Goal: Task Accomplishment & Management: Use online tool/utility

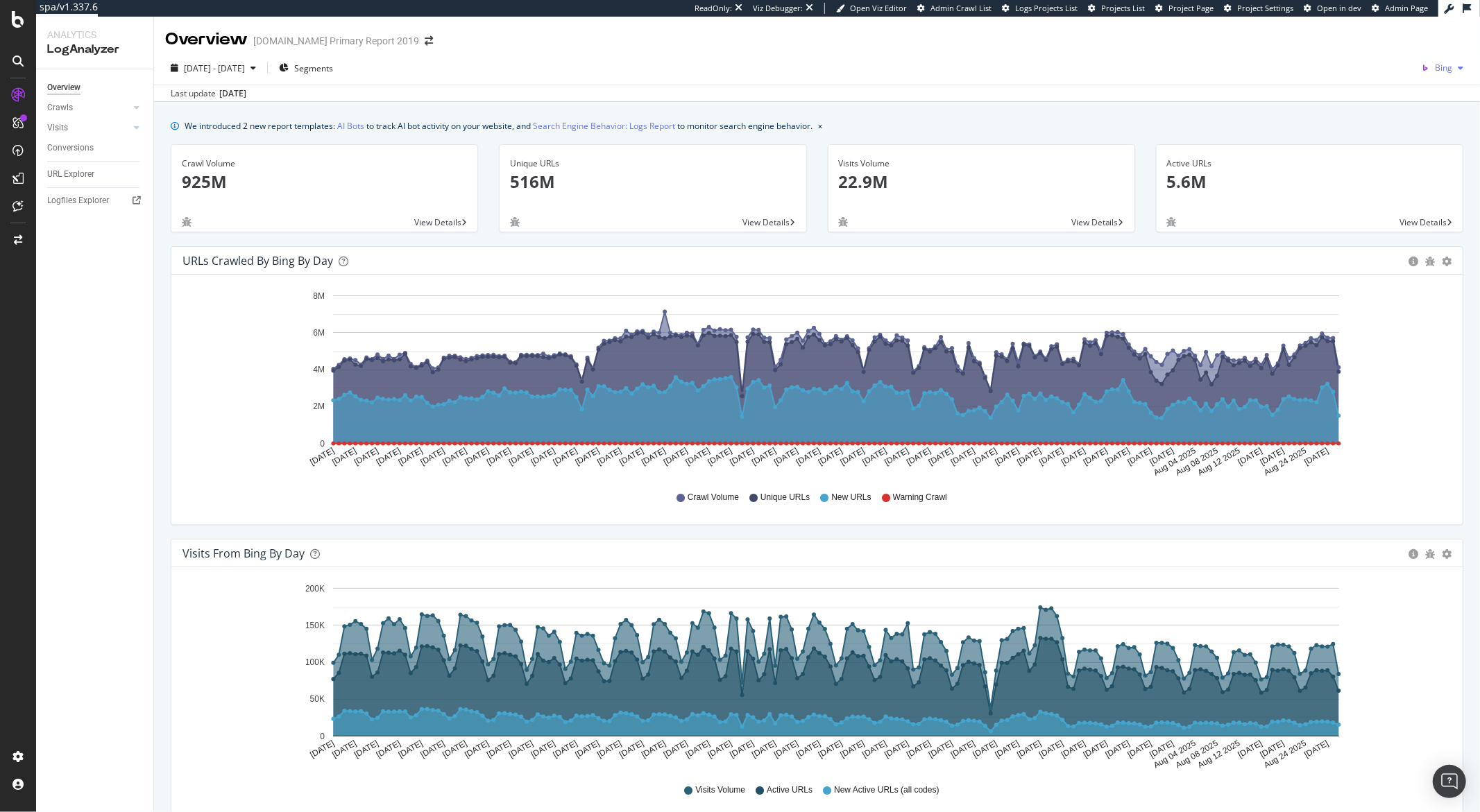
click at [1331, 73] on span "Bing" at bounding box center [1443, 67] width 18 height 12
click at [1331, 39] on div "Google" at bounding box center [1355, 30] width 96 height 20
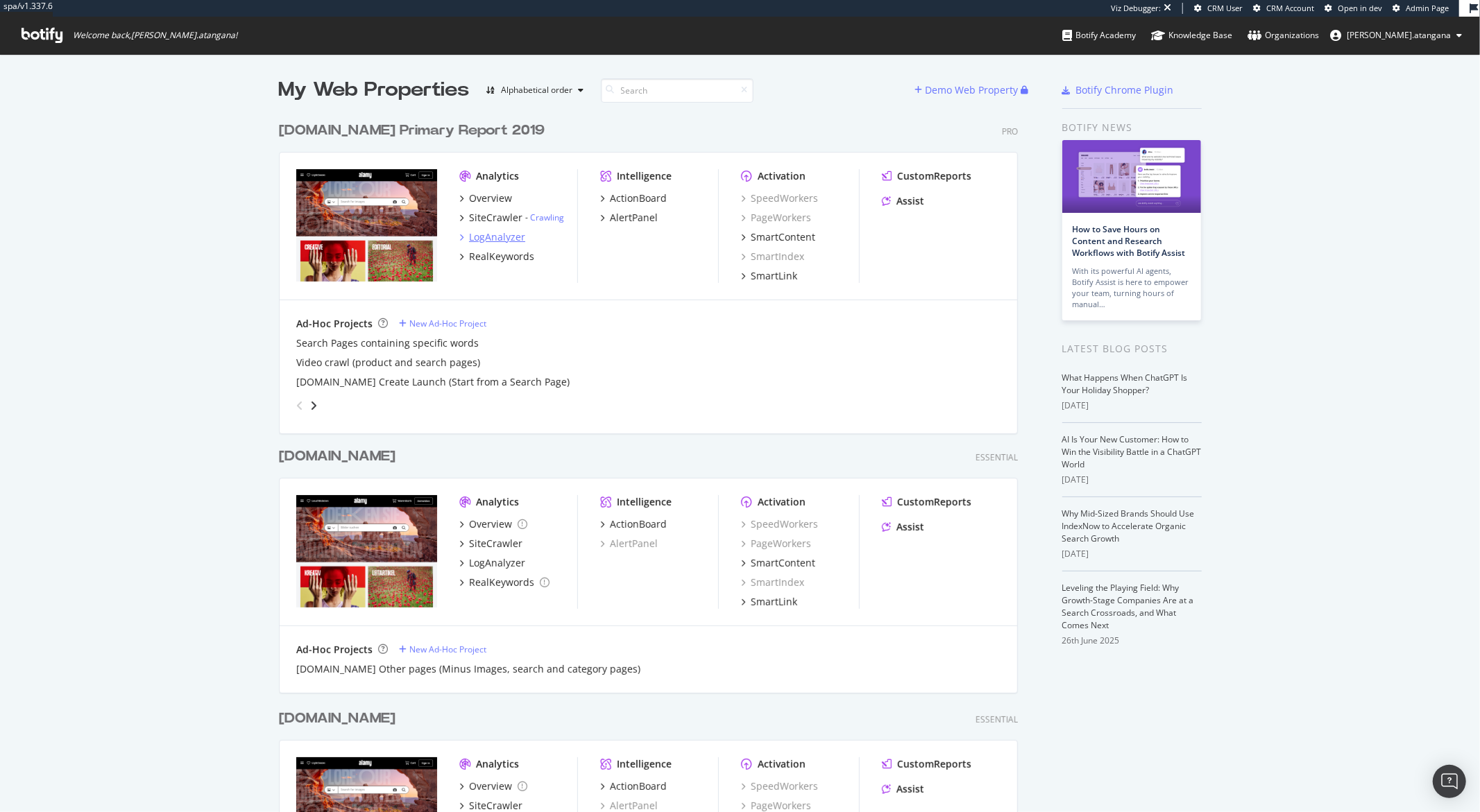
click at [477, 235] on div "LogAnalyzer" at bounding box center [496, 237] width 56 height 14
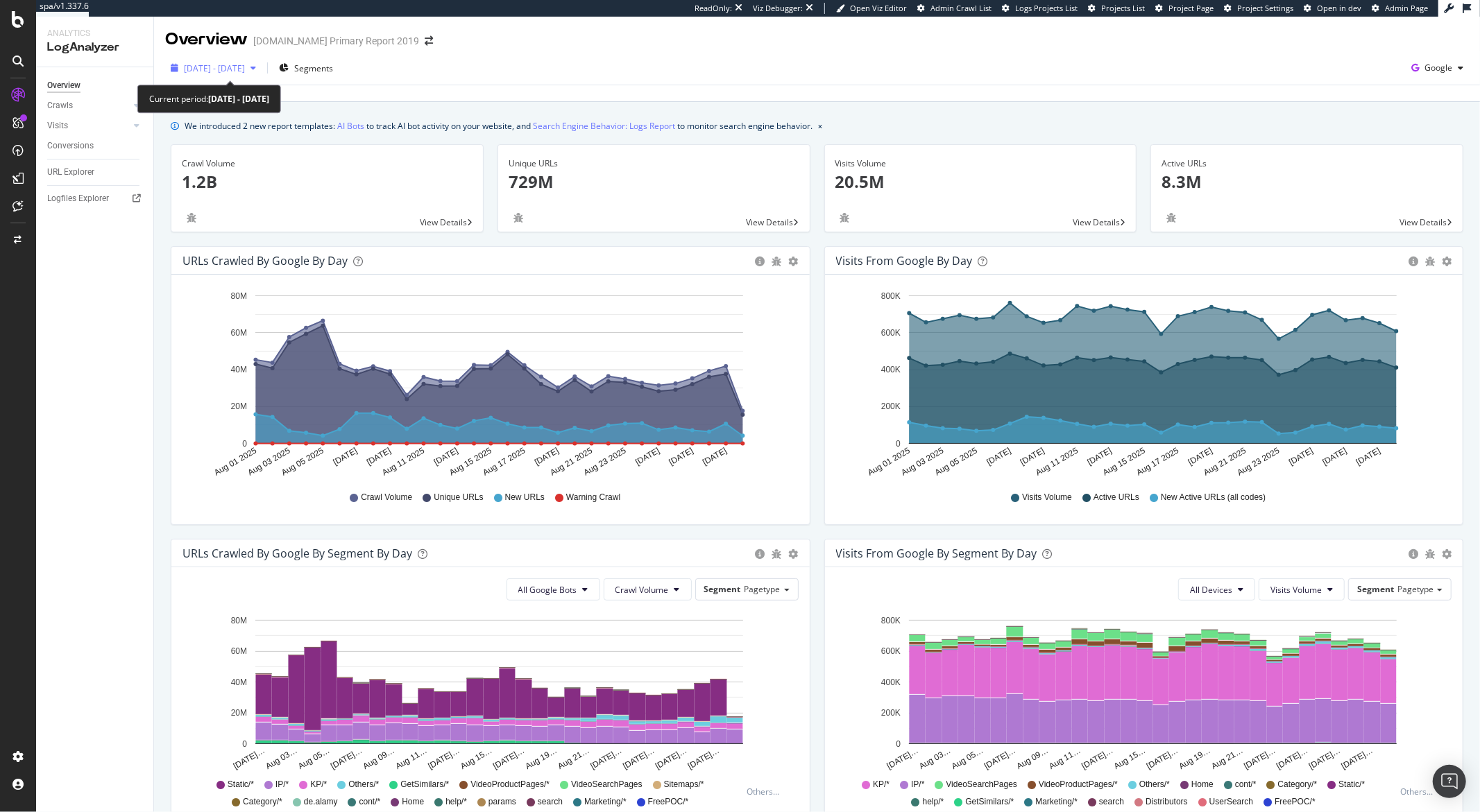
click at [245, 69] on span "[DATE] - [DATE]" at bounding box center [215, 68] width 61 height 12
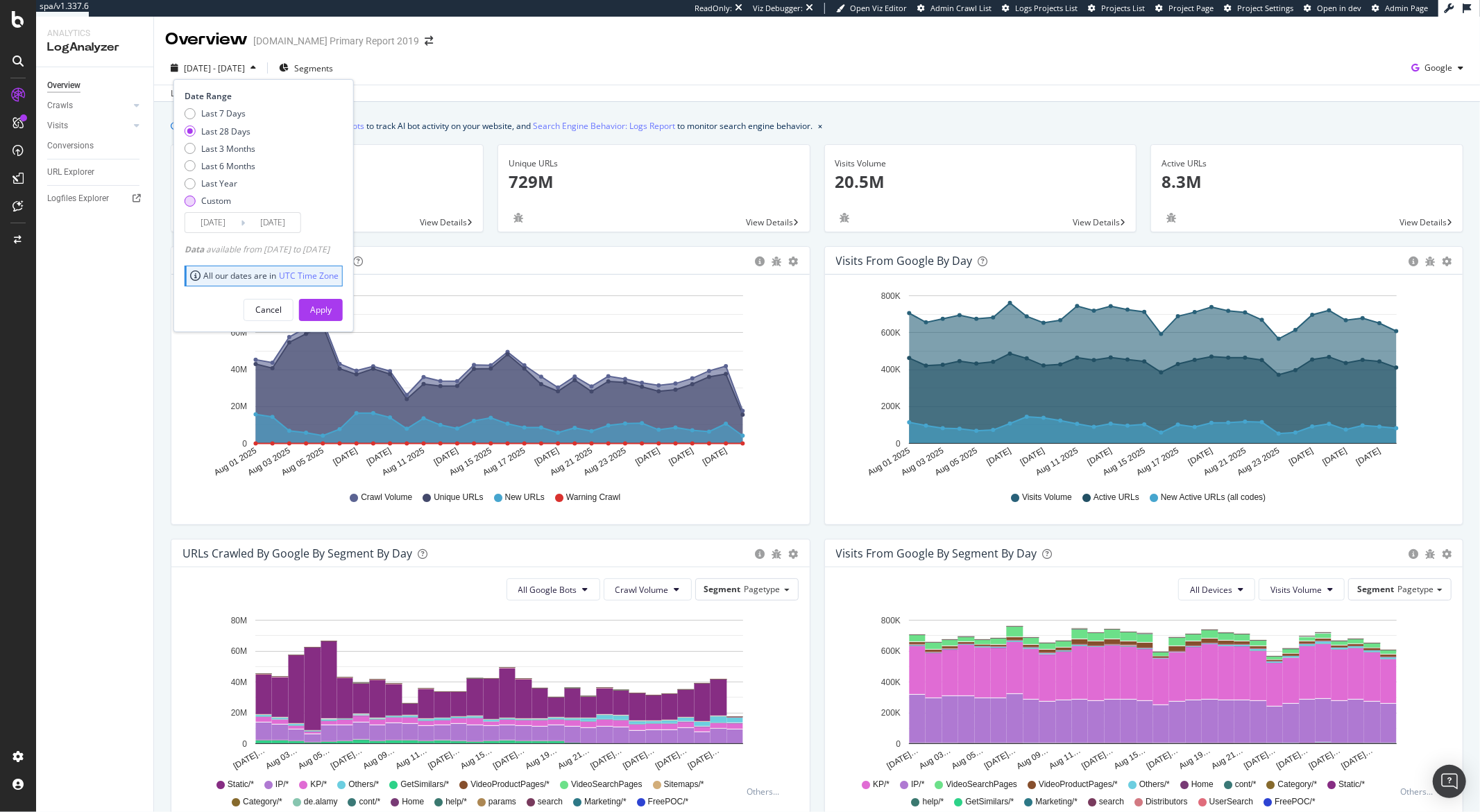
click at [191, 206] on div "Custom" at bounding box center [189, 200] width 11 height 11
click at [207, 218] on input "2025/08/03" at bounding box center [213, 223] width 55 height 20
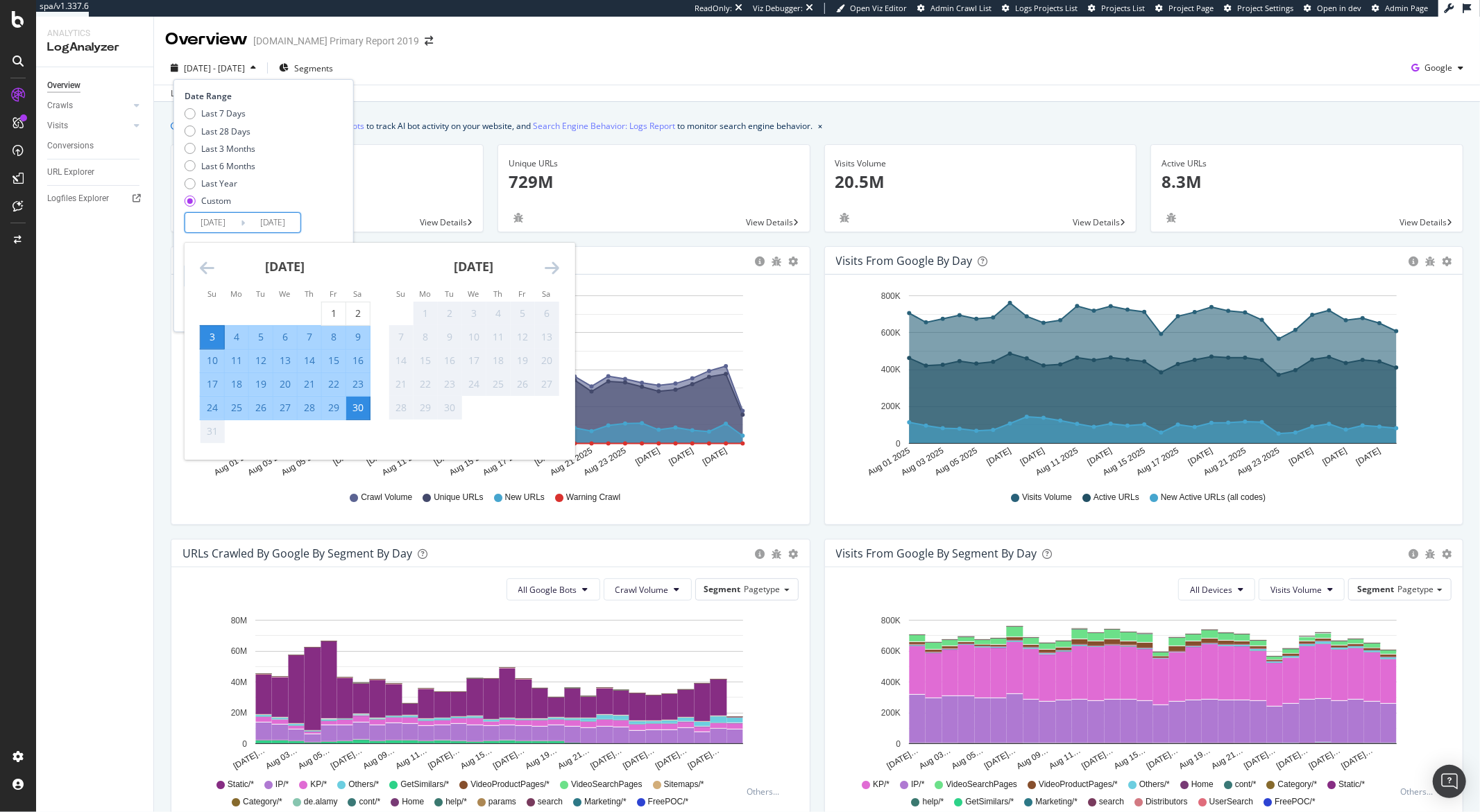
click at [204, 269] on icon "Move backward to switch to the previous month." at bounding box center [207, 267] width 15 height 17
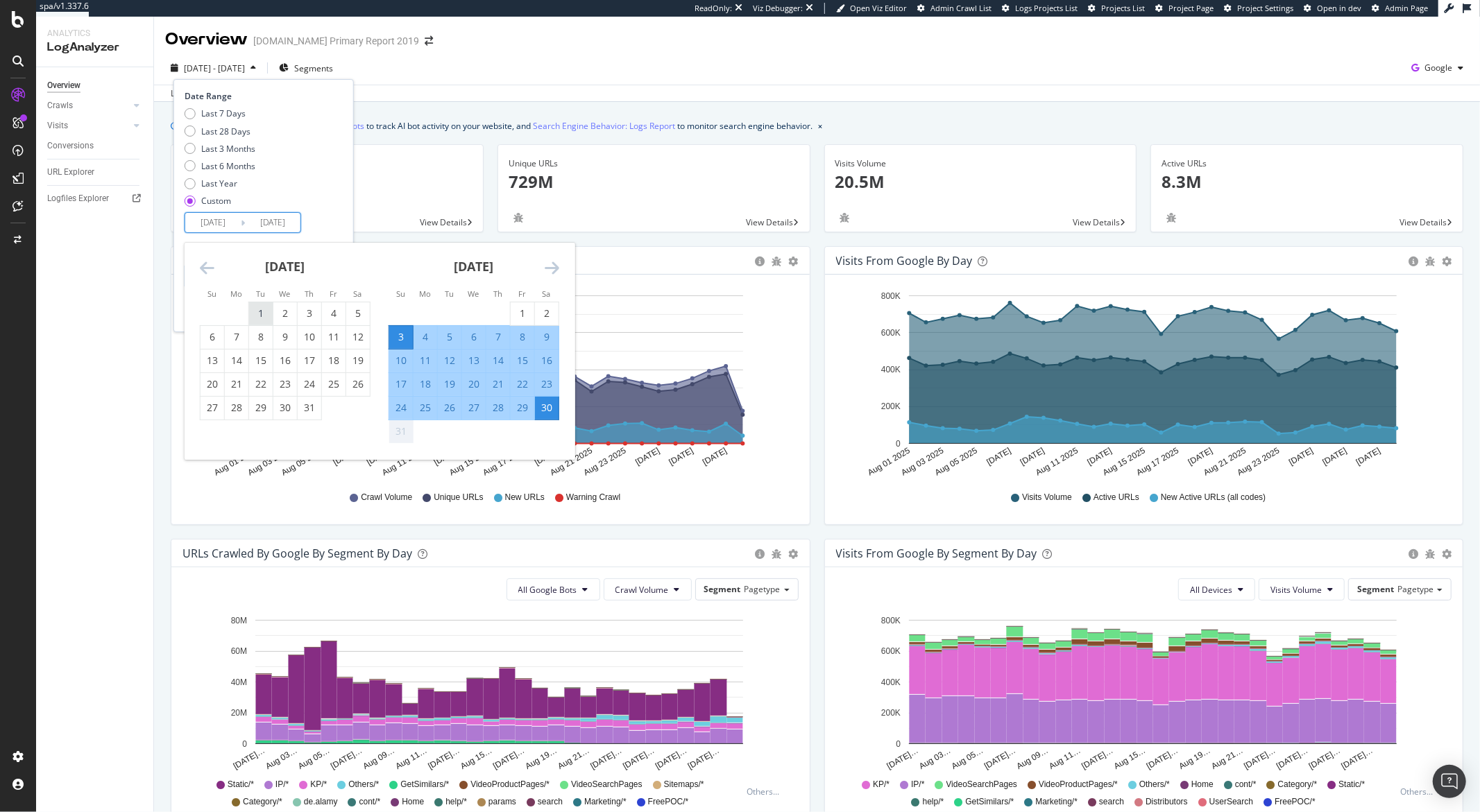
click at [261, 309] on div "1" at bounding box center [261, 314] width 24 height 14
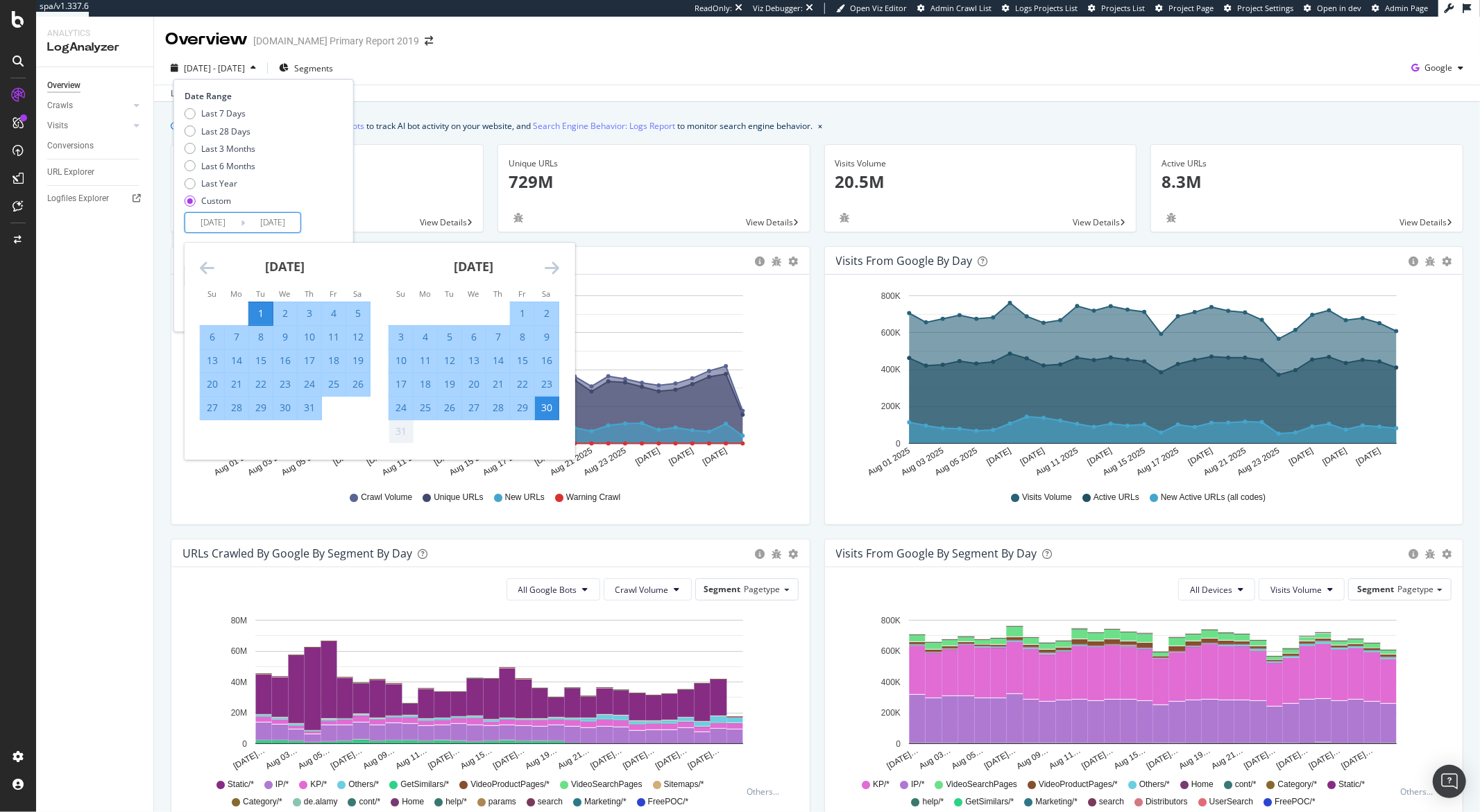
type input "2025/07/01"
click at [328, 174] on div "Last 7 Days Last 28 Days Last 3 Months Last 6 Months Last Year Custom" at bounding box center [262, 160] width 155 height 105
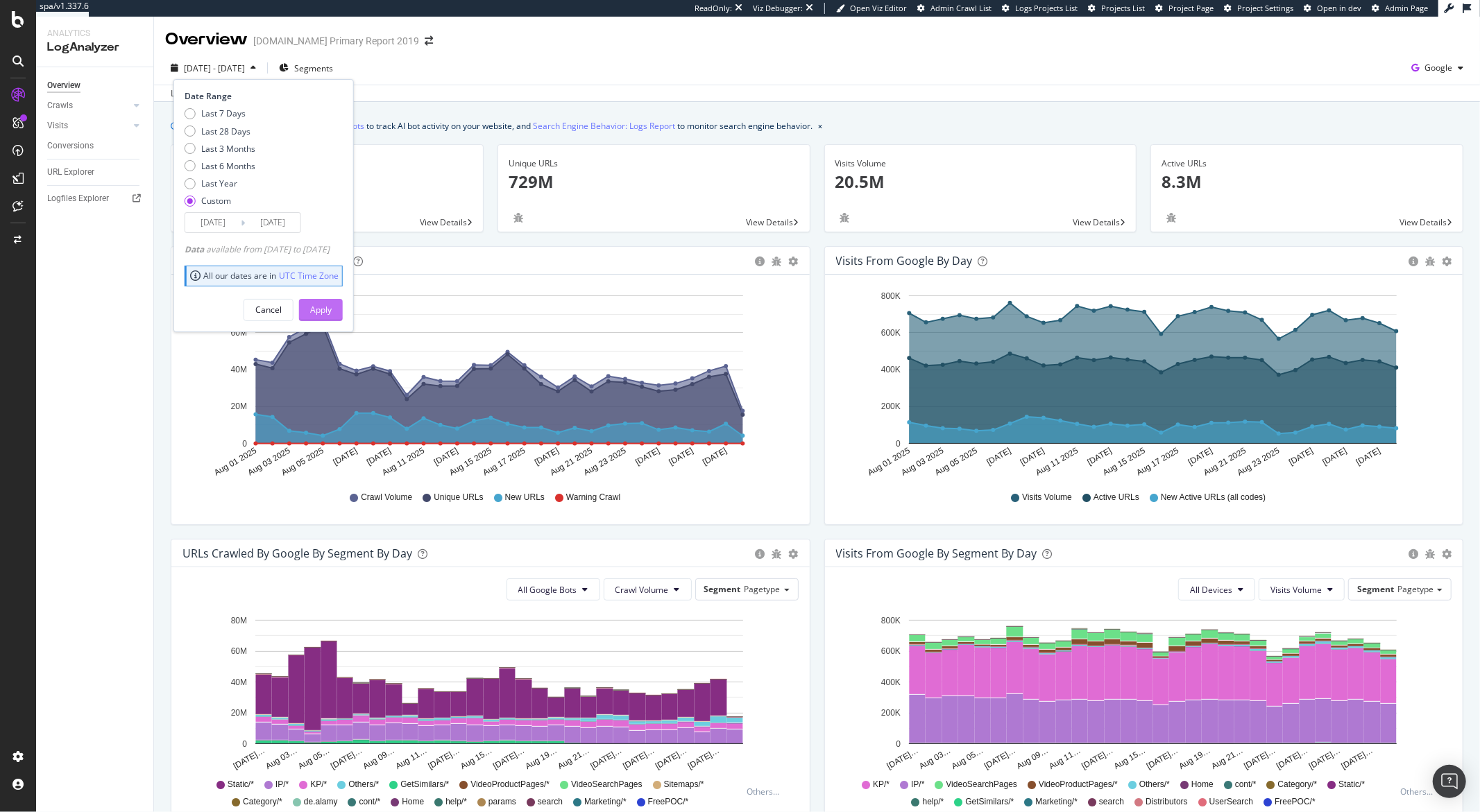
click at [332, 304] on div "Apply" at bounding box center [321, 310] width 22 height 12
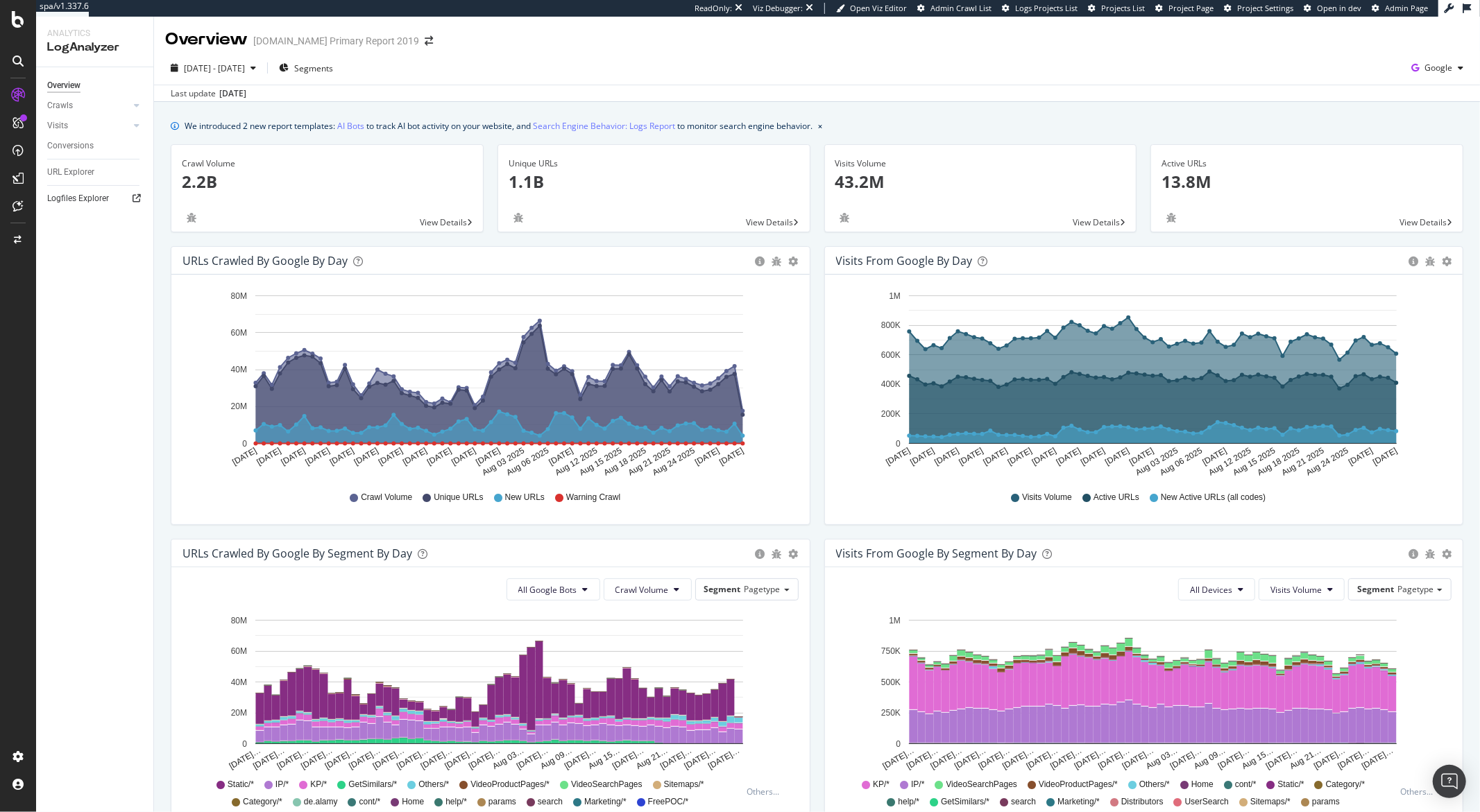
click at [131, 200] on div at bounding box center [137, 198] width 14 height 14
click at [117, 412] on div "Overview Crawls Daily Distribution Segments Distribution HTTP Codes Resources V…" at bounding box center [94, 440] width 117 height 745
click at [256, 68] on icon "button" at bounding box center [254, 67] width 6 height 8
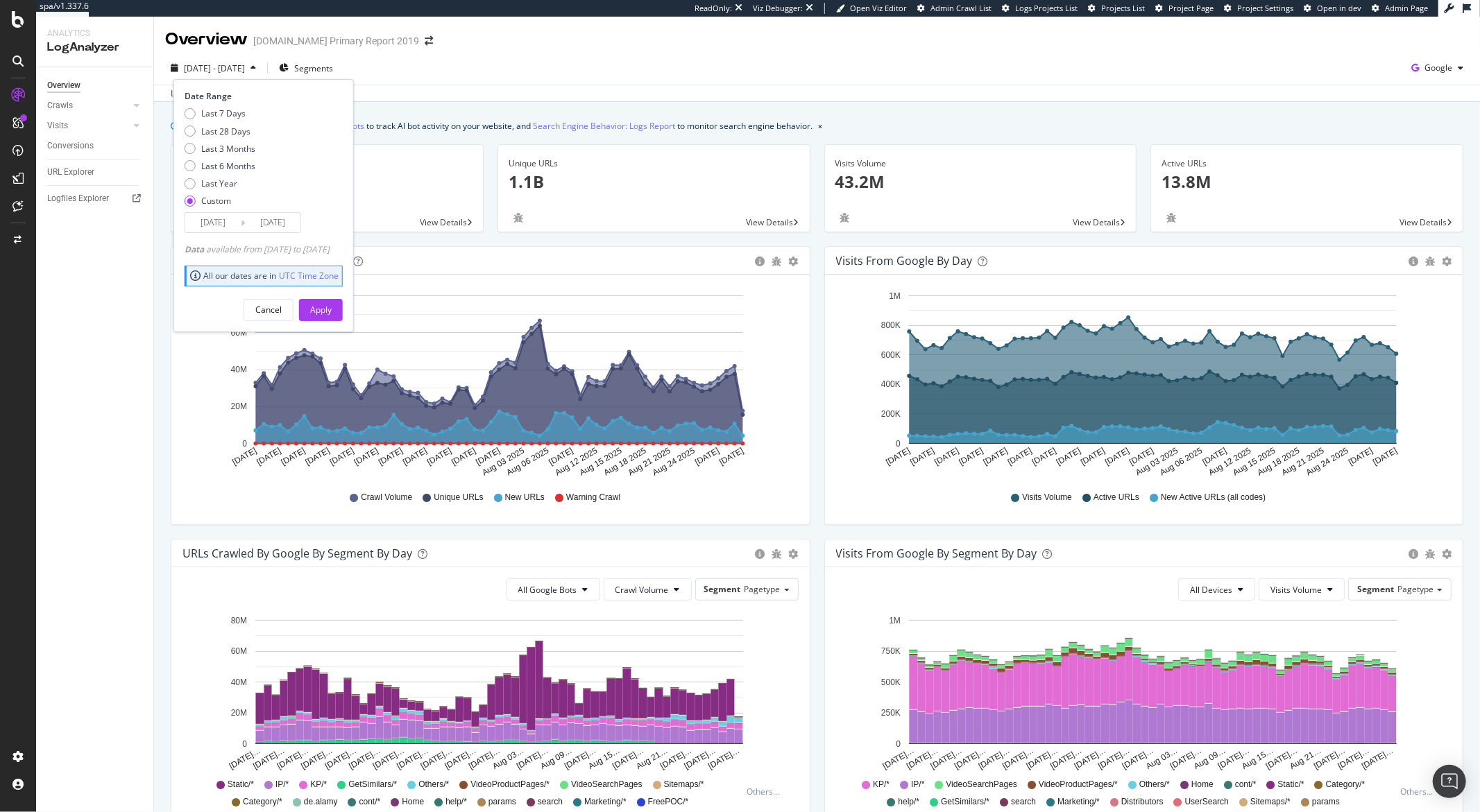
click at [264, 225] on input "2025/08/30" at bounding box center [272, 223] width 55 height 20
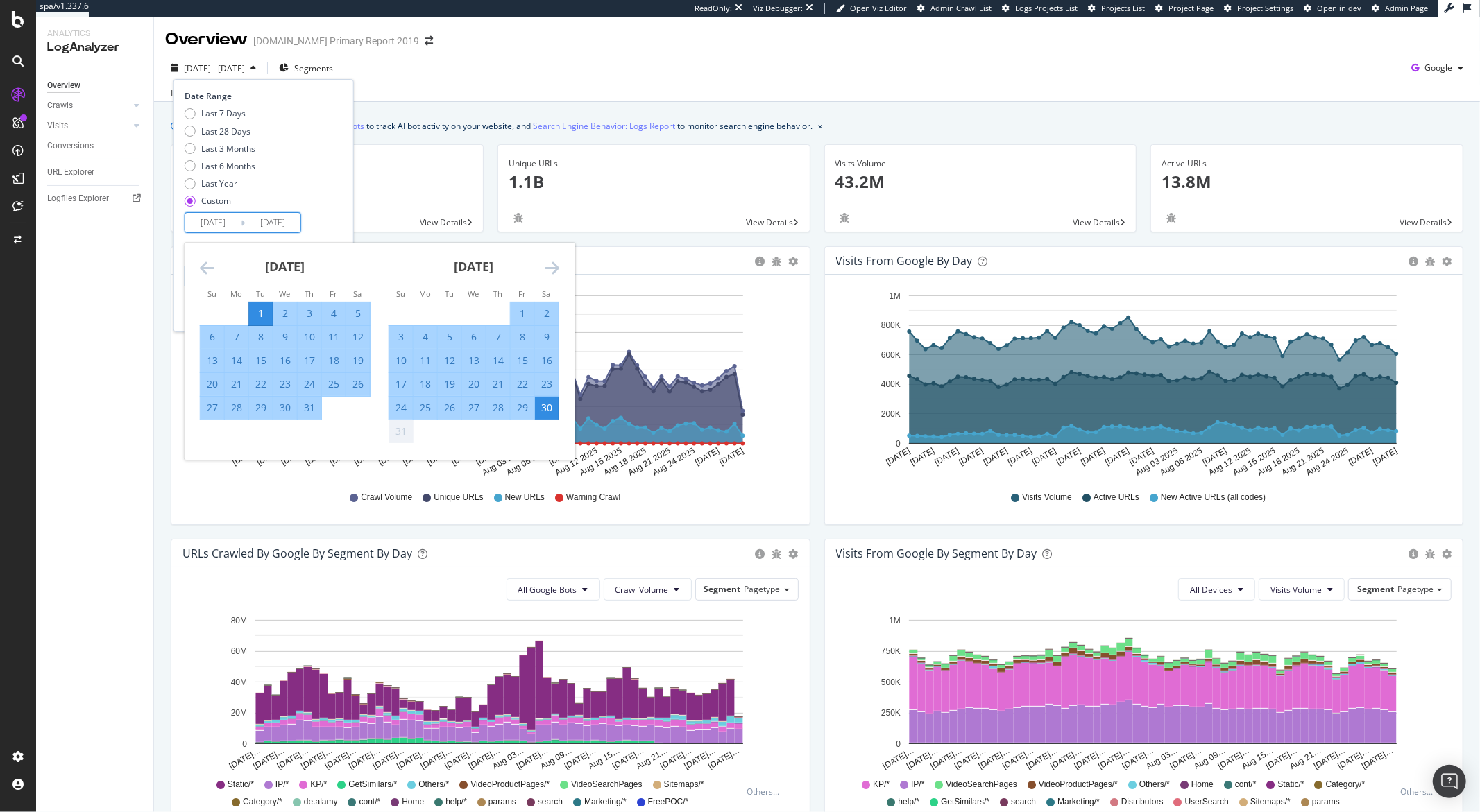
click at [306, 407] on div "31" at bounding box center [309, 408] width 24 height 14
type input "2025/07/31"
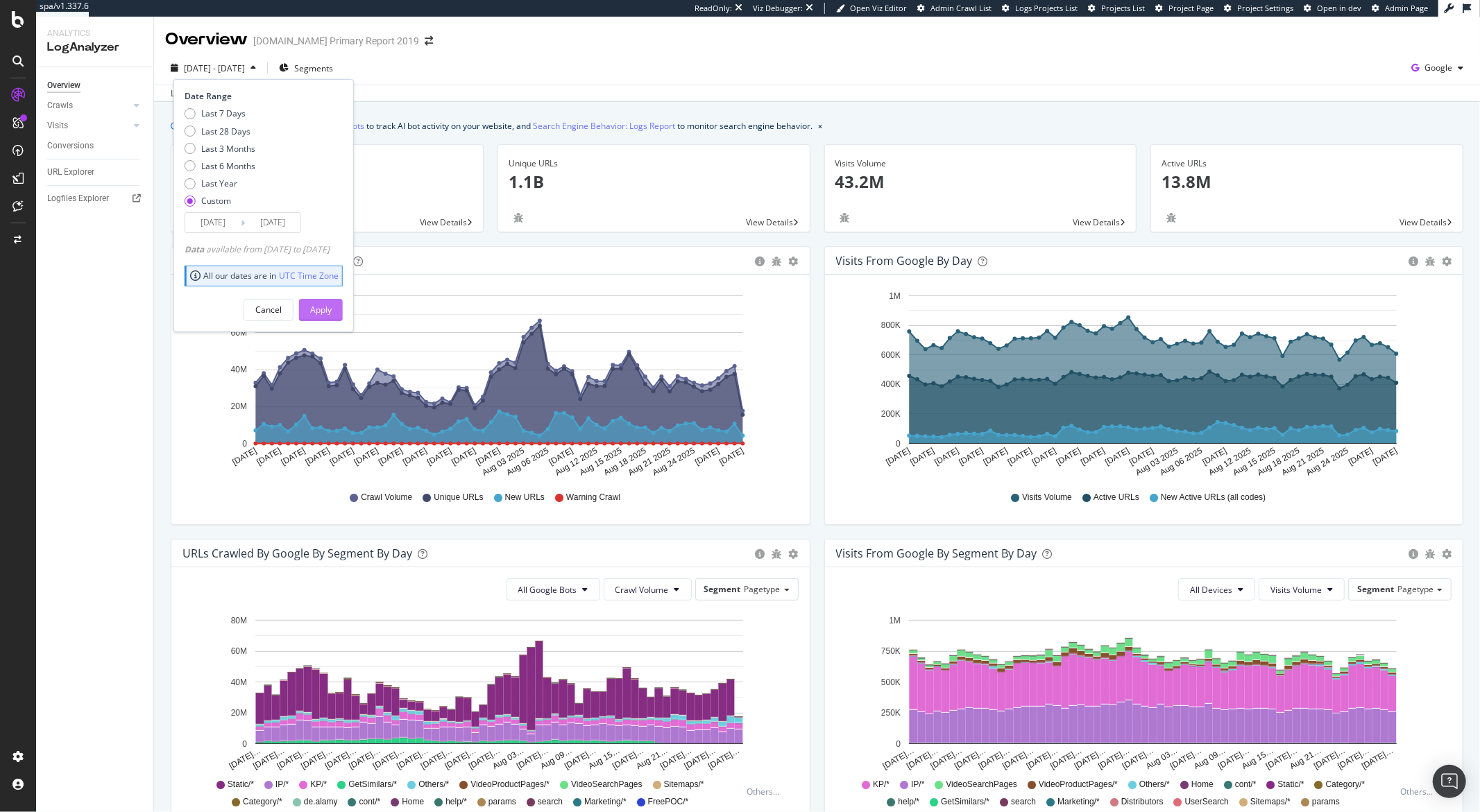
click at [332, 310] on div "Apply" at bounding box center [321, 310] width 22 height 12
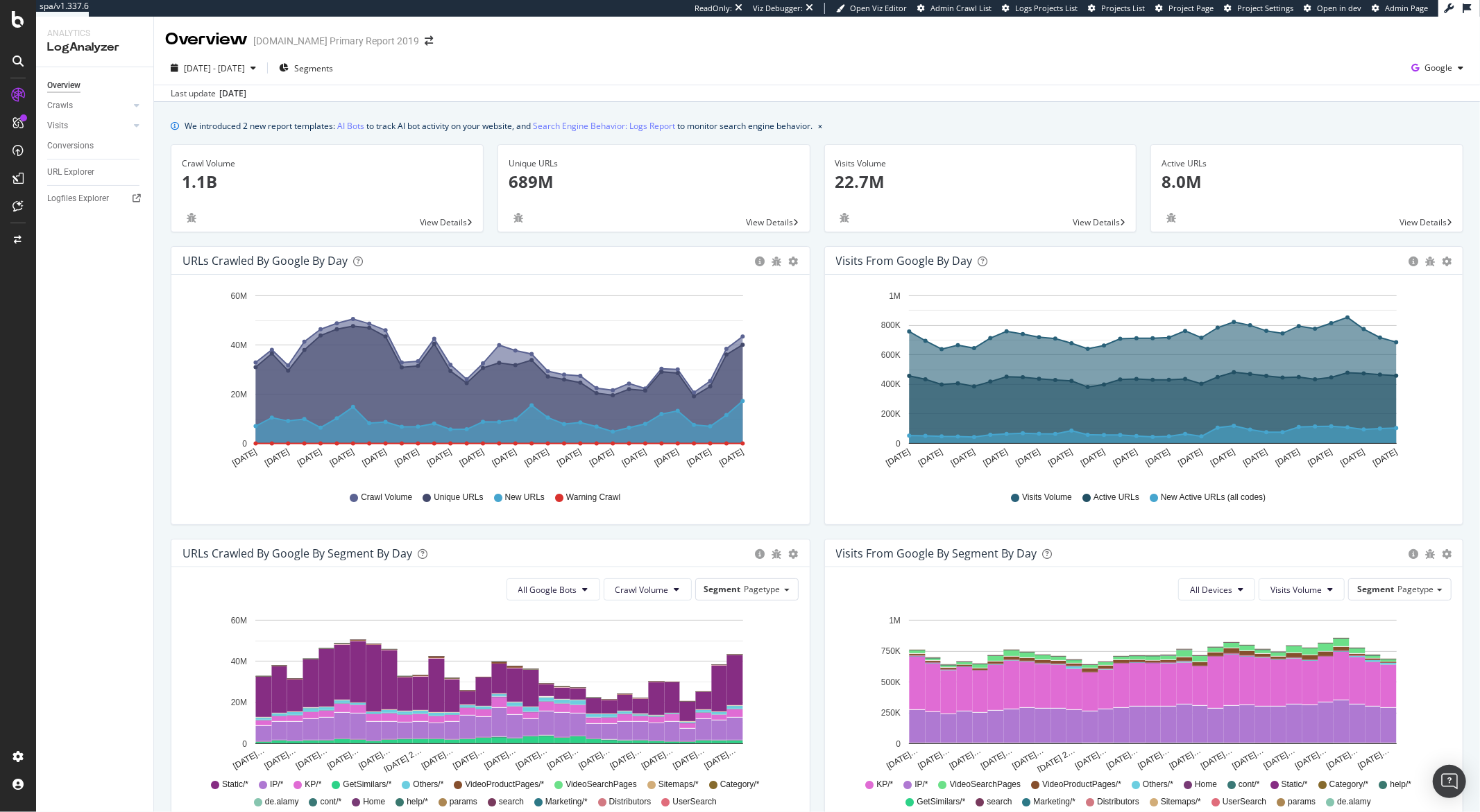
click at [70, 408] on div "Overview Crawls Daily Distribution Segments Distribution HTTP Codes Resources V…" at bounding box center [94, 440] width 117 height 745
click at [256, 68] on icon "button" at bounding box center [254, 67] width 6 height 8
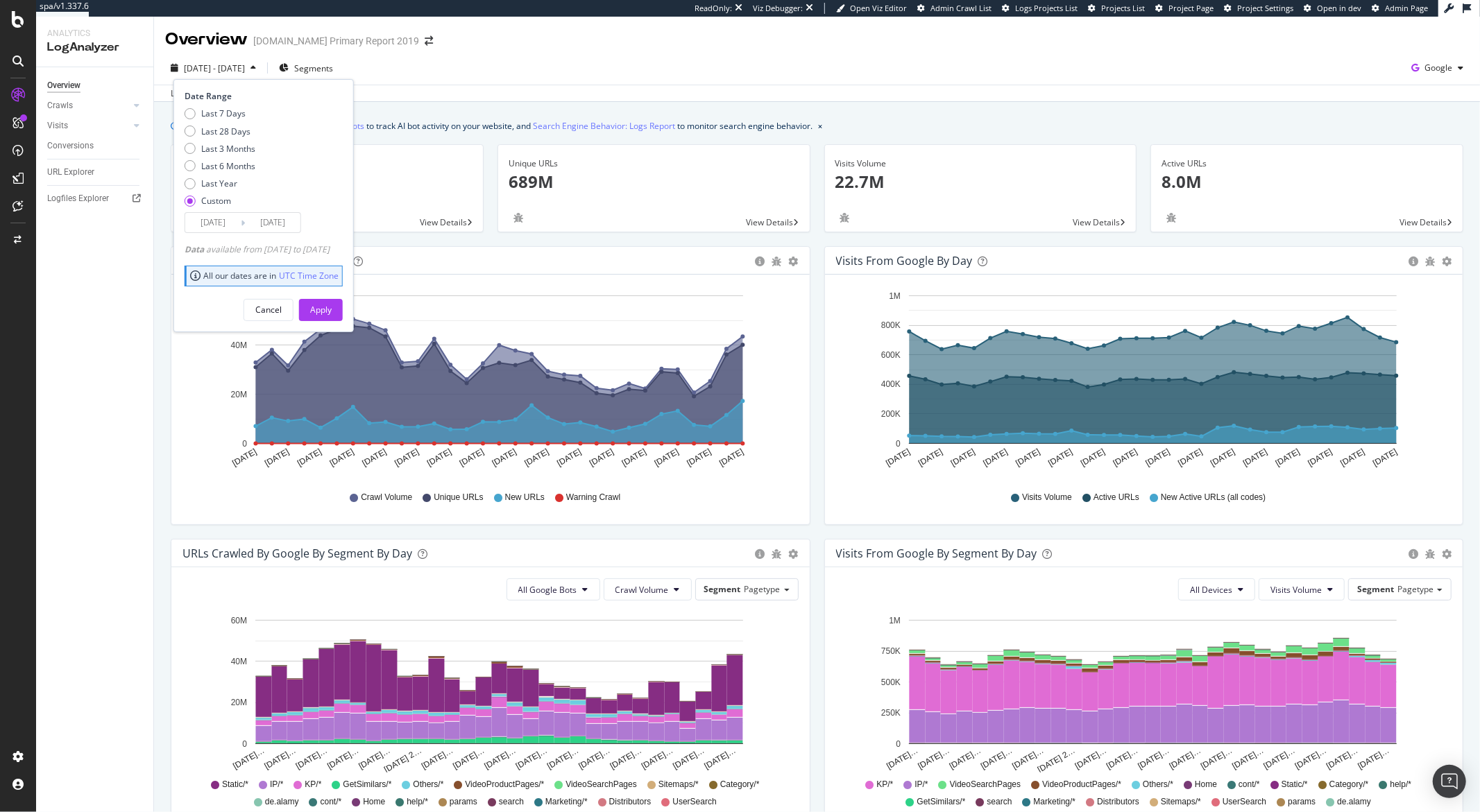
click at [269, 226] on input "2025/07/31" at bounding box center [272, 223] width 55 height 20
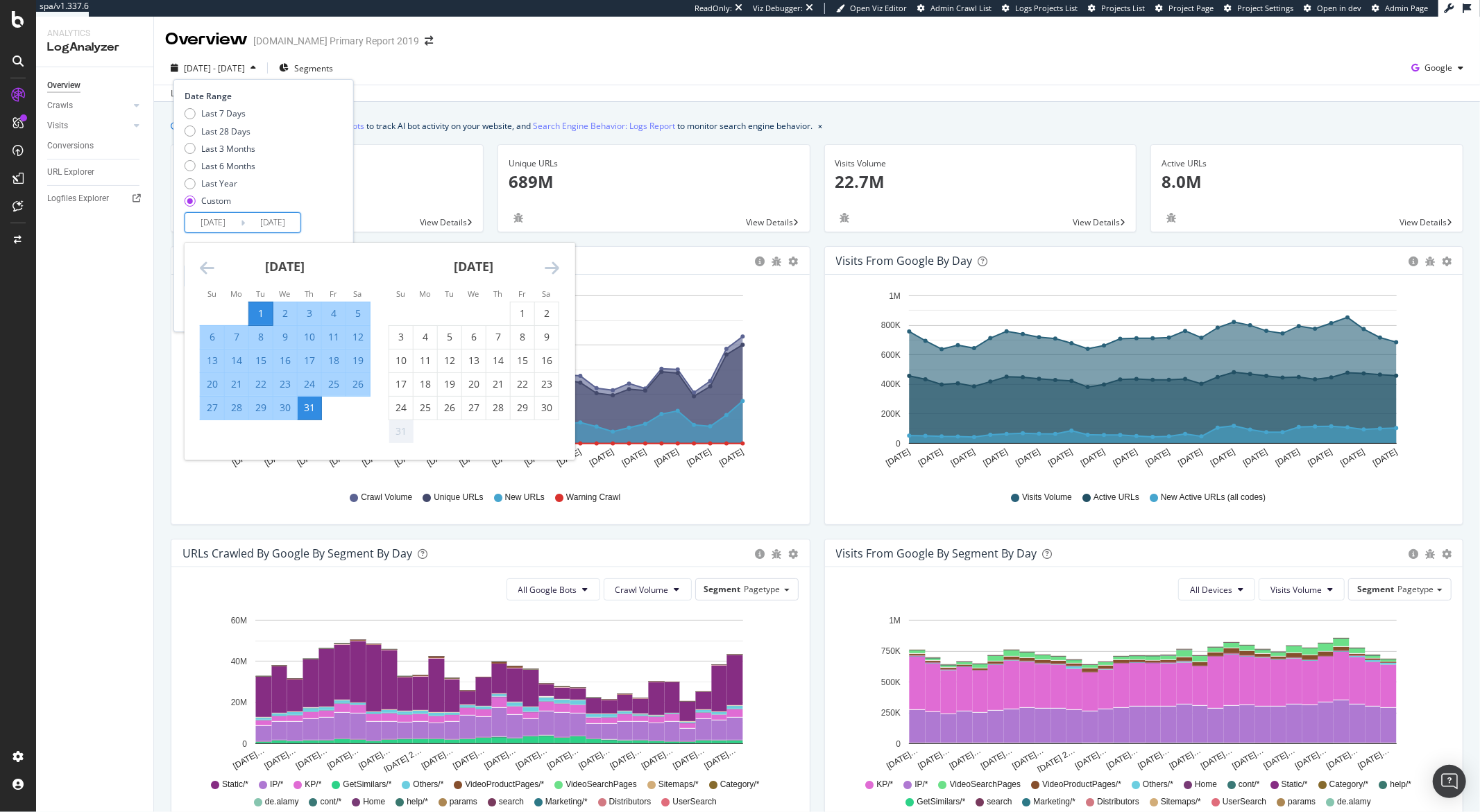
drag, startPoint x: 481, startPoint y: 418, endPoint x: 450, endPoint y: 429, distance: 32.9
click at [487, 422] on tbody "1 2 3 4 5 6 7 8 9 10 11 12 13 14 15 16 17 18 19 20 21 22 23 24 25 26 27 28 29 3…" at bounding box center [474, 372] width 170 height 142
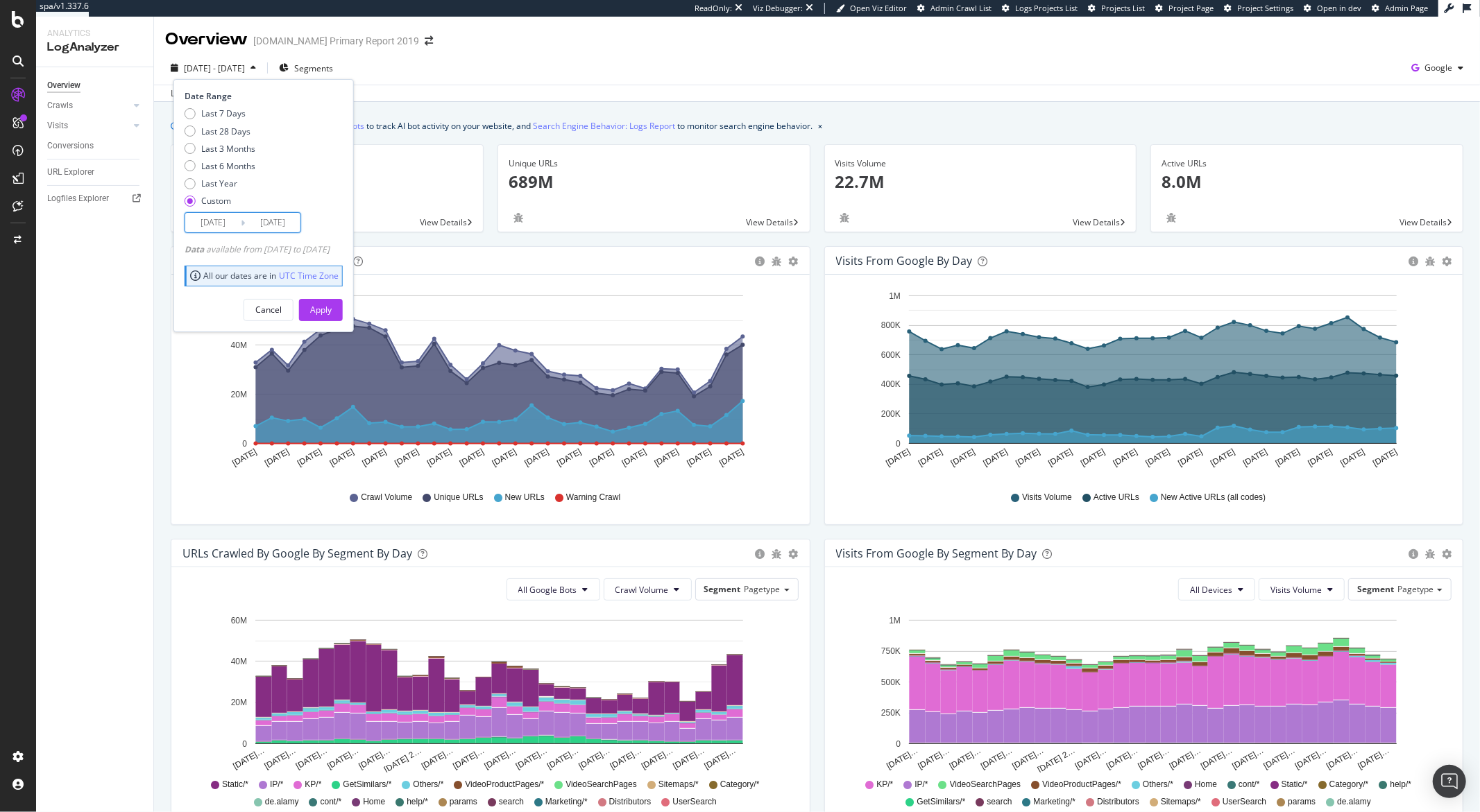
click at [293, 223] on input "2025/07/31" at bounding box center [272, 223] width 55 height 20
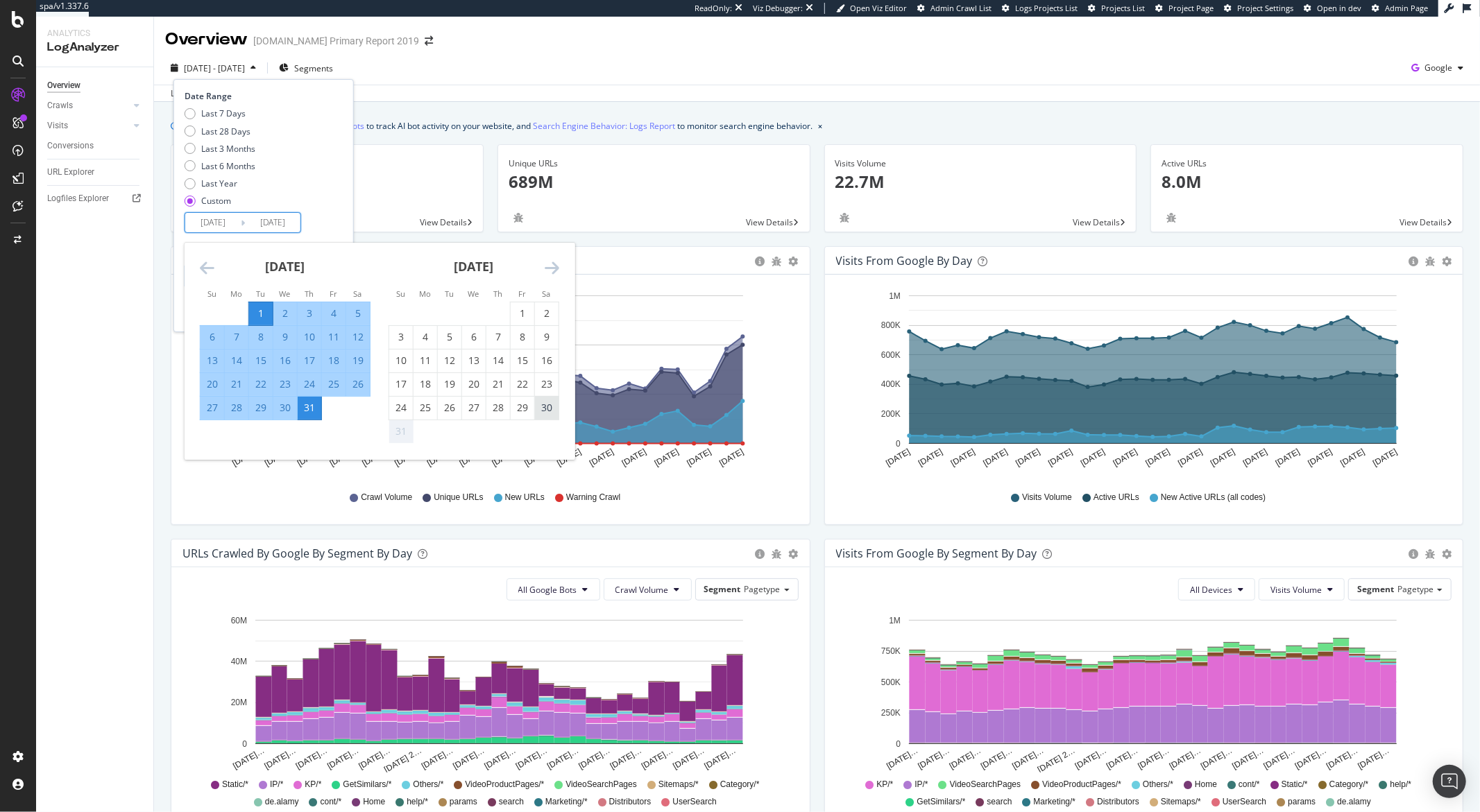
click at [550, 411] on div "30" at bounding box center [547, 408] width 24 height 14
type input "2025/08/30"
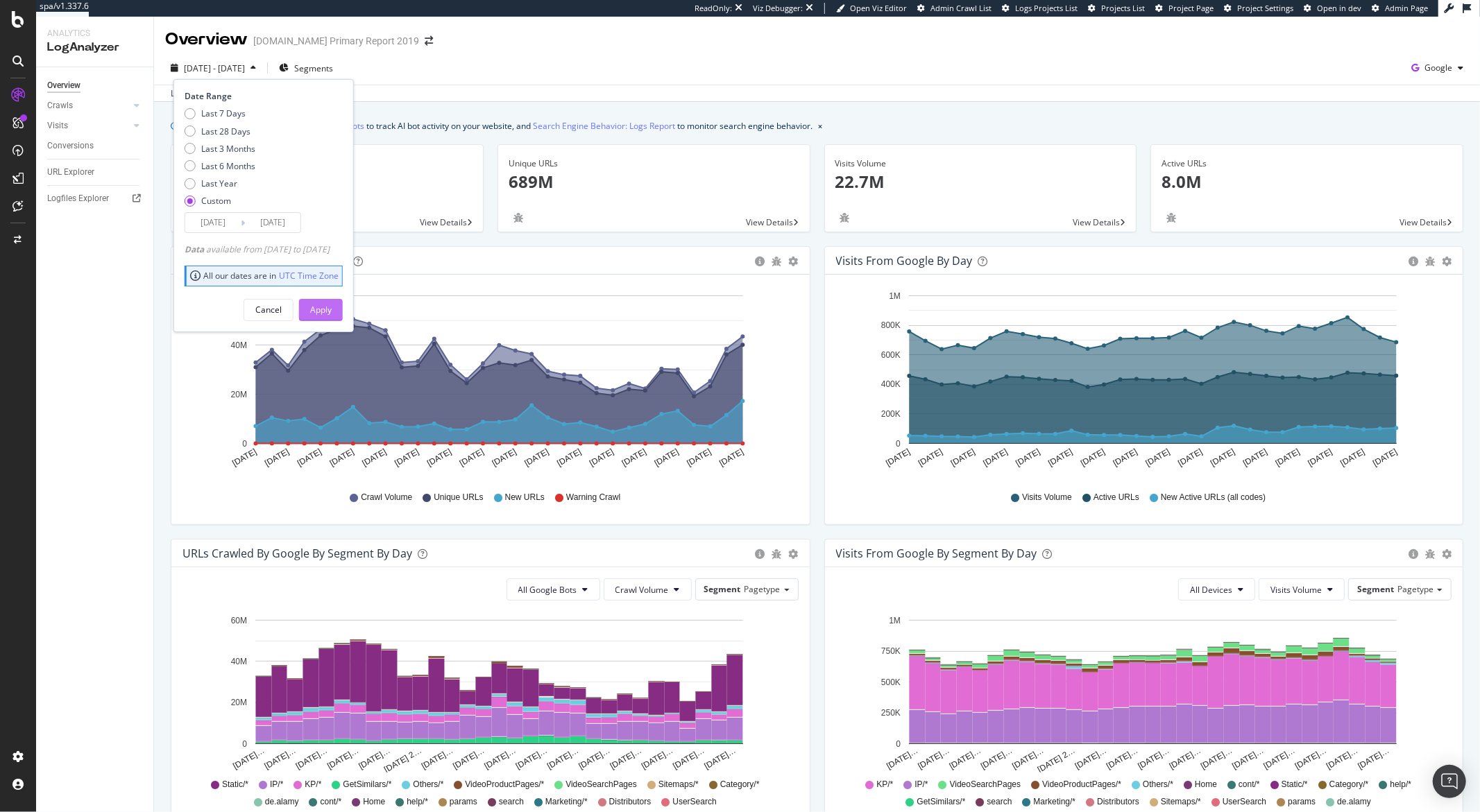
click at [332, 311] on div "Apply" at bounding box center [321, 310] width 22 height 12
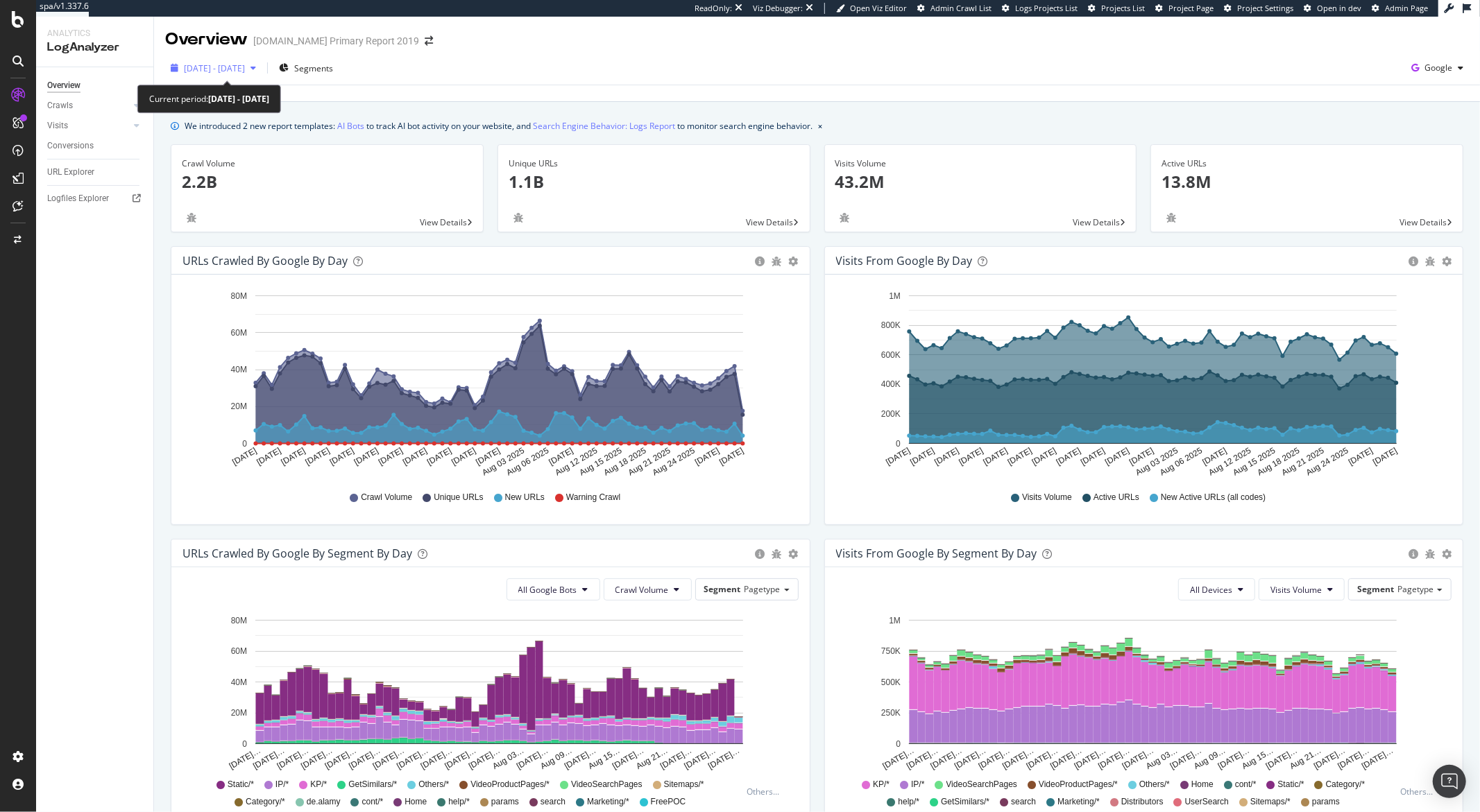
click at [262, 66] on div "button" at bounding box center [253, 67] width 17 height 8
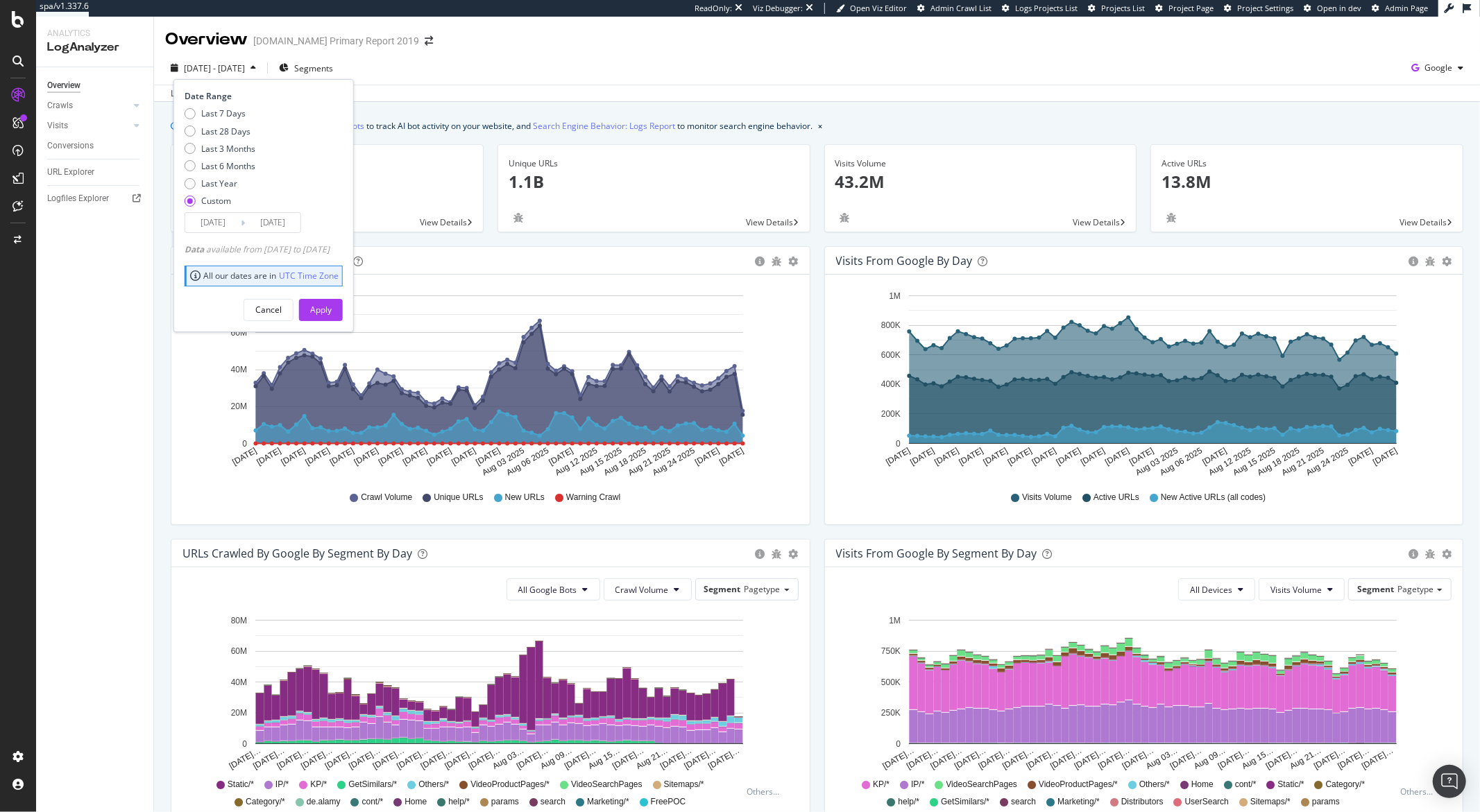
click at [271, 226] on input "2025/08/30" at bounding box center [272, 223] width 55 height 20
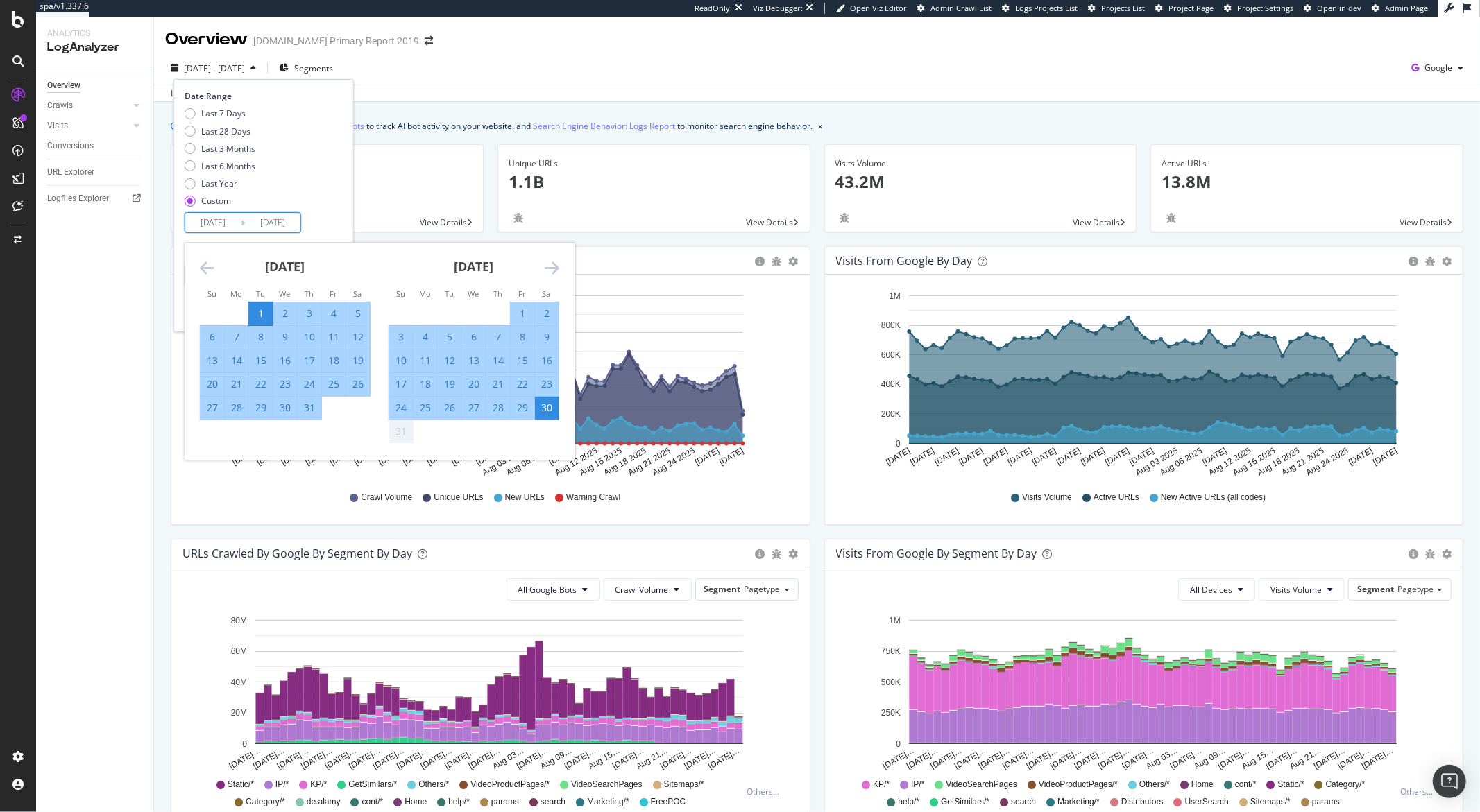
click at [311, 407] on div "31" at bounding box center [309, 408] width 24 height 14
type input "2025/07/31"
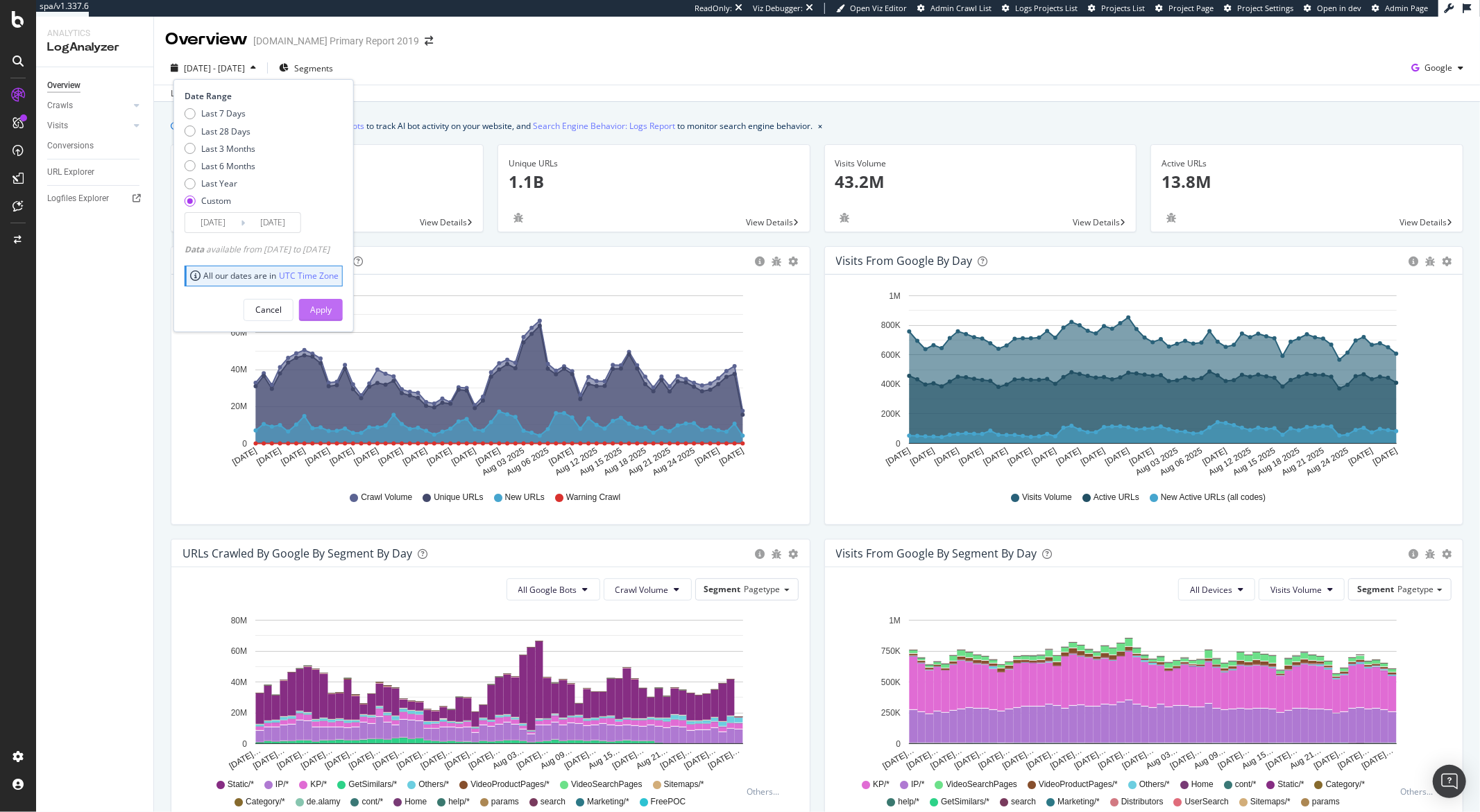
click at [330, 304] on button "Apply" at bounding box center [321, 310] width 44 height 22
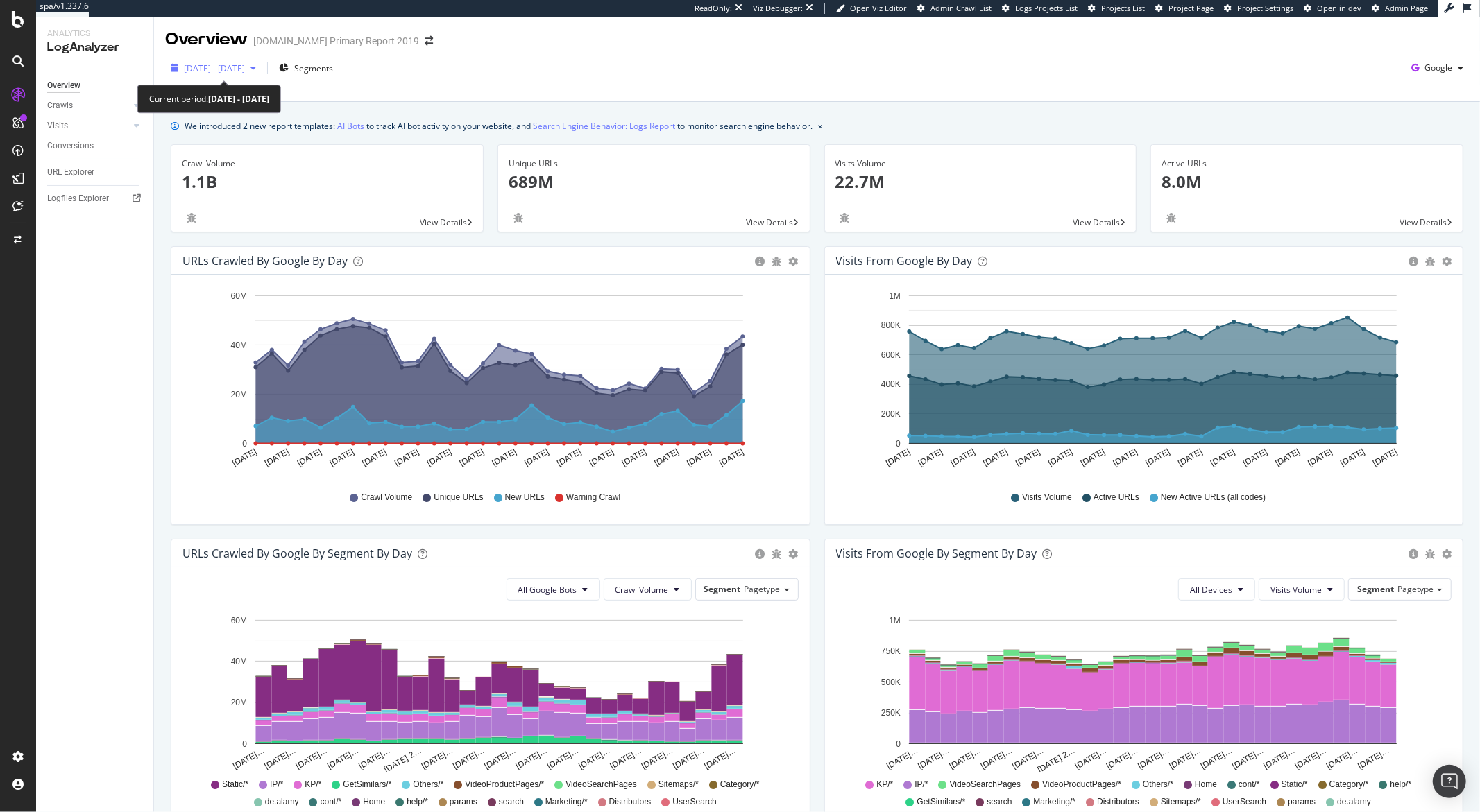
click at [245, 68] on span "2025 Jul. 1st - Jul. 31st" at bounding box center [215, 68] width 61 height 12
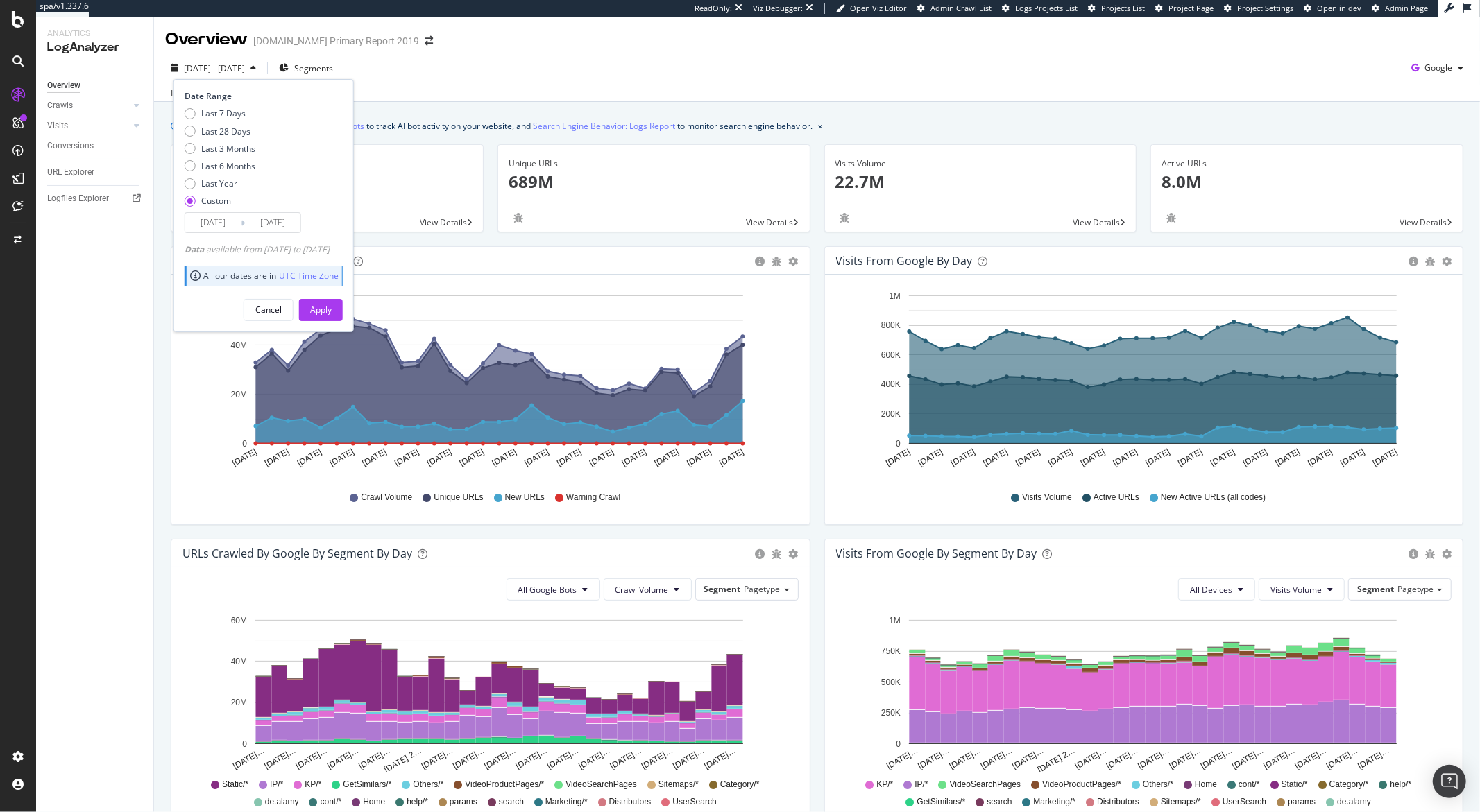
click at [279, 222] on input "2025/07/31" at bounding box center [272, 223] width 55 height 20
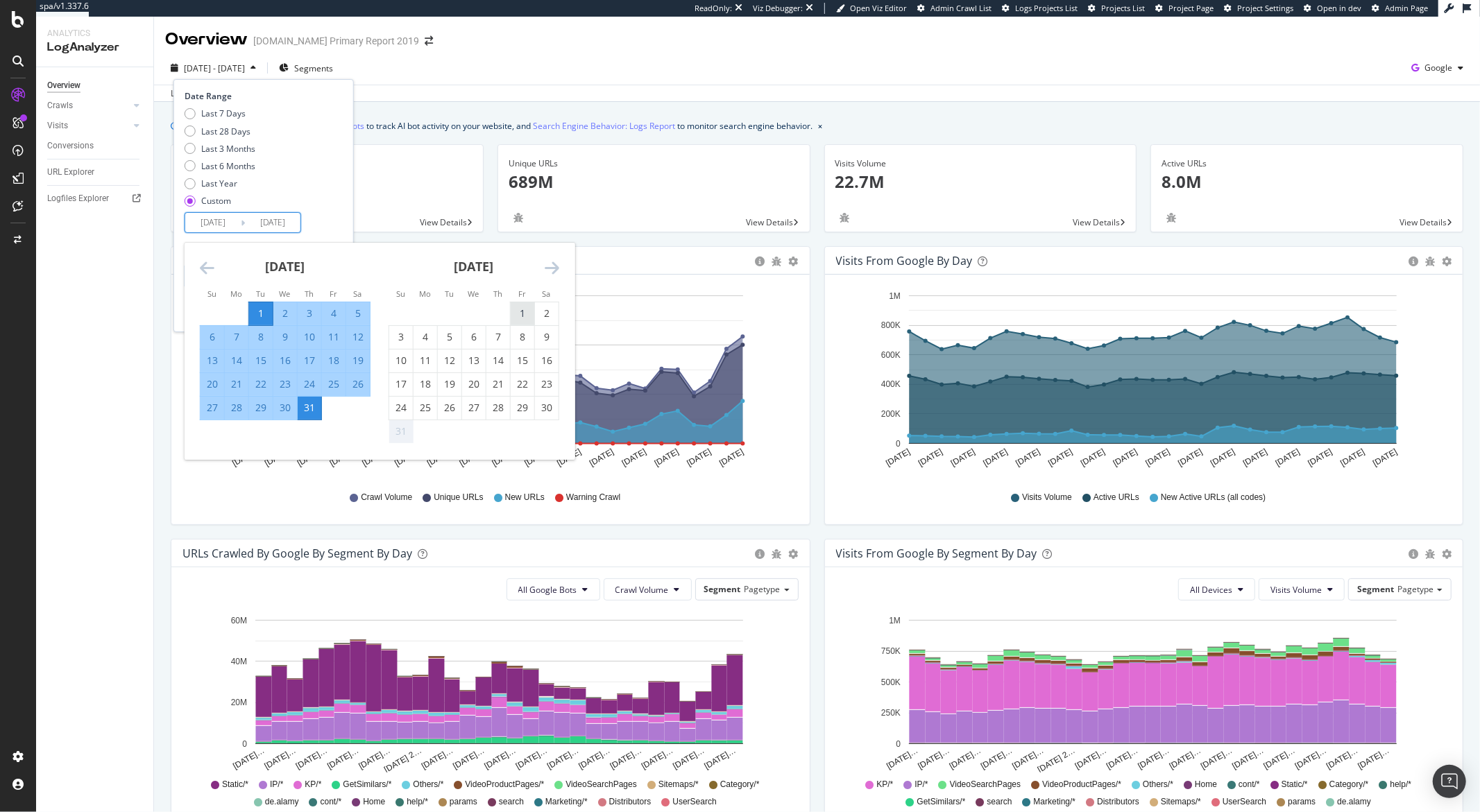
click at [519, 316] on div "1" at bounding box center [522, 314] width 24 height 14
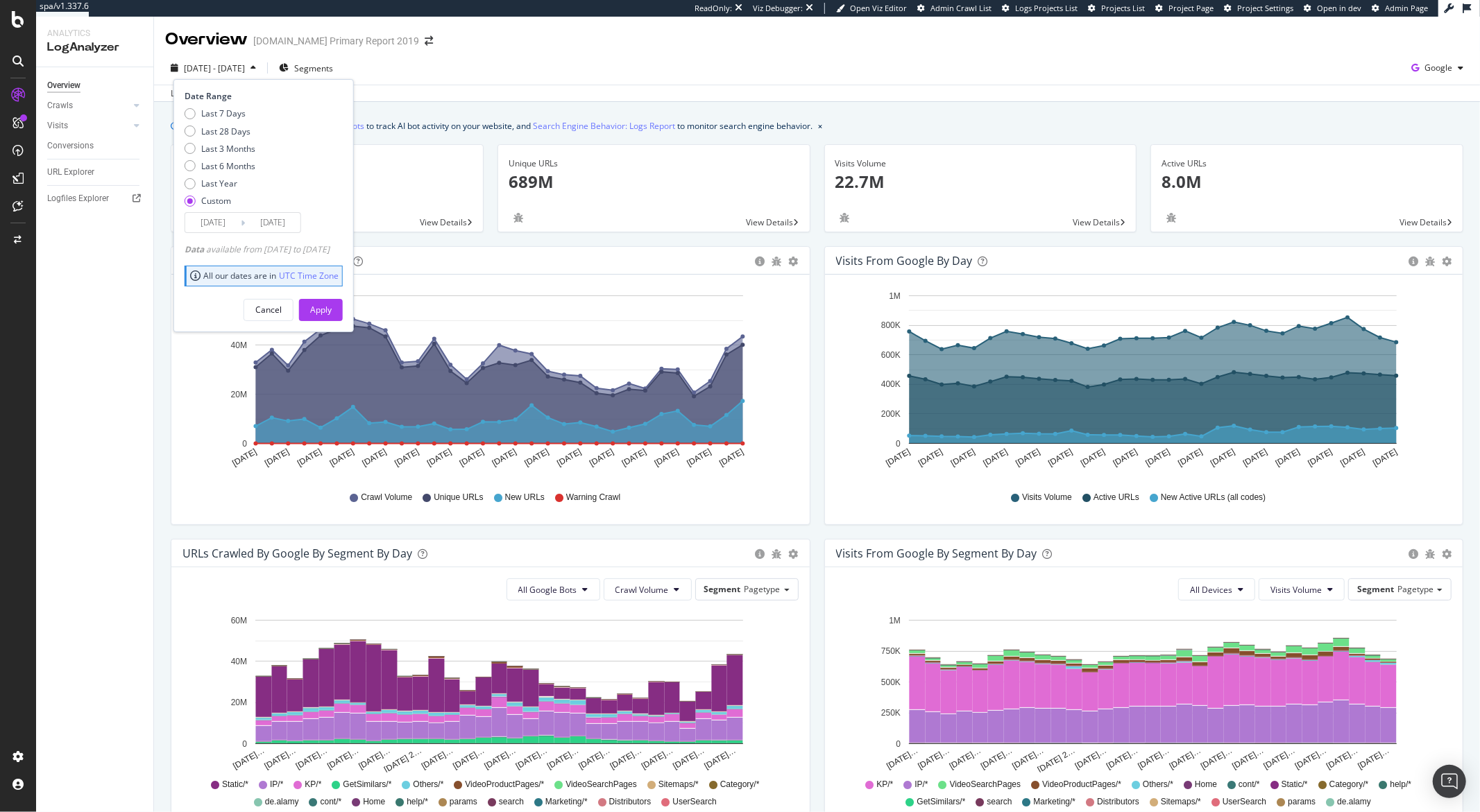
click at [295, 232] on input "2025/08/01" at bounding box center [272, 223] width 55 height 20
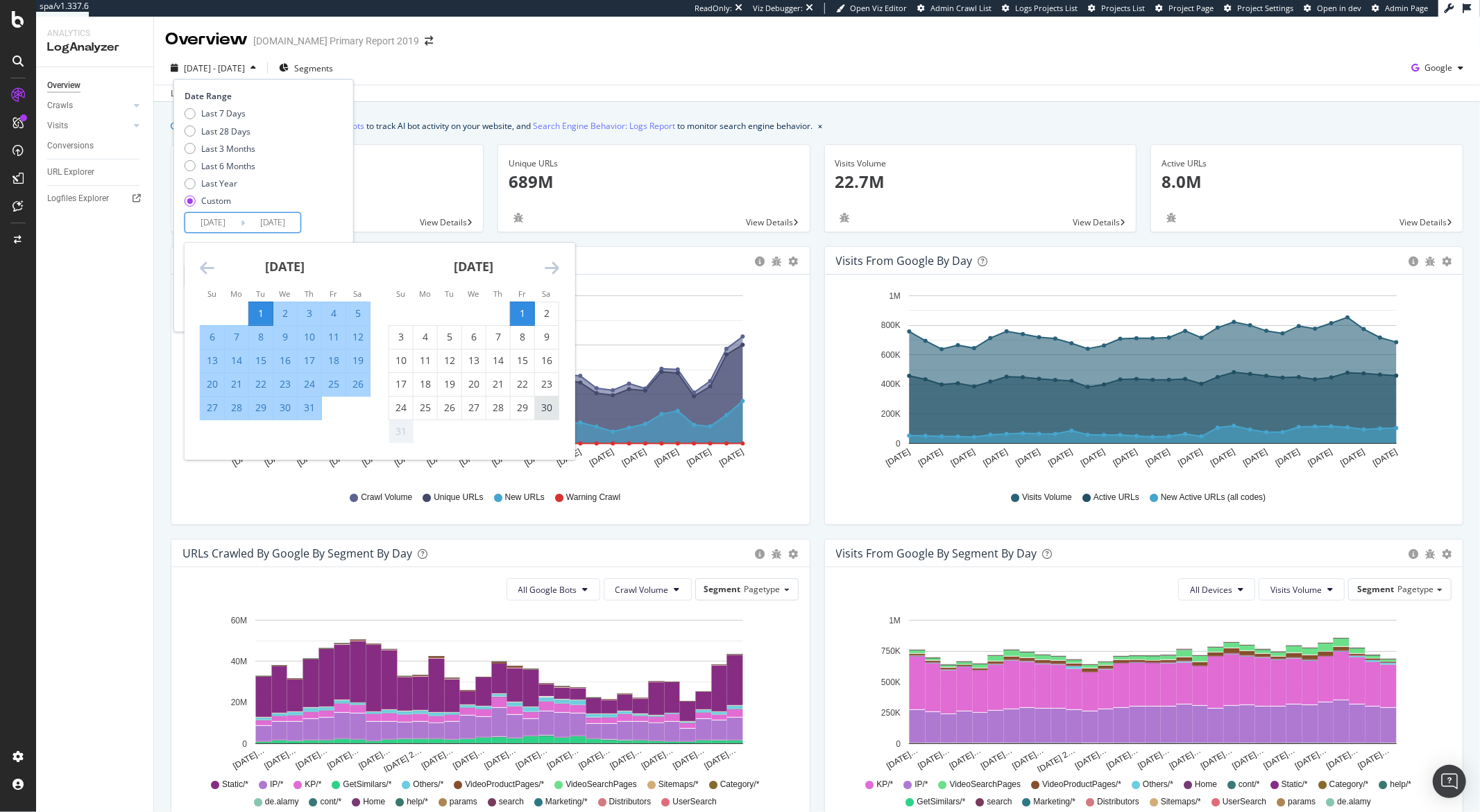
click at [550, 411] on div "30" at bounding box center [547, 408] width 24 height 14
type input "2025/08/30"
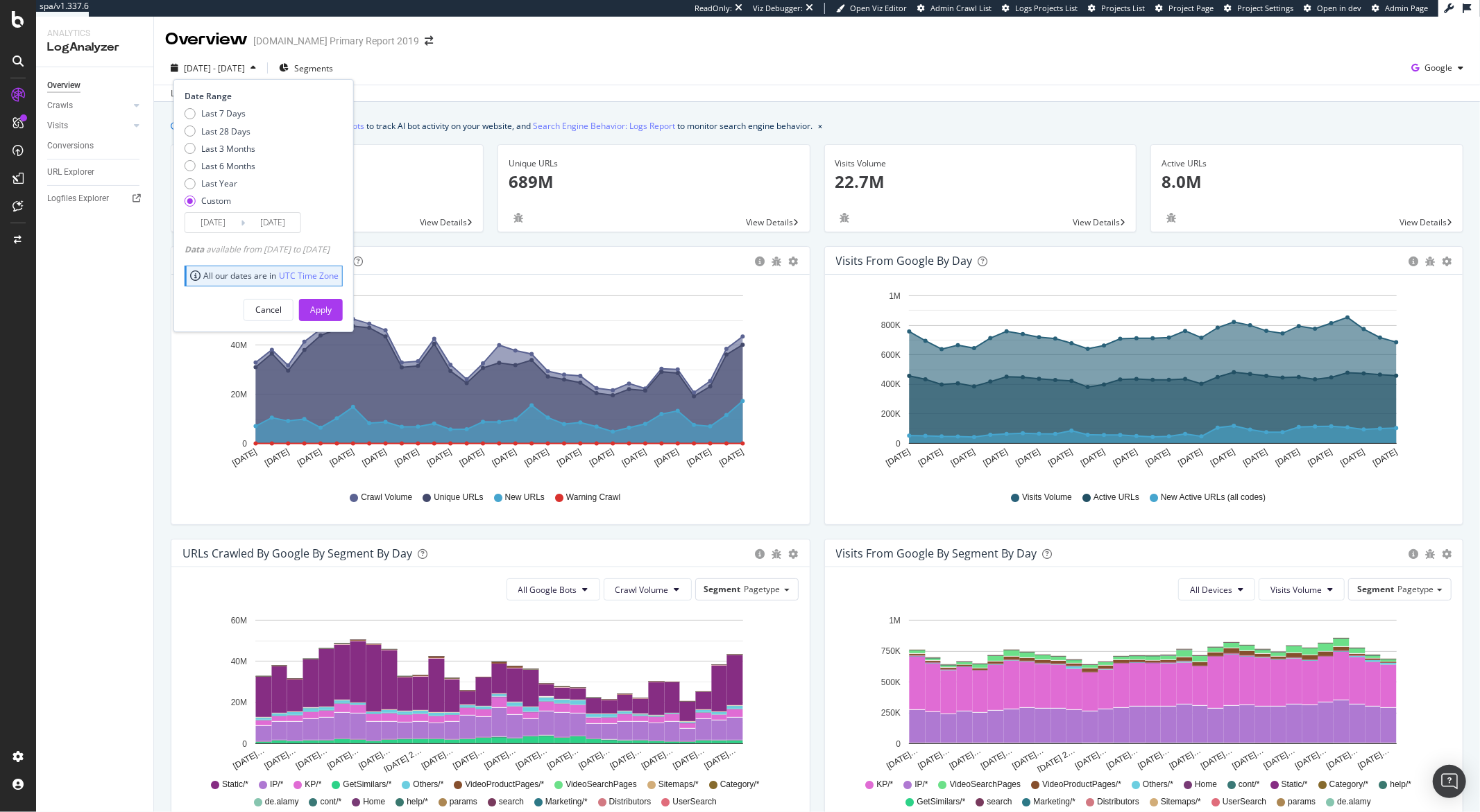
click at [270, 222] on input "2025/08/30" at bounding box center [272, 223] width 55 height 20
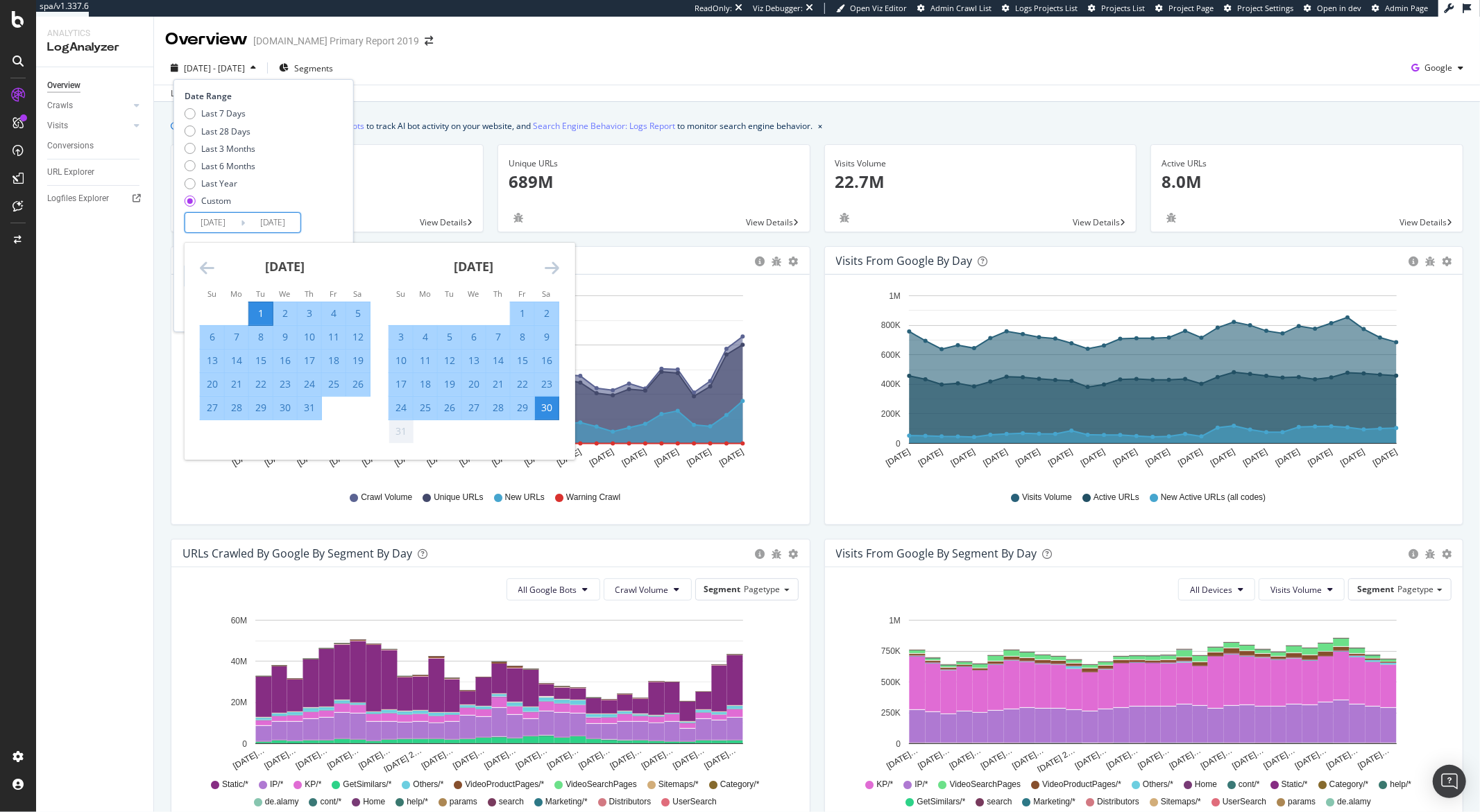
click at [228, 219] on input "2025/07/01" at bounding box center [213, 223] width 55 height 20
click at [523, 316] on div "1" at bounding box center [522, 314] width 24 height 14
type input "2025/08/01"
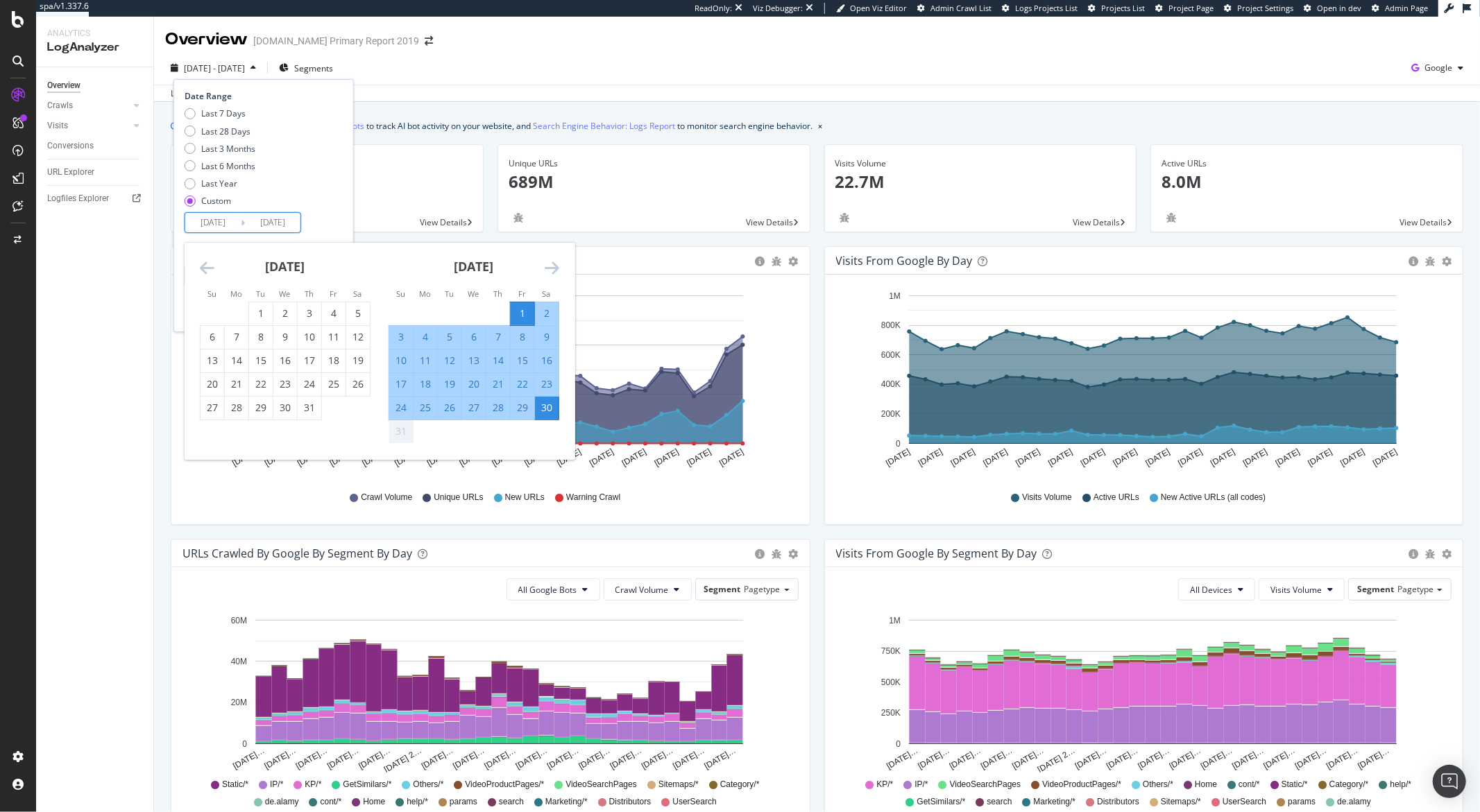
click at [286, 223] on input "2025/08/30" at bounding box center [272, 223] width 55 height 20
click at [544, 411] on div "30" at bounding box center [547, 408] width 24 height 14
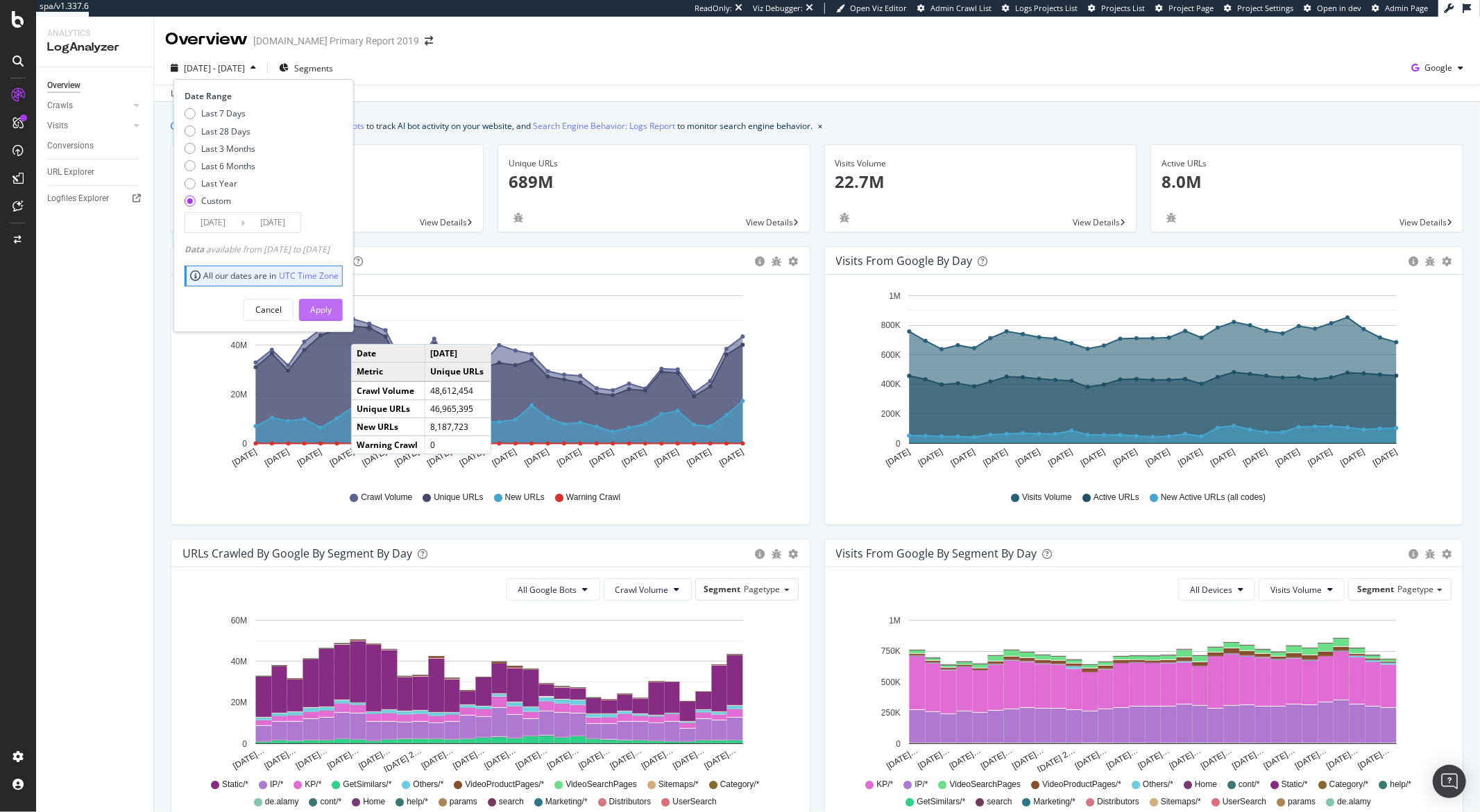
click at [332, 315] on div "Apply" at bounding box center [321, 310] width 22 height 12
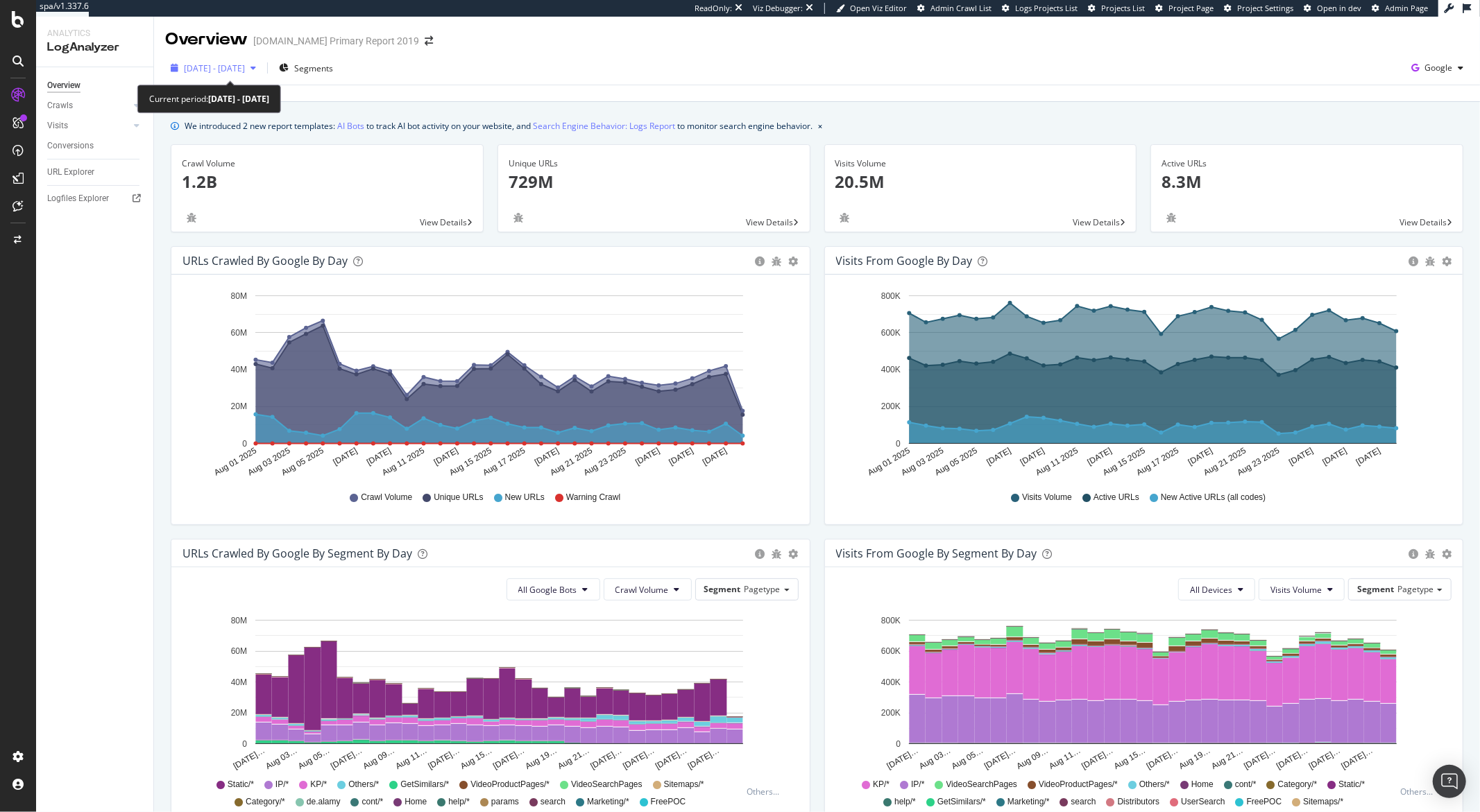
click at [245, 68] on span "2025 Aug. 1st - Aug. 30th" at bounding box center [215, 68] width 61 height 12
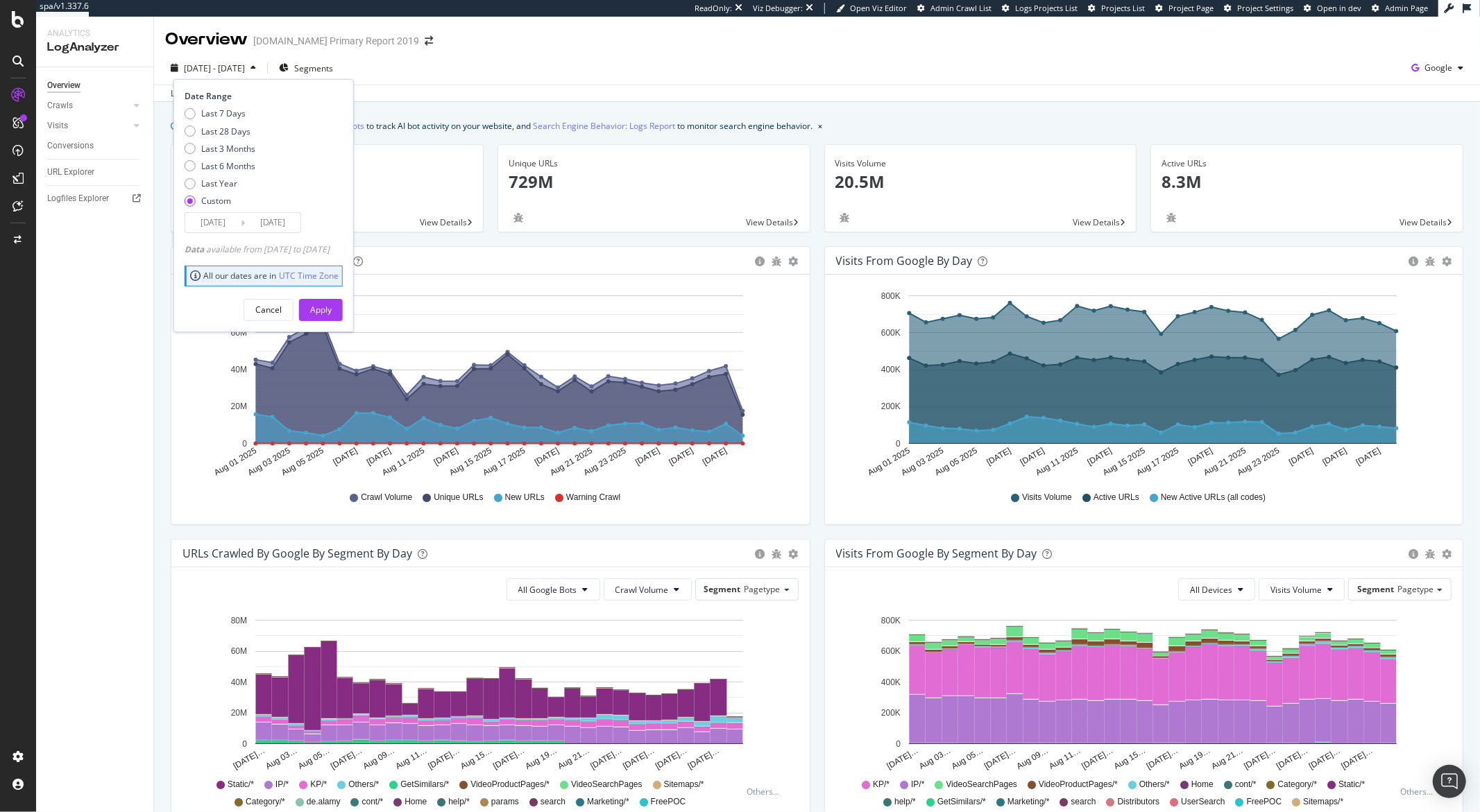
click at [214, 228] on input "2025/08/01" at bounding box center [213, 223] width 55 height 20
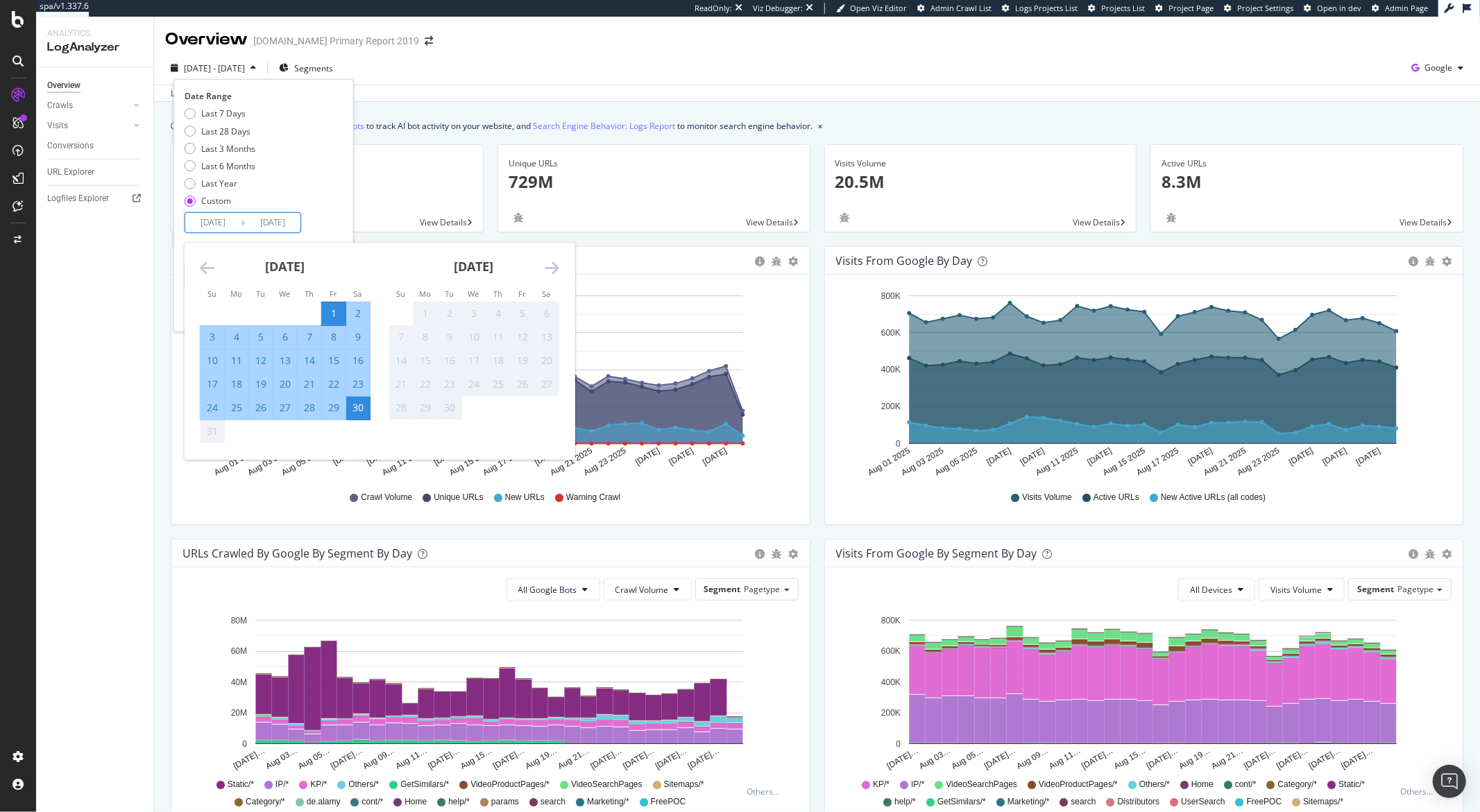
click at [208, 274] on icon "Move backward to switch to the previous month." at bounding box center [207, 267] width 15 height 17
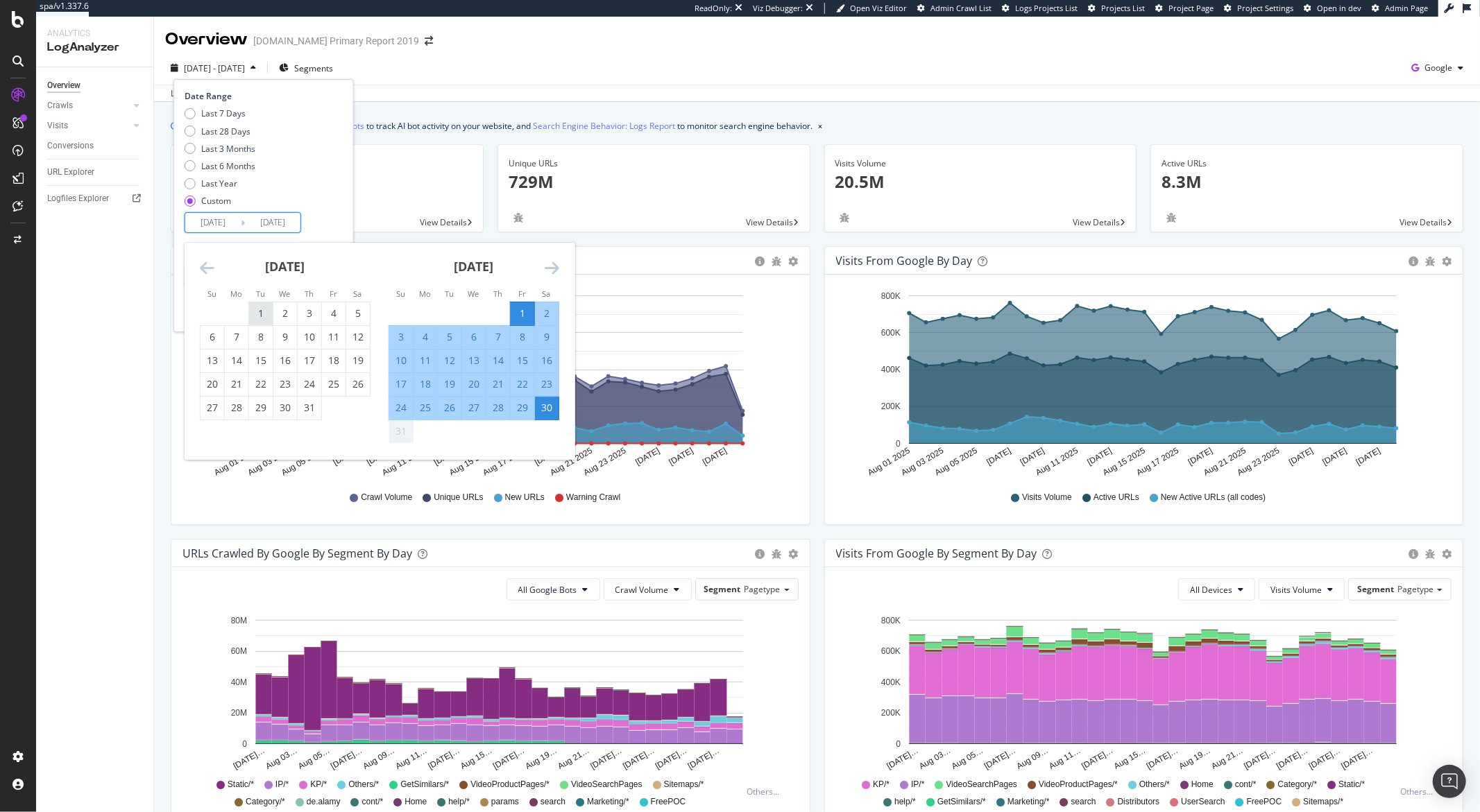
click at [269, 316] on div "1" at bounding box center [261, 314] width 24 height 14
type input "2025/07/01"
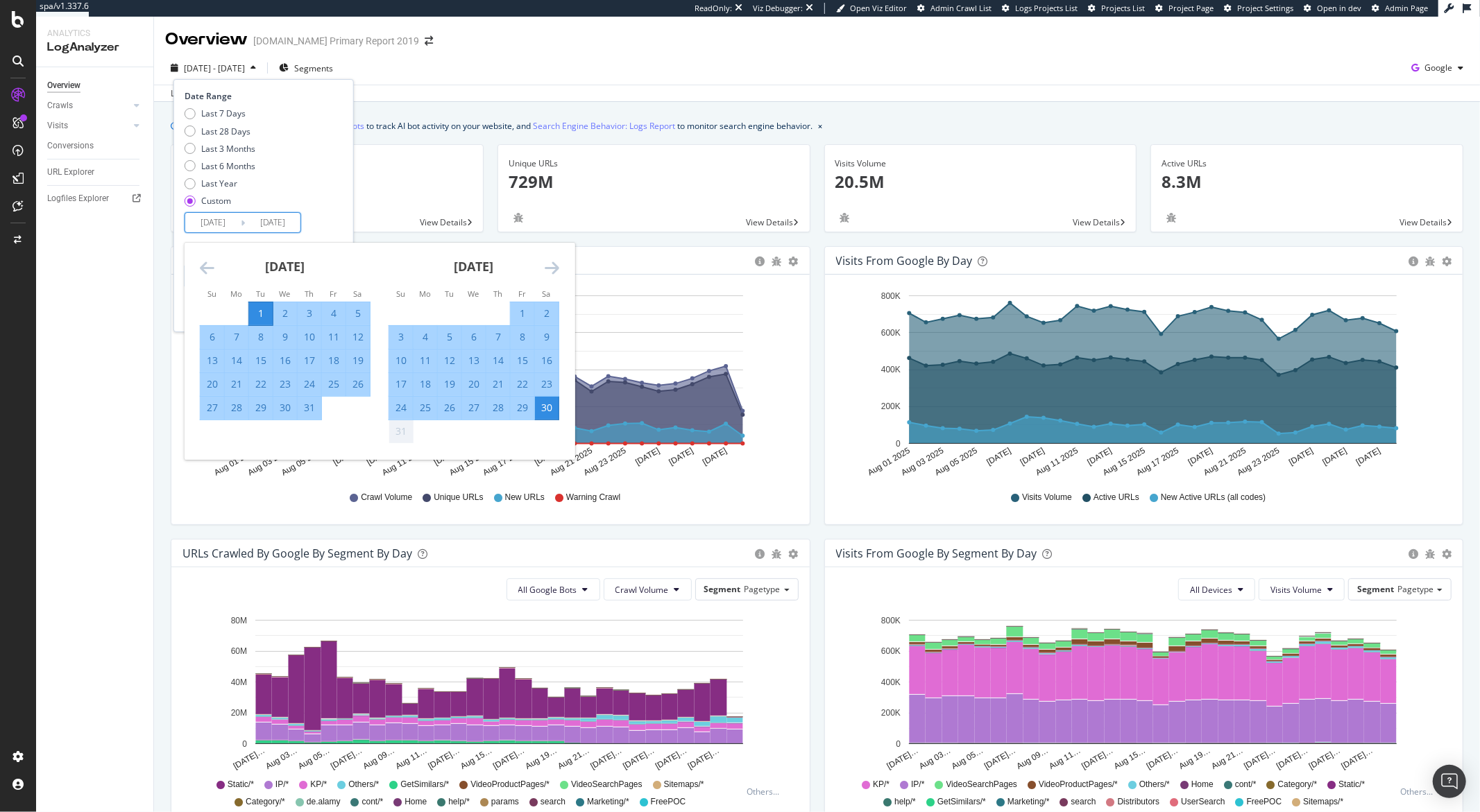
click at [330, 221] on div "Date Range Last 7 Days Last 28 Days Last 3 Months Last 6 Months Last Year Custo…" at bounding box center [262, 161] width 155 height 143
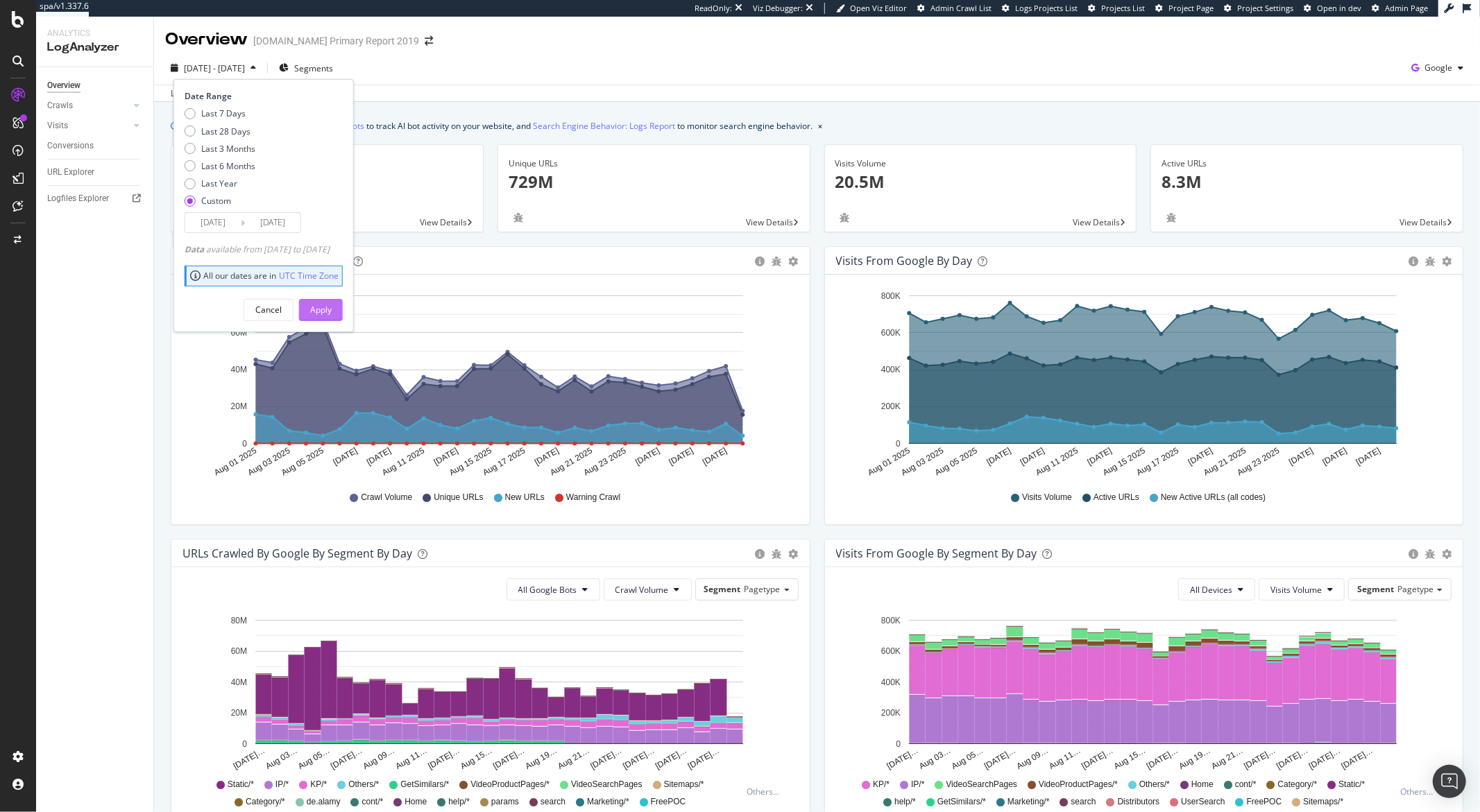
click at [332, 302] on div "Apply" at bounding box center [321, 310] width 22 height 21
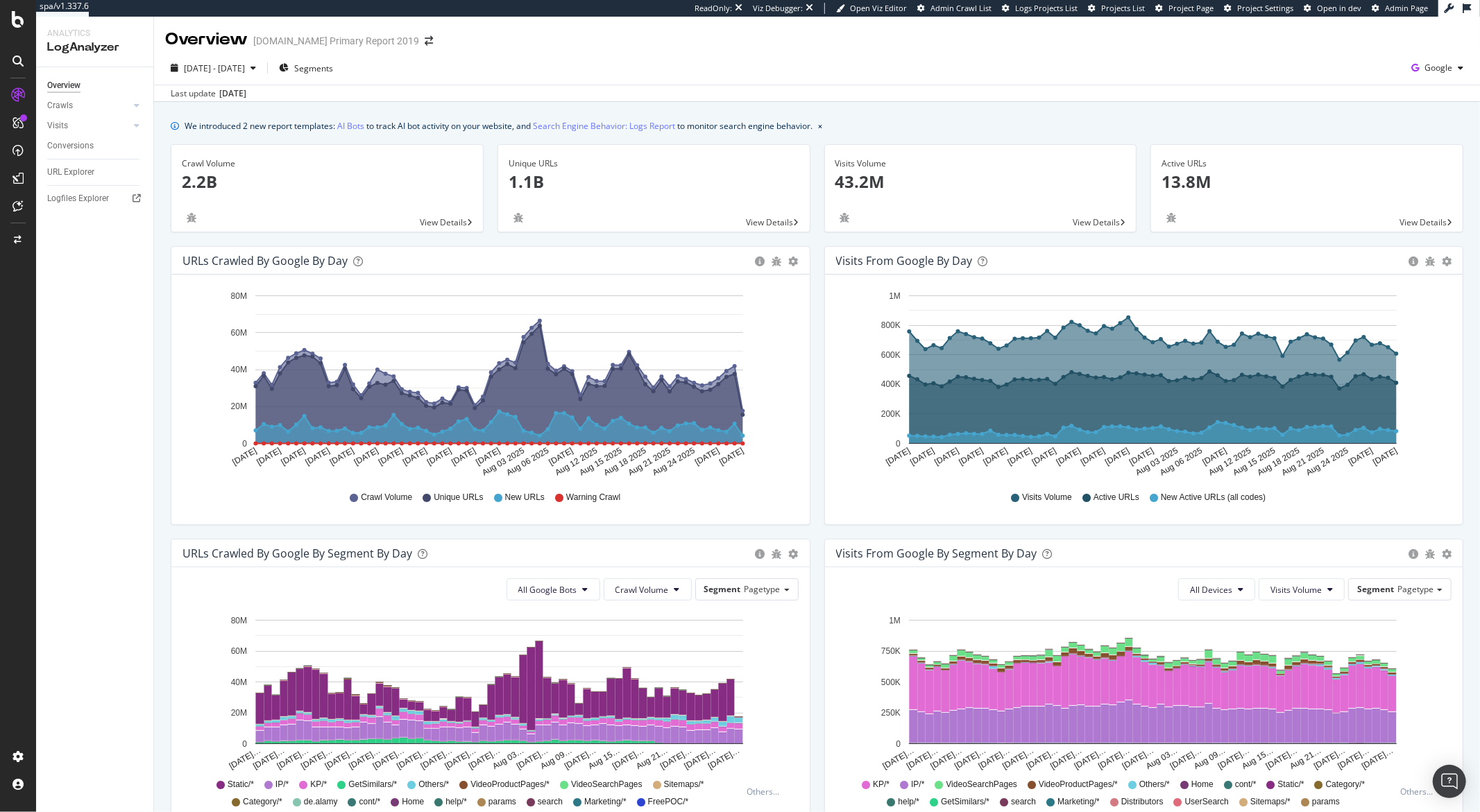
click at [147, 339] on div "Overview Crawls Daily Distribution Segments Distribution HTTP Codes Resources V…" at bounding box center [94, 440] width 117 height 745
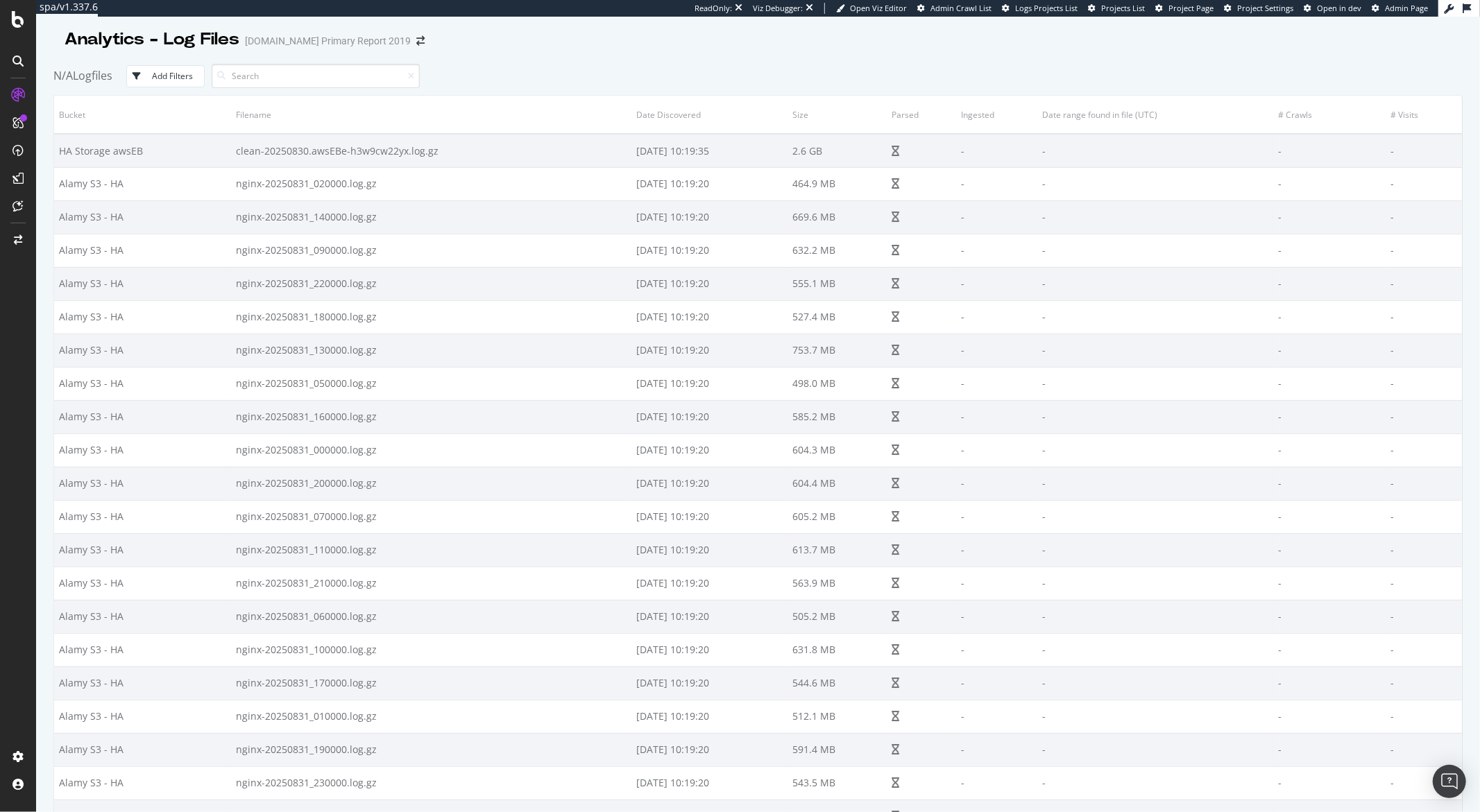
click at [191, 82] on button "Add Filters" at bounding box center [164, 76] width 78 height 22
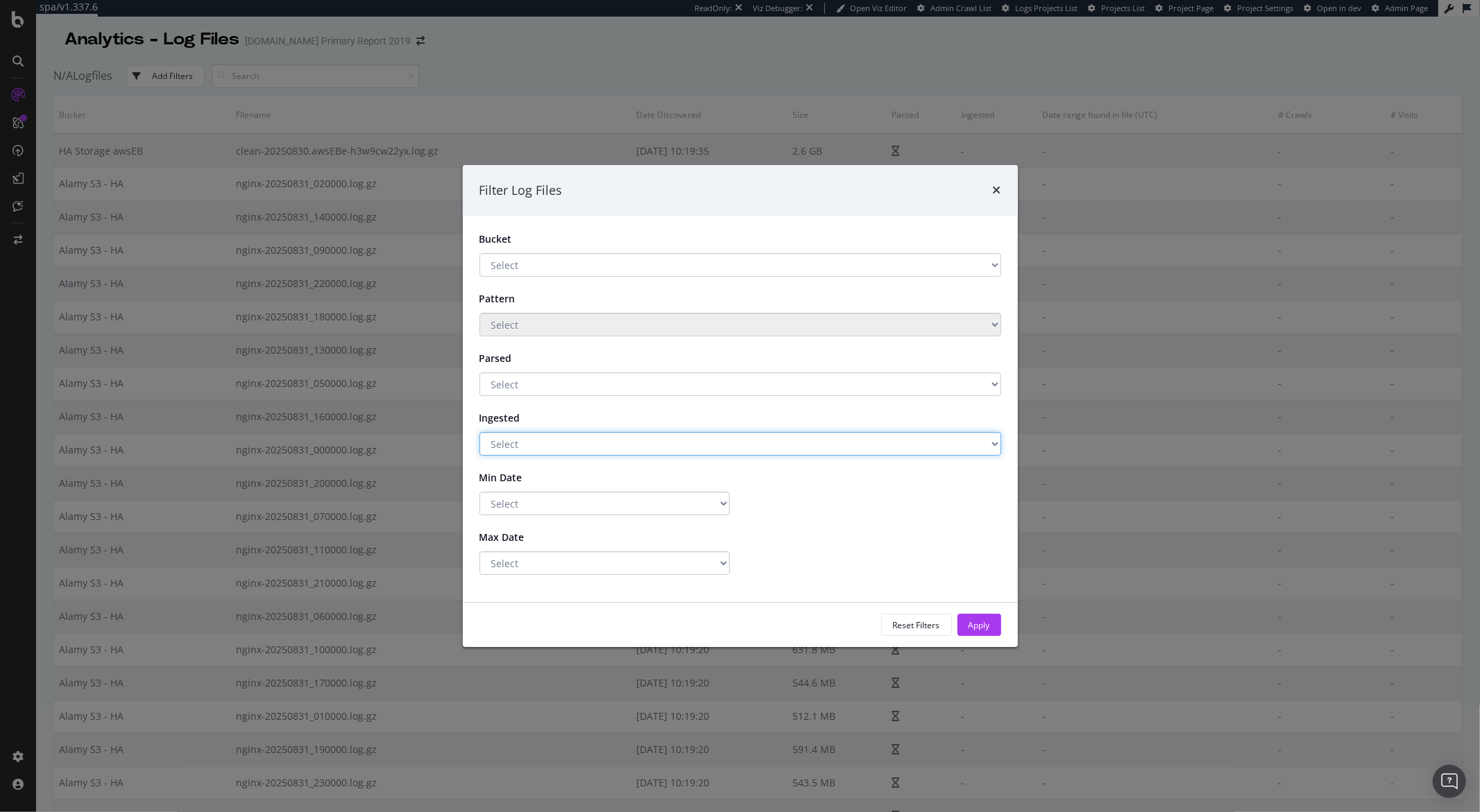
click at [749, 453] on select "Select Yes No" at bounding box center [740, 444] width 522 height 24
select select "false"
click at [479, 432] on select "Select Yes No" at bounding box center [740, 444] width 522 height 24
click at [700, 503] on select "Select Greater Than or equals Less Than or equals Equals" at bounding box center [604, 503] width 251 height 24
click at [712, 558] on select "Select Greater Than or equals Less Than or equals Equals" at bounding box center [604, 563] width 251 height 24
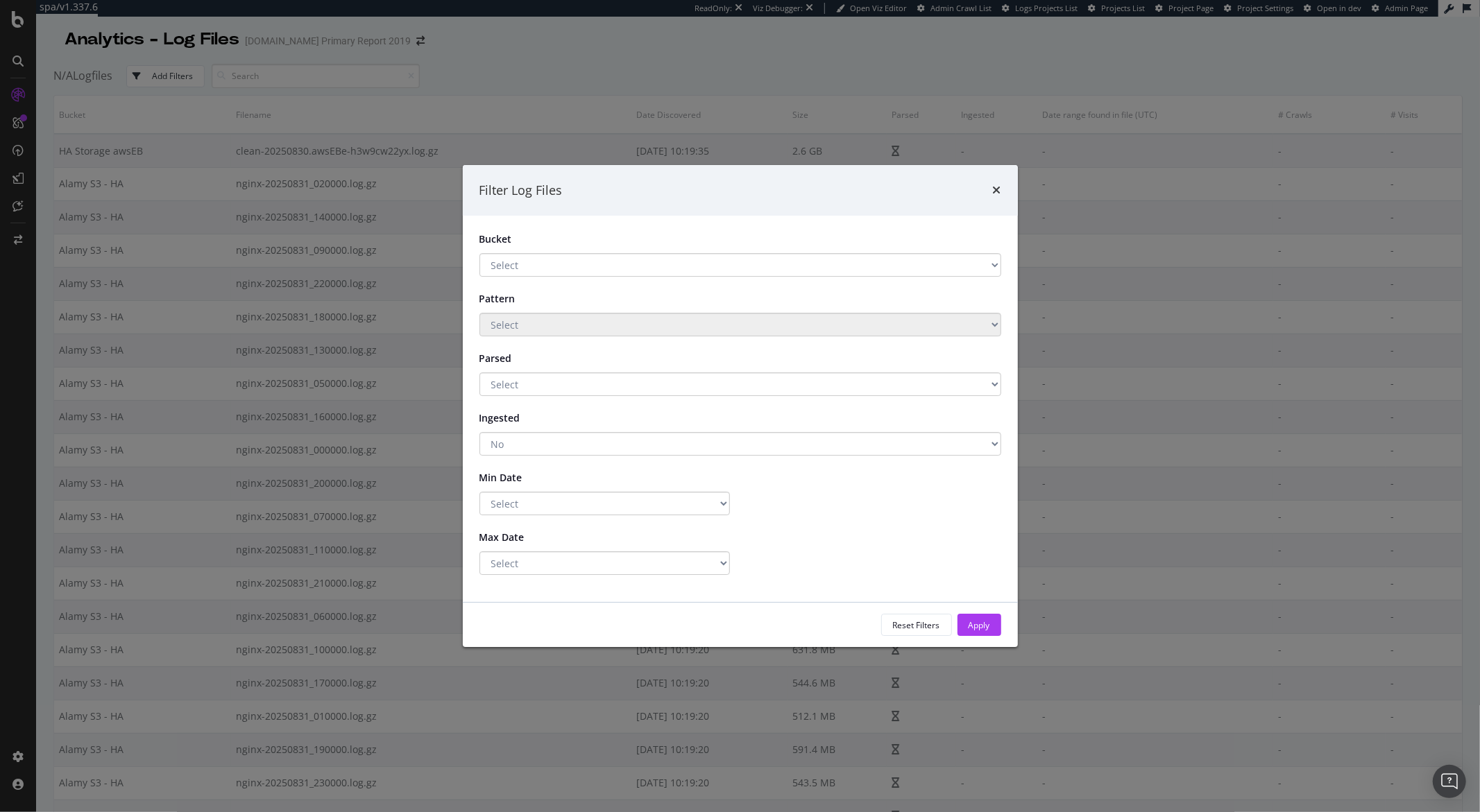
click at [929, 47] on div "Filter Log Files Bucket Select HA Storage awsEB Alamy S3 - HA Pattern Select Pa…" at bounding box center [740, 406] width 1480 height 812
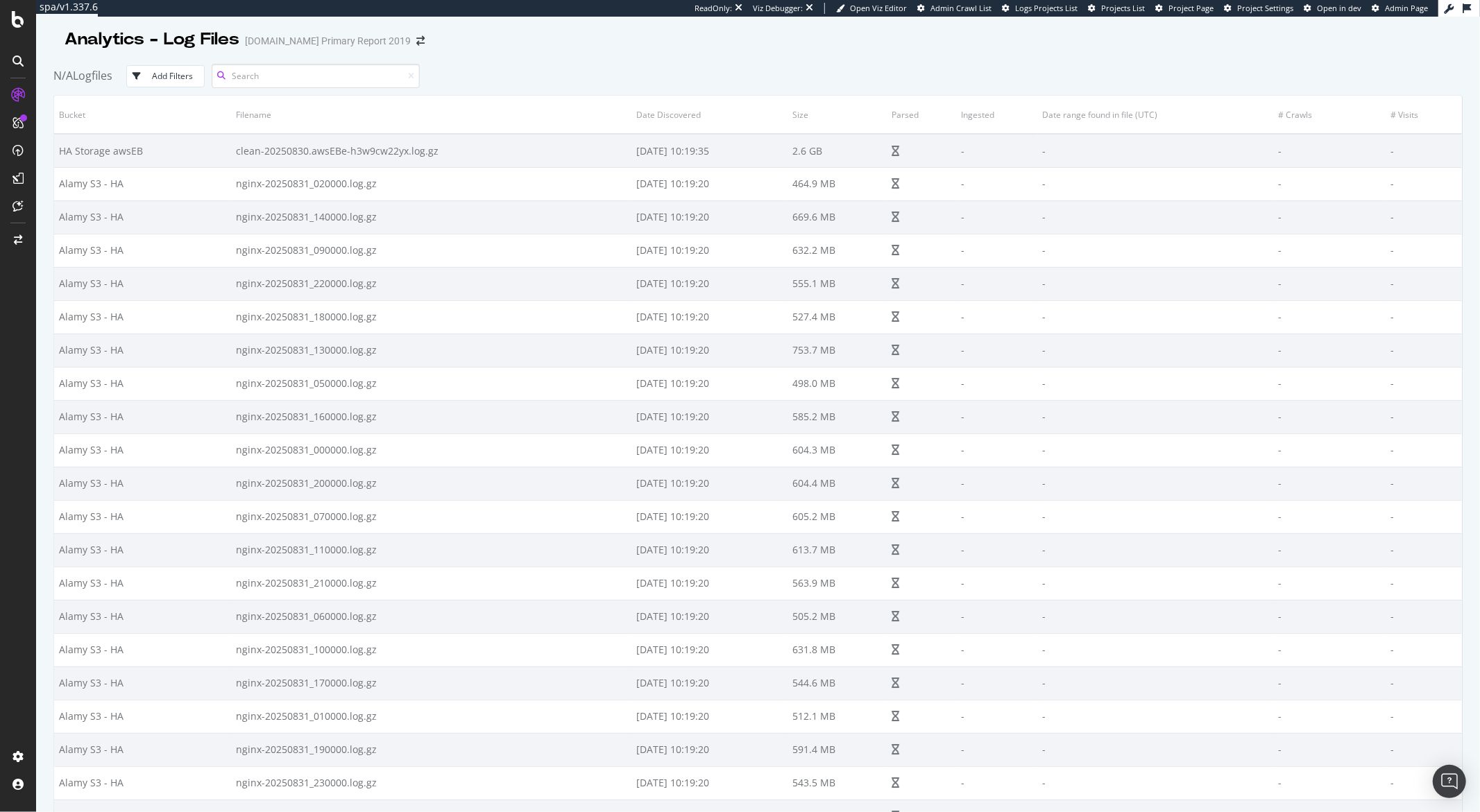
click at [358, 77] on input at bounding box center [316, 75] width 208 height 25
click at [179, 77] on div "Add Filters" at bounding box center [171, 76] width 41 height 12
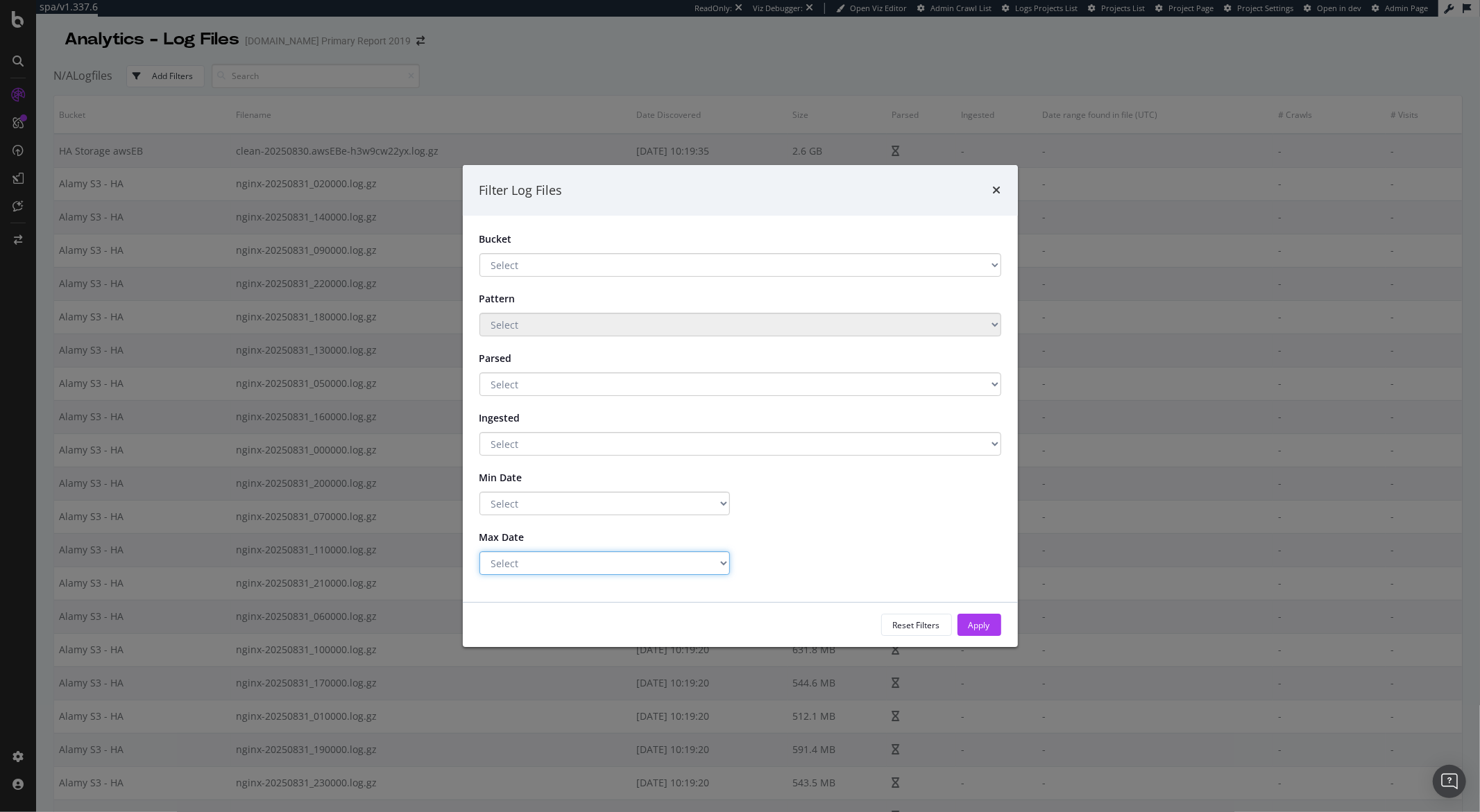
click at [695, 565] on select "Select Greater Than or equals Less Than or equals Equals" at bounding box center [604, 563] width 251 height 24
click at [687, 495] on select "Select Greater Than or equals Less Than or equals Equals" at bounding box center [604, 503] width 251 height 24
select select "eq"
click at [479, 491] on select "Select Greater Than or equals Less Than or equals Equals" at bounding box center [604, 503] width 251 height 24
click at [610, 508] on select "Select Greater Than or equals Less Than or equals Equals" at bounding box center [604, 503] width 251 height 24
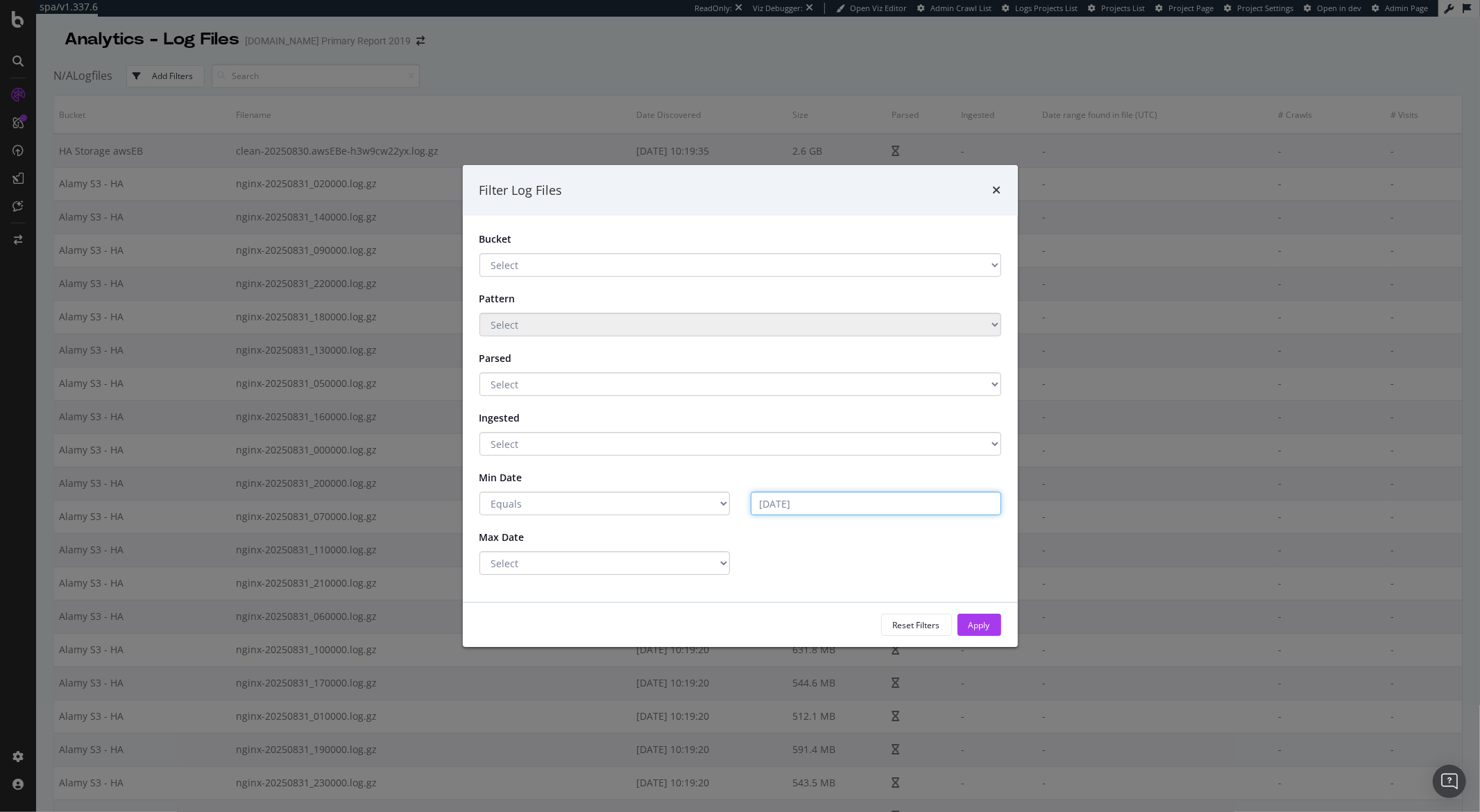
click at [806, 505] on input "[DATE]" at bounding box center [876, 503] width 251 height 24
click at [806, 506] on input "[DATE]" at bounding box center [876, 503] width 251 height 24
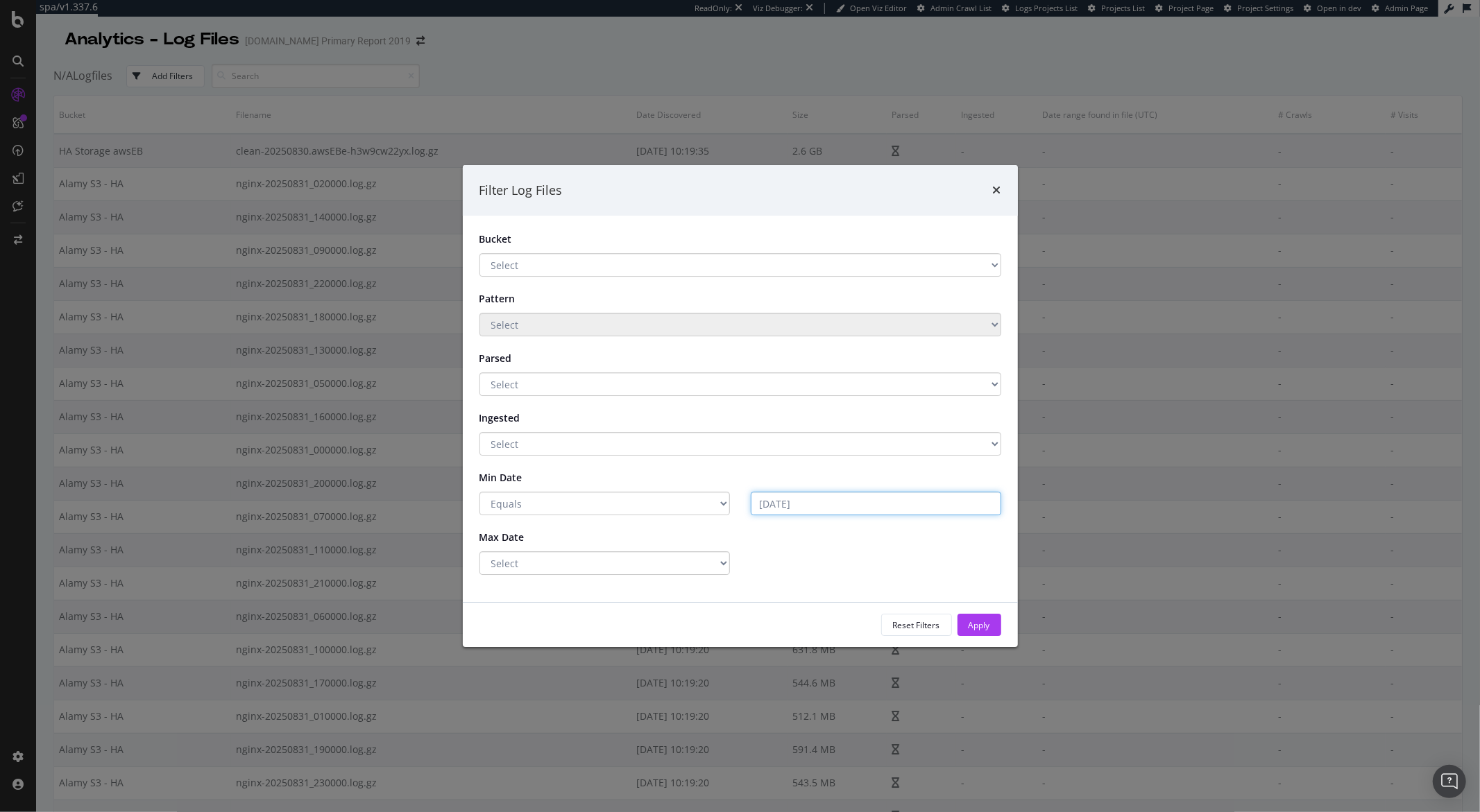
click at [805, 505] on input "[DATE]" at bounding box center [876, 503] width 251 height 24
click at [805, 505] on input "2025-09-01" at bounding box center [876, 503] width 251 height 24
click at [791, 504] on input "2025-09-01" at bounding box center [876, 503] width 251 height 24
click at [767, 501] on input "2025-09-01" at bounding box center [876, 503] width 251 height 24
click at [767, 502] on input "2025-09-01" at bounding box center [876, 503] width 251 height 24
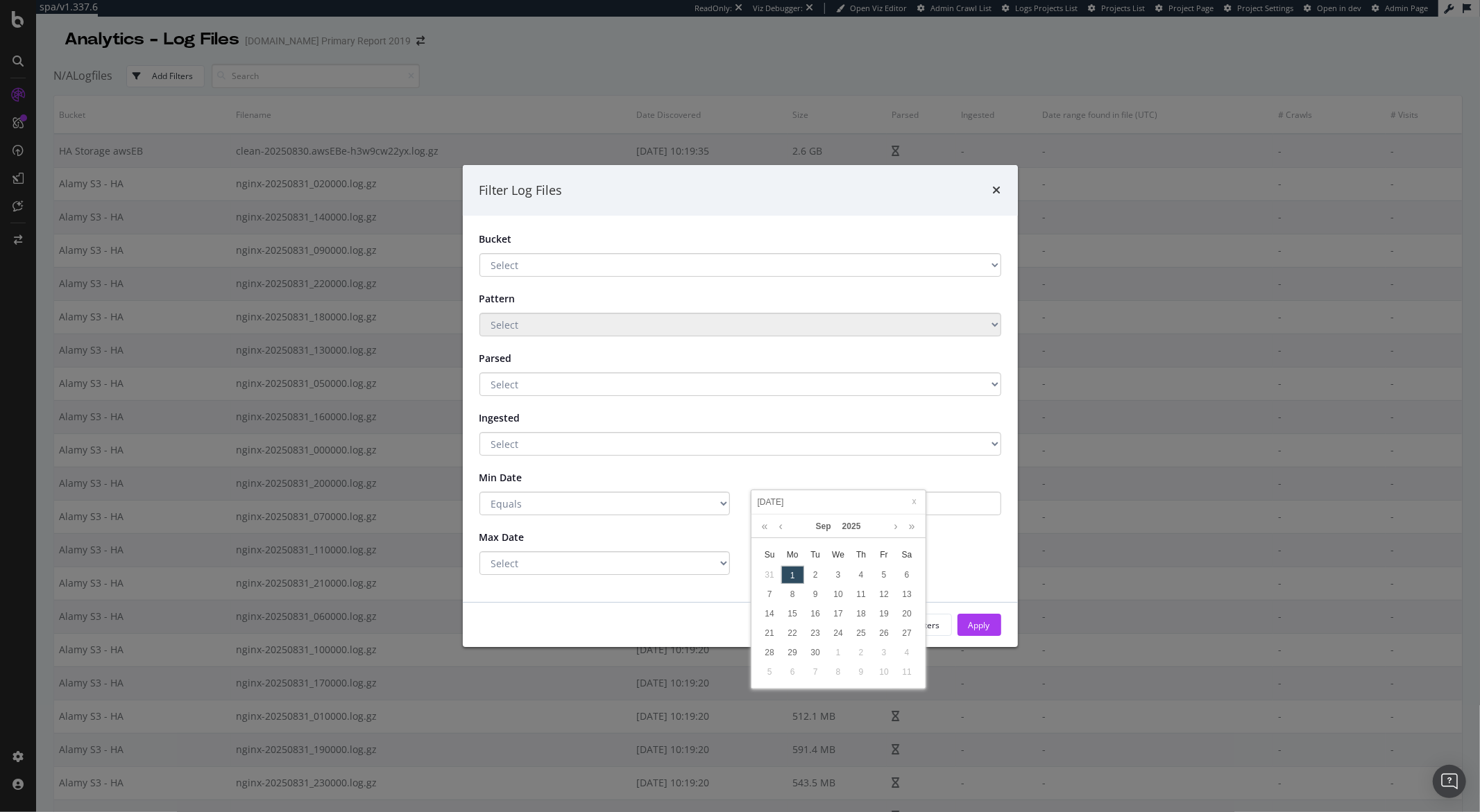
click at [767, 502] on input "2025-09-01" at bounding box center [838, 501] width 165 height 15
click at [782, 532] on div "Max Date" at bounding box center [740, 539] width 543 height 26
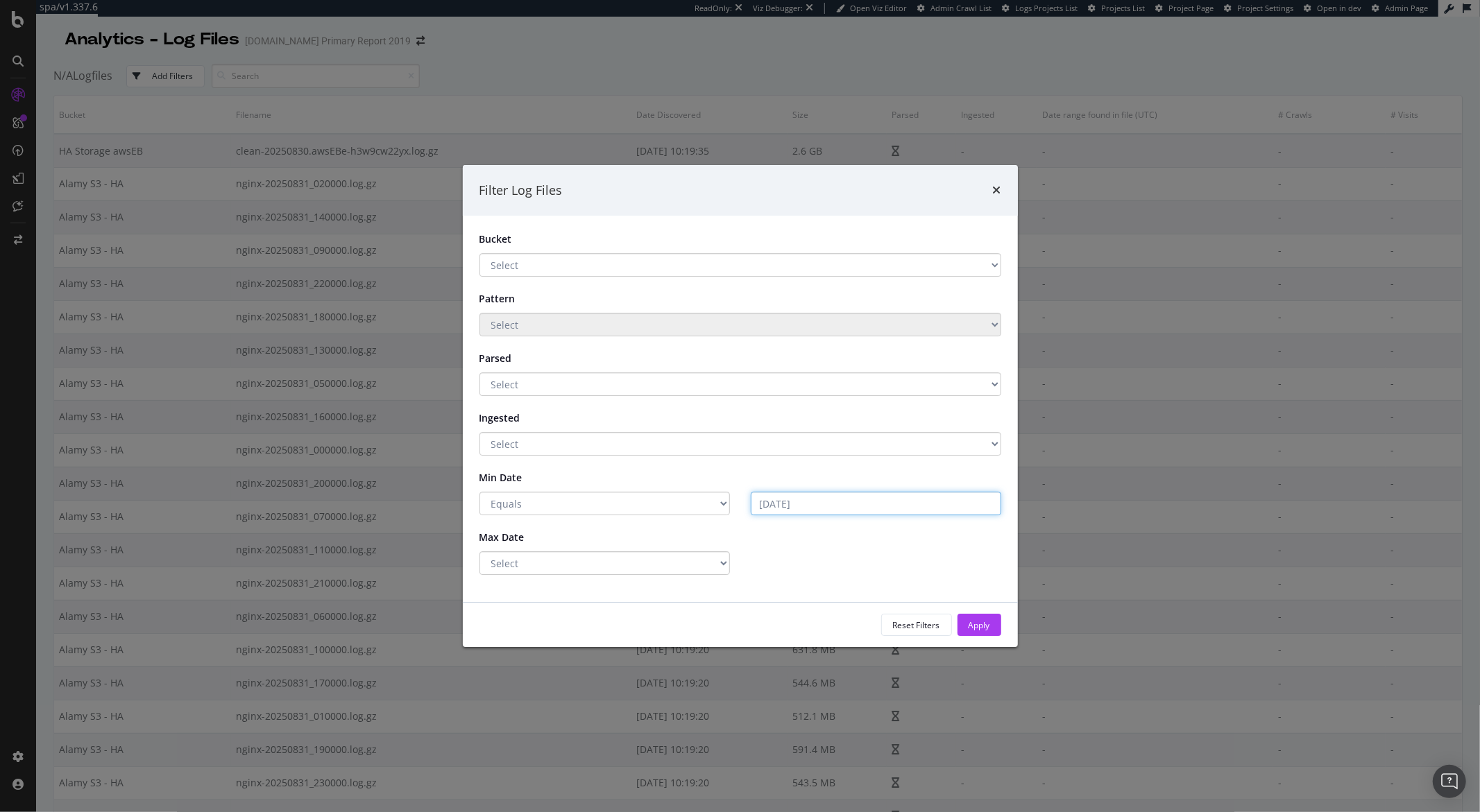
click at [787, 509] on input "2025-09-01" at bounding box center [876, 503] width 251 height 24
click at [787, 503] on input "2025-09-01" at bounding box center [876, 503] width 251 height 24
click at [791, 540] on div "Max Date" at bounding box center [740, 539] width 543 height 26
click at [767, 506] on input "2025-09-01" at bounding box center [876, 503] width 251 height 24
click at [762, 501] on input "2025-09-01" at bounding box center [876, 503] width 251 height 24
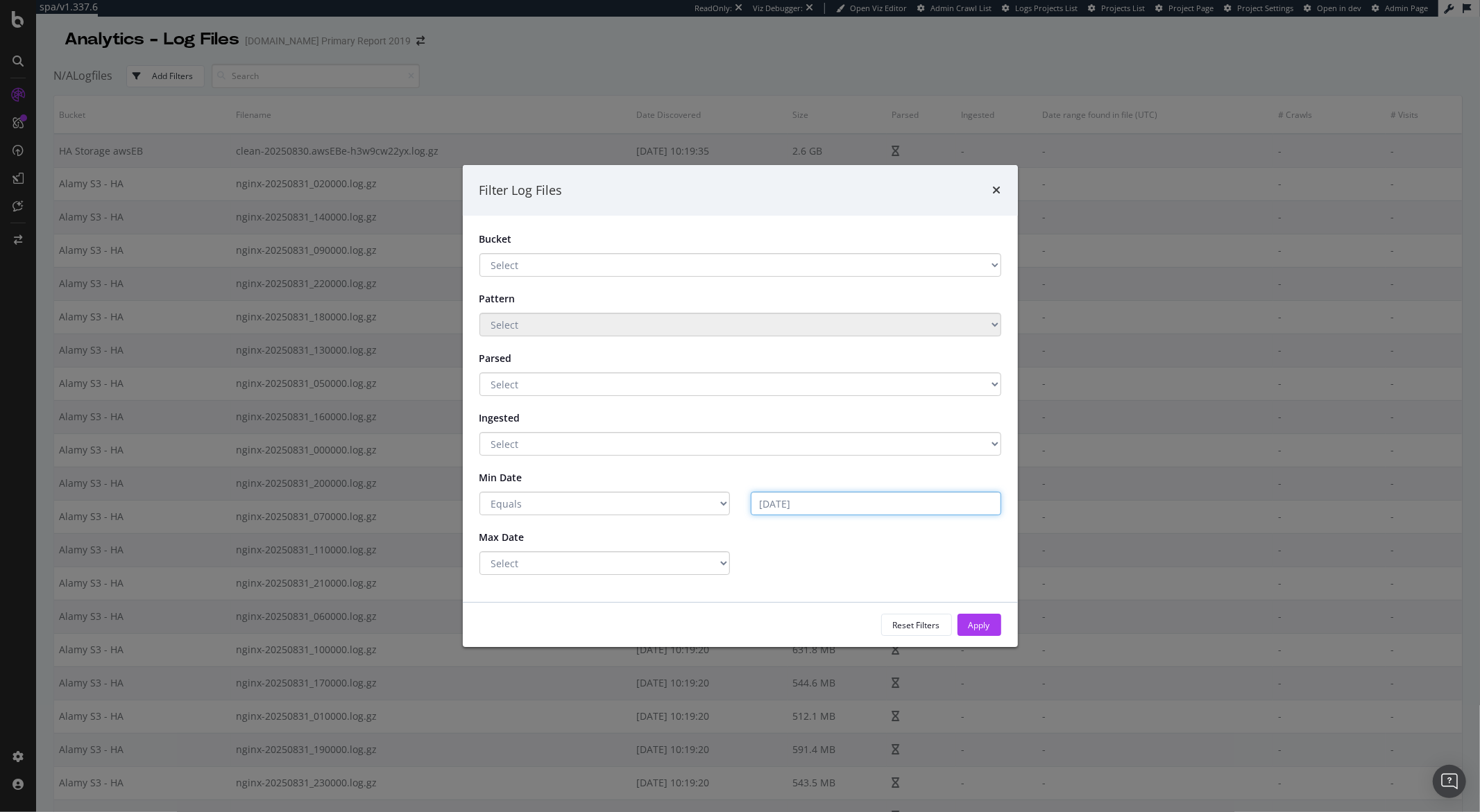
click at [815, 503] on input "2025-09-01" at bounding box center [876, 503] width 251 height 24
type input "2025-09-01"
click at [928, 501] on input "2025-09-01" at bounding box center [876, 503] width 251 height 24
click at [925, 500] on input "2025-09-01" at bounding box center [876, 503] width 251 height 24
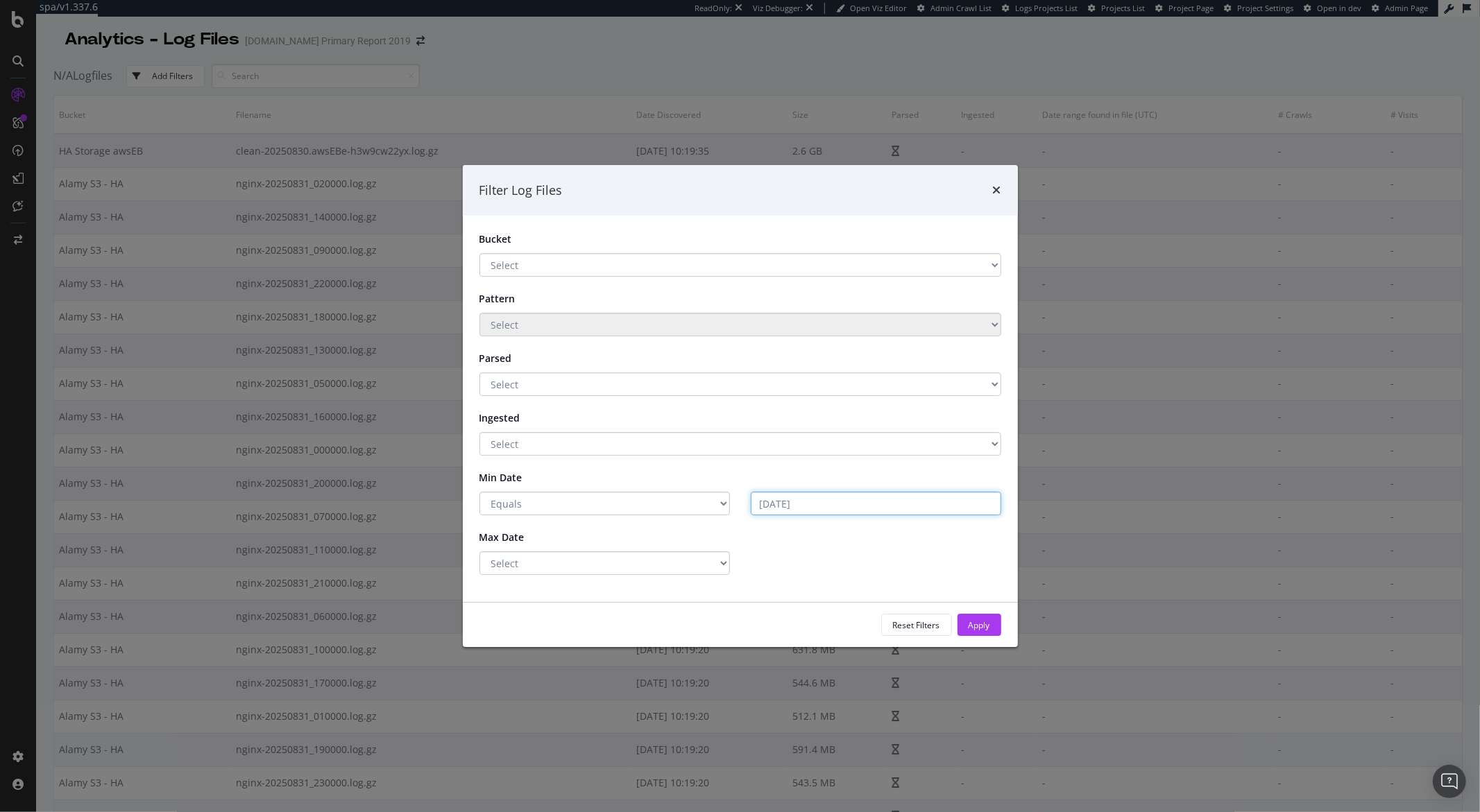
click at [924, 501] on input "2025-09-01" at bounding box center [876, 503] width 251 height 24
drag, startPoint x: 888, startPoint y: 506, endPoint x: 879, endPoint y: 508, distance: 9.2
click at [888, 506] on input "2025-09-01" at bounding box center [876, 503] width 251 height 24
click at [843, 512] on input "2025-09-01" at bounding box center [876, 503] width 251 height 24
click at [838, 544] on div "Max Date" at bounding box center [740, 539] width 543 height 26
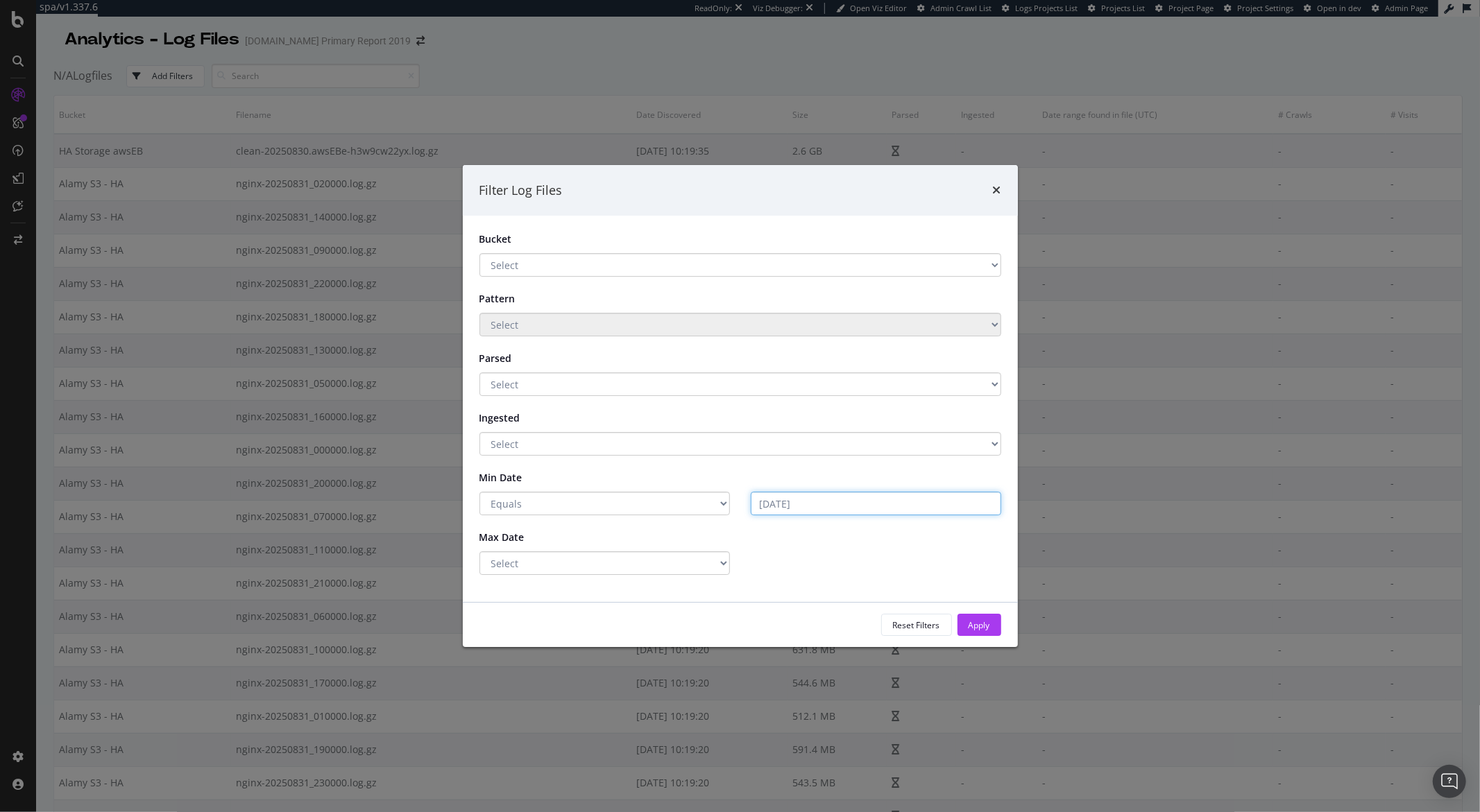
click at [793, 515] on form "Bucket Select HA Storage awsEB Alamy S3 - HA Pattern Select Parsed Select Yes N…" at bounding box center [740, 404] width 522 height 343
click at [792, 510] on input "2025-09-01" at bounding box center [876, 503] width 251 height 24
click at [786, 507] on input "2025-09-01" at bounding box center [876, 503] width 251 height 24
click at [721, 503] on select "Select Greater Than or equals Less Than or equals Equals" at bounding box center [604, 503] width 251 height 24
select select "lte"
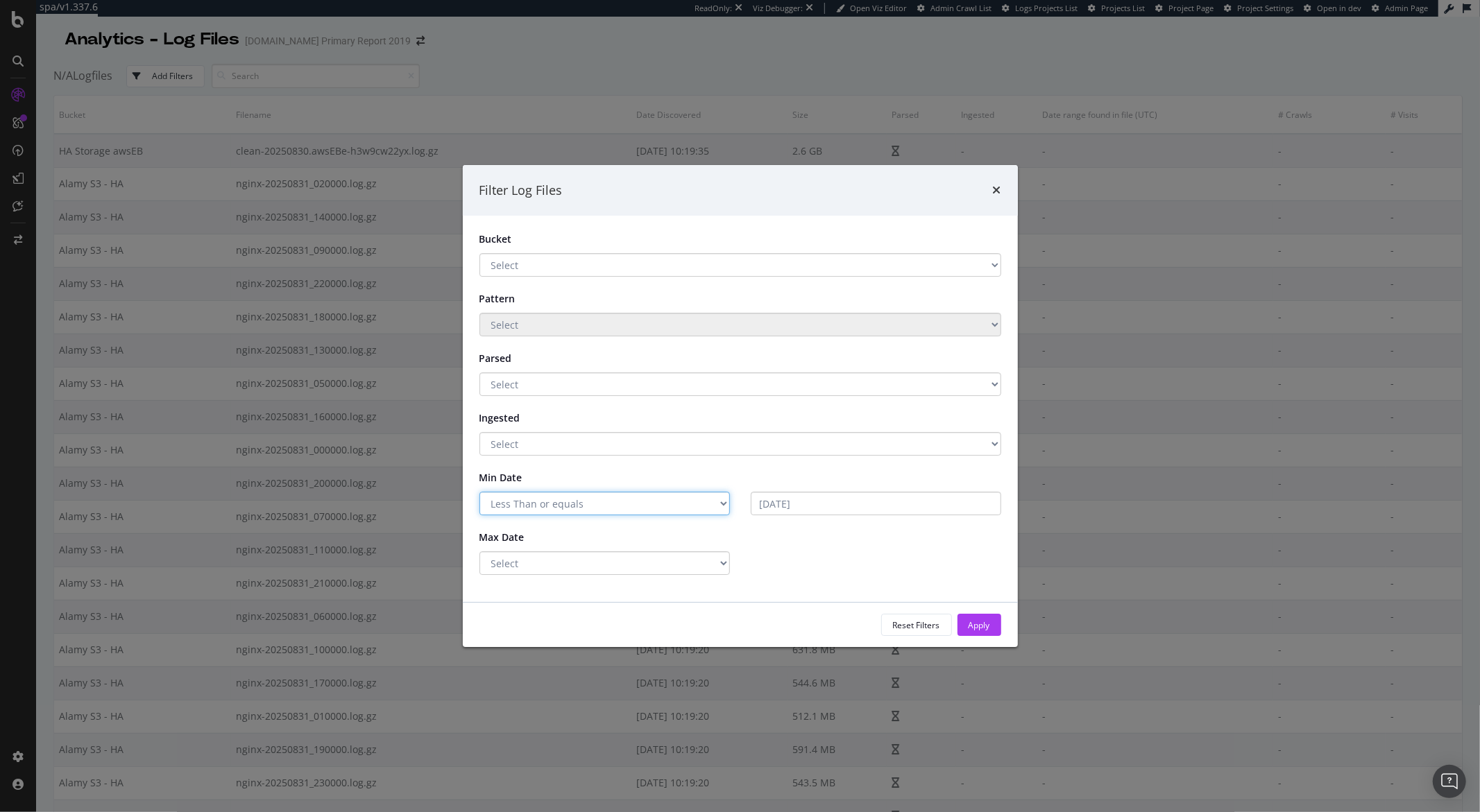
click at [479, 491] on select "Select Greater Than or equals Less Than or equals Equals" at bounding box center [604, 503] width 251 height 24
click at [770, 498] on input "2025-09-01" at bounding box center [876, 503] width 251 height 24
click at [799, 503] on input "2025-09-01" at bounding box center [876, 503] width 251 height 24
click at [808, 505] on input "2025-09-01" at bounding box center [876, 503] width 251 height 24
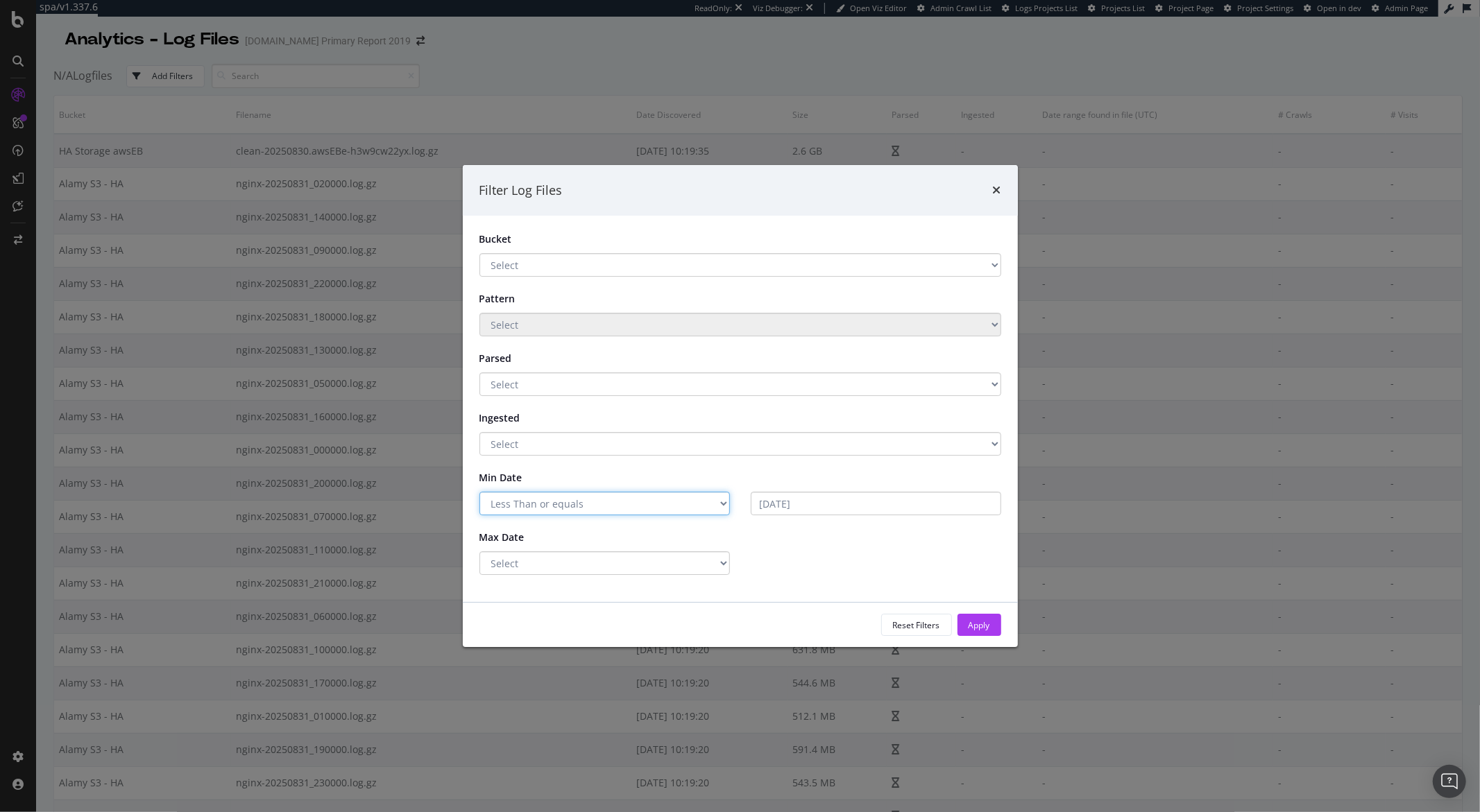
click at [725, 508] on select "Select Greater Than or equals Less Than or equals Equals" at bounding box center [604, 503] width 251 height 24
click at [479, 491] on select "Select Greater Than or equals Less Than or equals Equals" at bounding box center [604, 503] width 251 height 24
drag, startPoint x: 730, startPoint y: 504, endPoint x: 667, endPoint y: 508, distance: 63.1
click at [729, 504] on div "Select Greater Than or equals Less Than or equals Equals" at bounding box center [604, 503] width 271 height 24
click at [647, 507] on select "Select Greater Than or equals Less Than or equals Equals" at bounding box center [604, 503] width 251 height 24
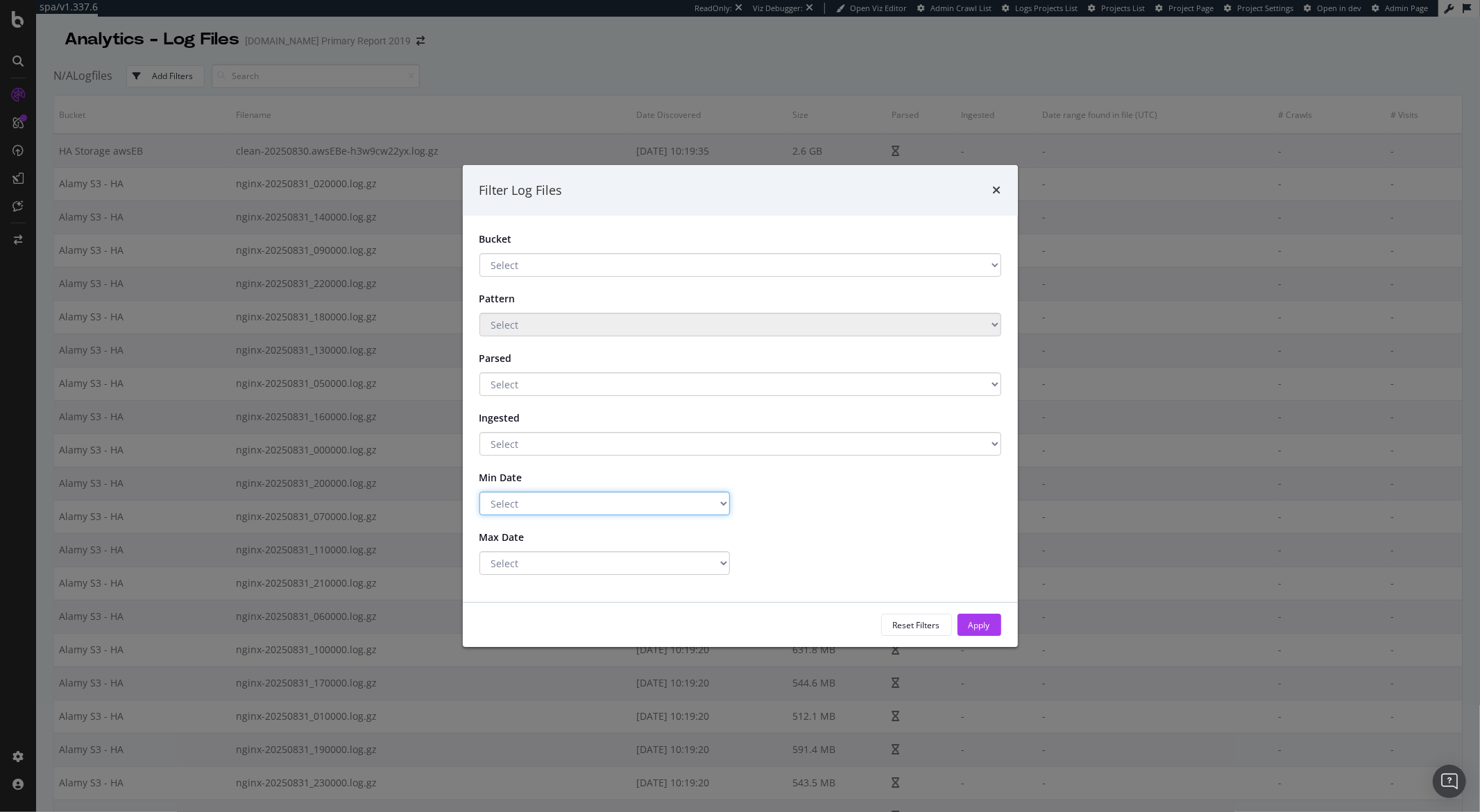
select select "eq"
click at [479, 491] on select "Select Greater Than or equals Less Than or equals Equals" at bounding box center [604, 503] width 251 height 24
click at [718, 563] on select "Select Greater Than or equals Less Than or equals Equals" at bounding box center [604, 563] width 251 height 24
select select "eq"
click at [479, 552] on select "Select Greater Than or equals Less Than or equals Equals" at bounding box center [604, 563] width 251 height 24
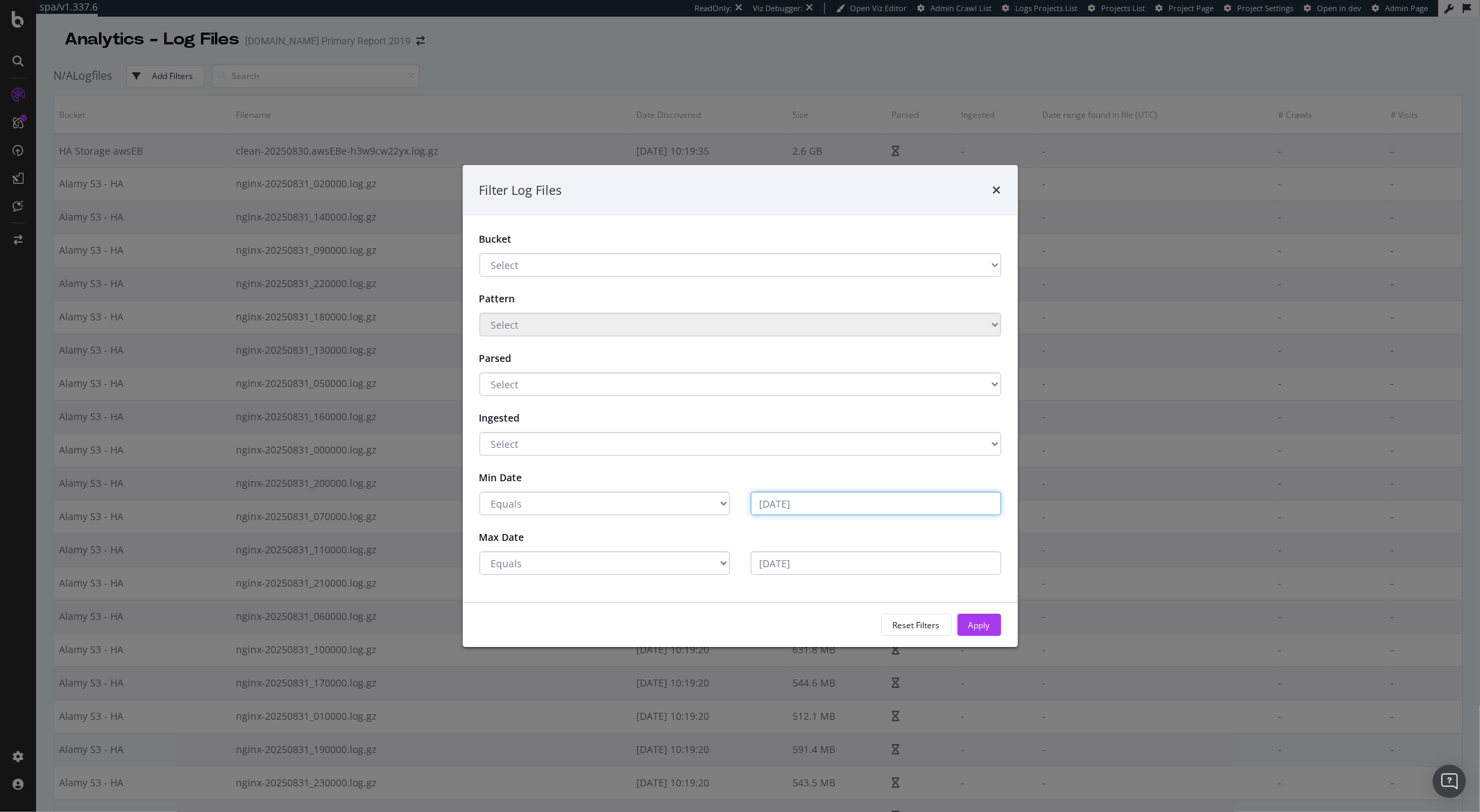
click at [815, 505] on input "2025-09-01" at bounding box center [876, 503] width 251 height 24
click at [773, 505] on input "2025-09-01" at bounding box center [876, 503] width 251 height 24
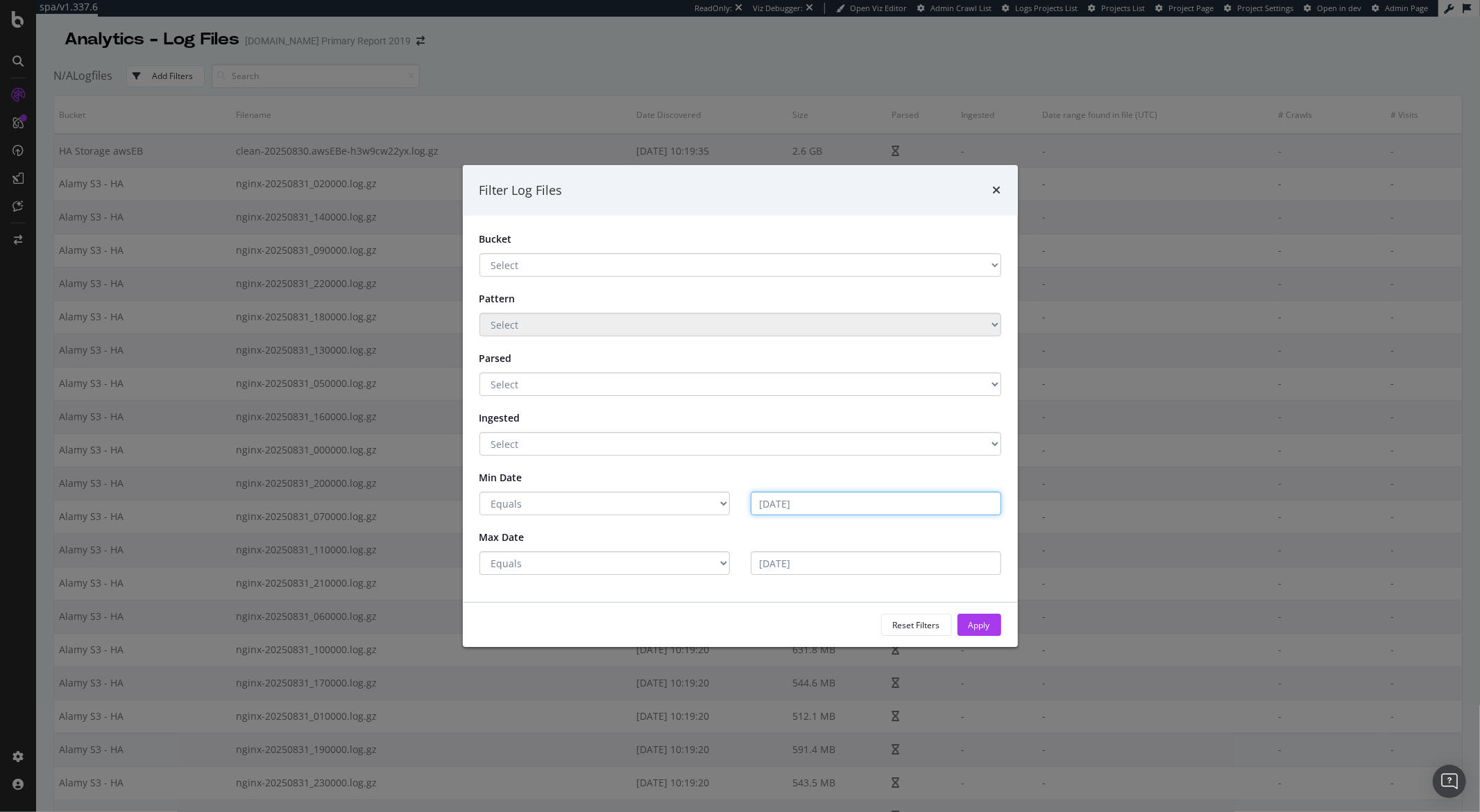
click at [773, 505] on input "2025-09-01" at bounding box center [876, 503] width 251 height 24
click at [813, 508] on input "2025-09-01" at bounding box center [876, 503] width 251 height 24
click at [765, 507] on input "2025-09-01" at bounding box center [876, 503] width 251 height 24
click at [762, 505] on input "2025-09-01" at bounding box center [876, 503] width 251 height 24
click at [795, 508] on input "2025-09-01" at bounding box center [876, 503] width 251 height 24
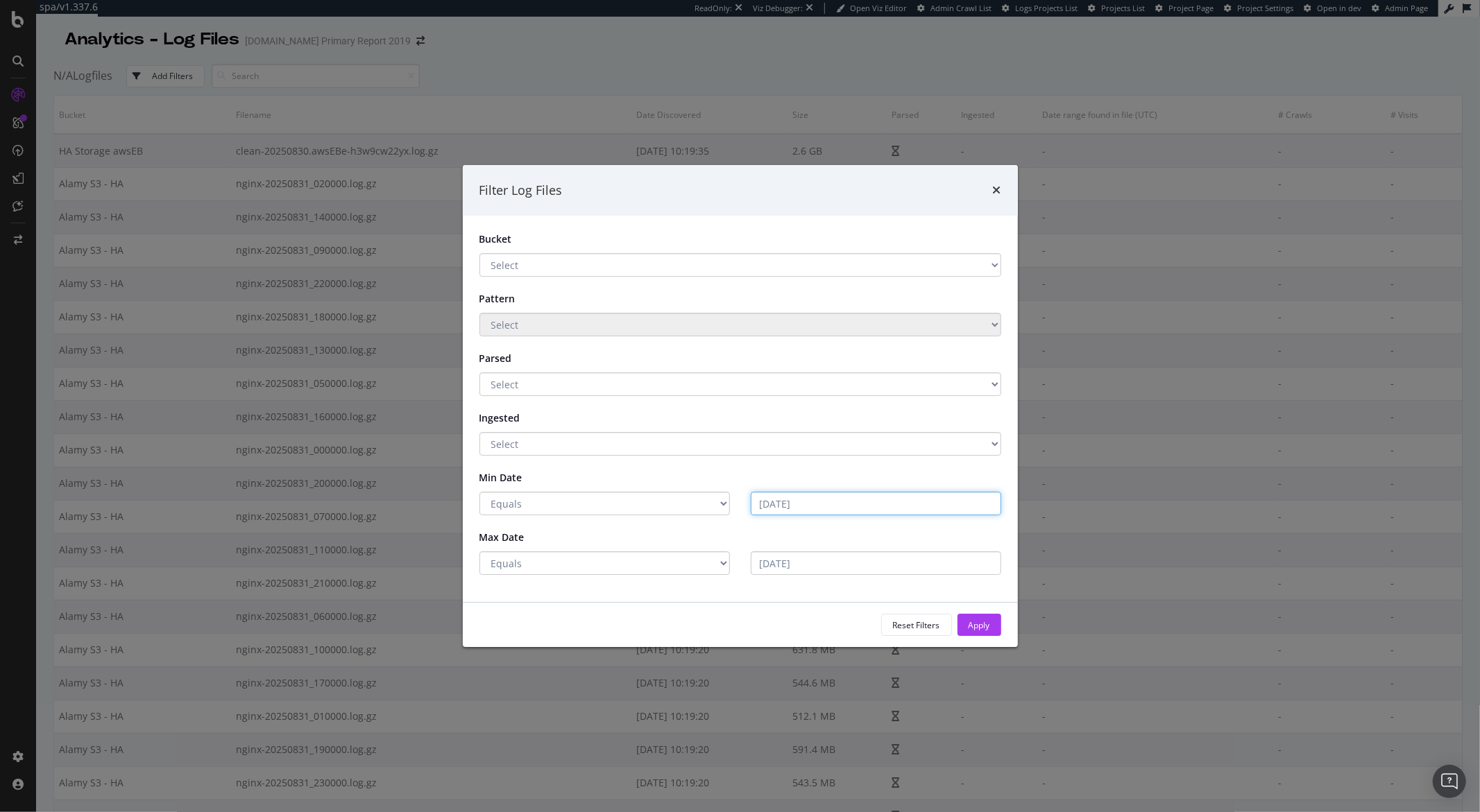
click at [795, 508] on input "2025-09-01" at bounding box center [876, 503] width 251 height 24
type input "2025-09-01"
click at [795, 509] on input "2025-09-01" at bounding box center [876, 503] width 251 height 24
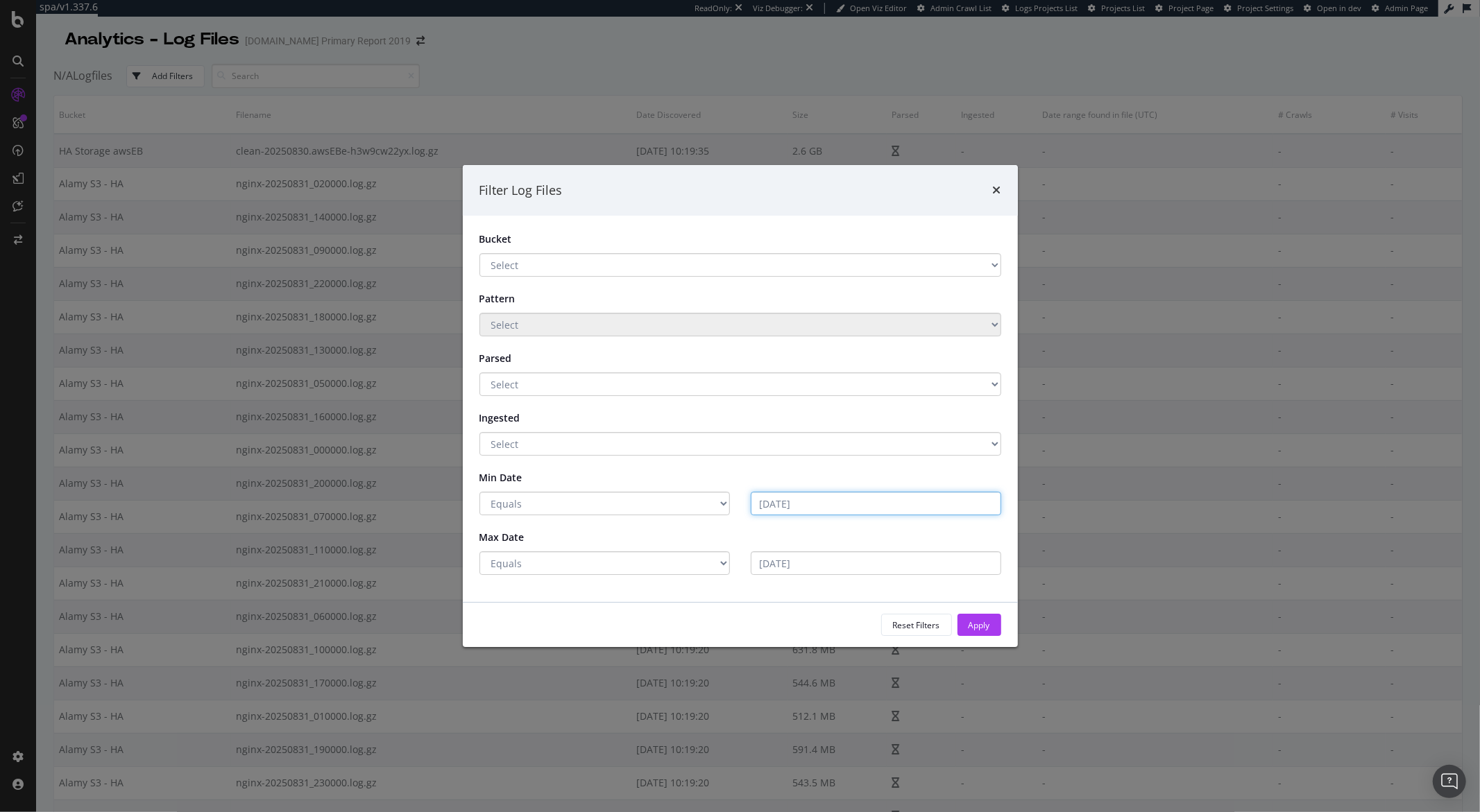
click at [795, 509] on input "2025-09-01" at bounding box center [876, 503] width 251 height 24
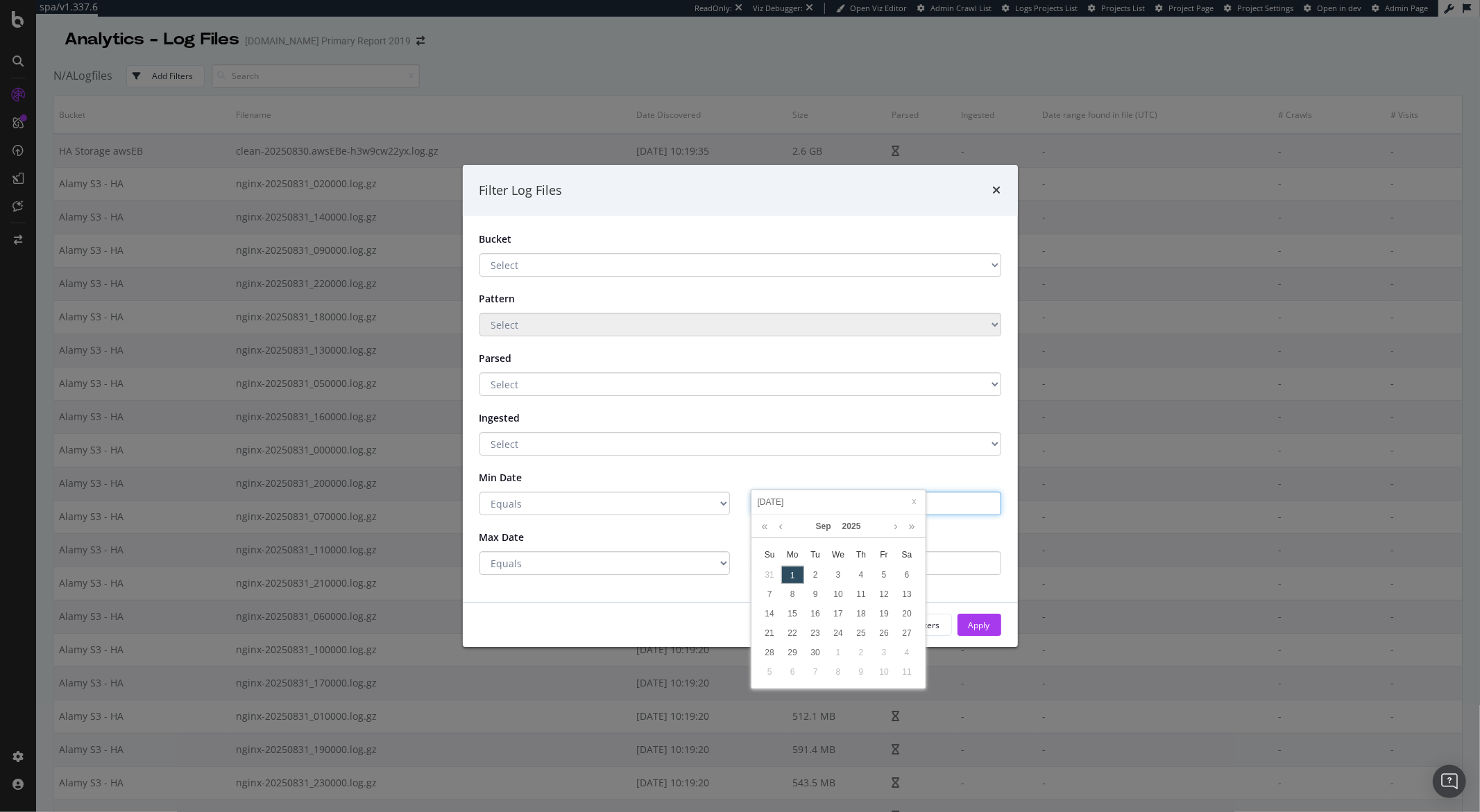
click at [795, 509] on input "2025-09-01" at bounding box center [876, 503] width 251 height 24
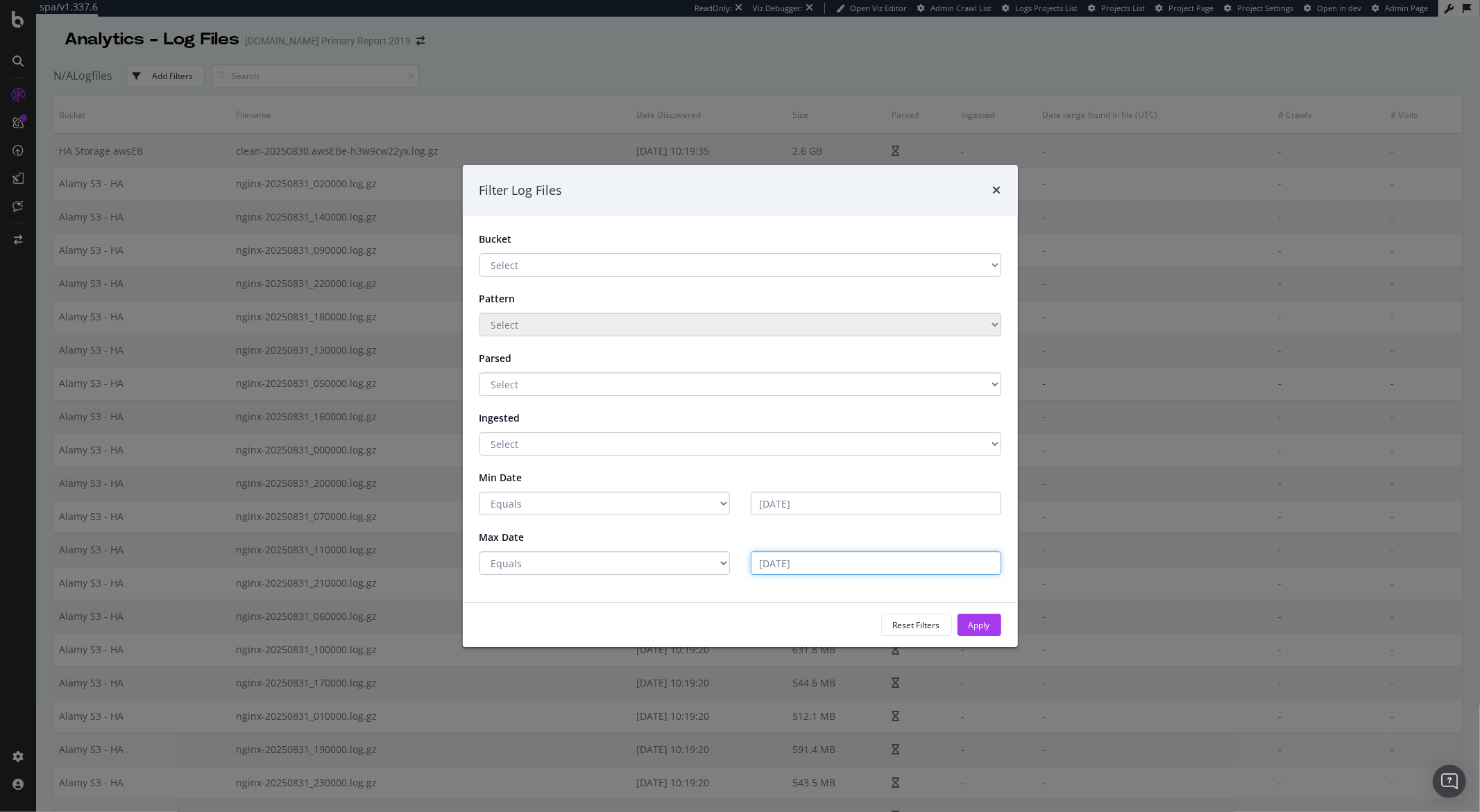
click at [824, 583] on div "Bucket Select HA Storage awsEB Alamy S3 - HA Pattern Select Parsed Select Yes N…" at bounding box center [740, 409] width 555 height 386
click at [806, 522] on form "Bucket Select HA Storage awsEB Alamy S3 - HA Pattern Select Parsed Select Yes N…" at bounding box center [740, 404] width 522 height 343
click at [801, 508] on input "2025-09-01" at bounding box center [876, 503] width 251 height 24
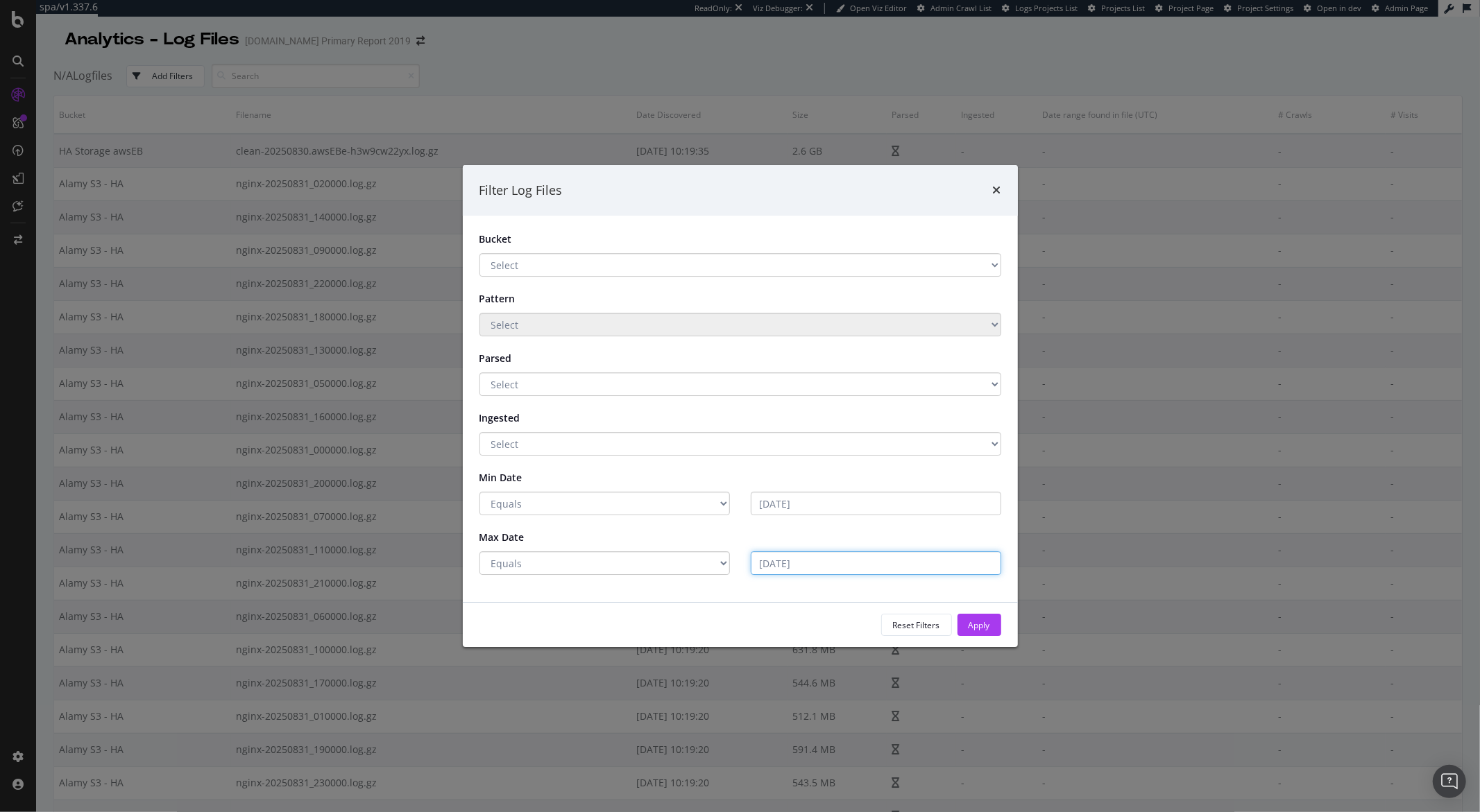
drag, startPoint x: 776, startPoint y: 557, endPoint x: 776, endPoint y: 540, distance: 17.0
click at [776, 557] on input "2025-09-01" at bounding box center [876, 563] width 251 height 24
click at [775, 508] on input "2025-09-01" at bounding box center [876, 503] width 251 height 24
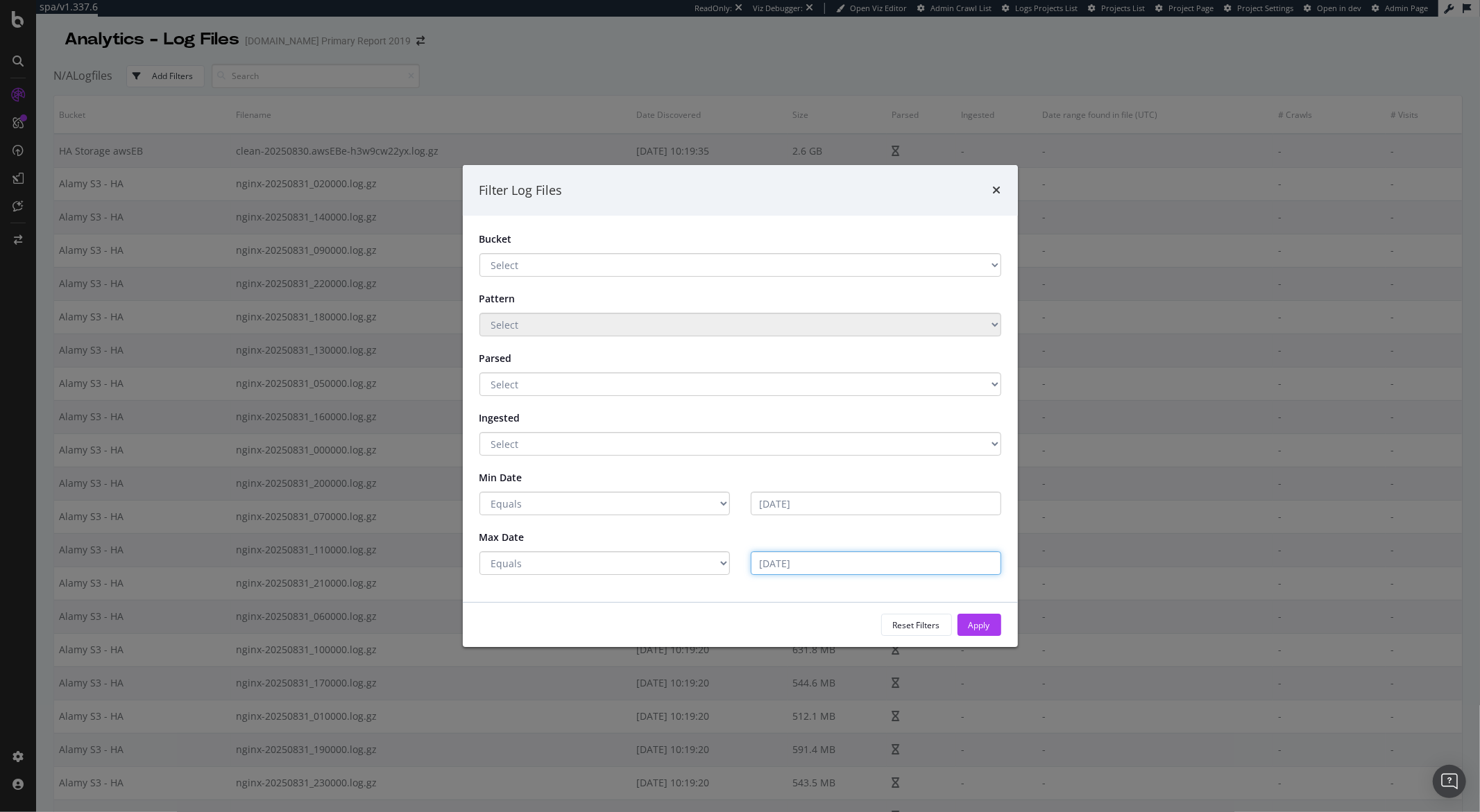
click at [801, 555] on input "2025-09-01" at bounding box center [876, 563] width 251 height 24
click at [803, 578] on div "Bucket Select HA Storage awsEB Alamy S3 - HA Pattern Select Parsed Select Yes N…" at bounding box center [740, 409] width 555 height 386
click at [471, 36] on div "Filter Log Files Bucket Select HA Storage awsEB Alamy S3 - HA Pattern Select Pa…" at bounding box center [740, 406] width 1480 height 812
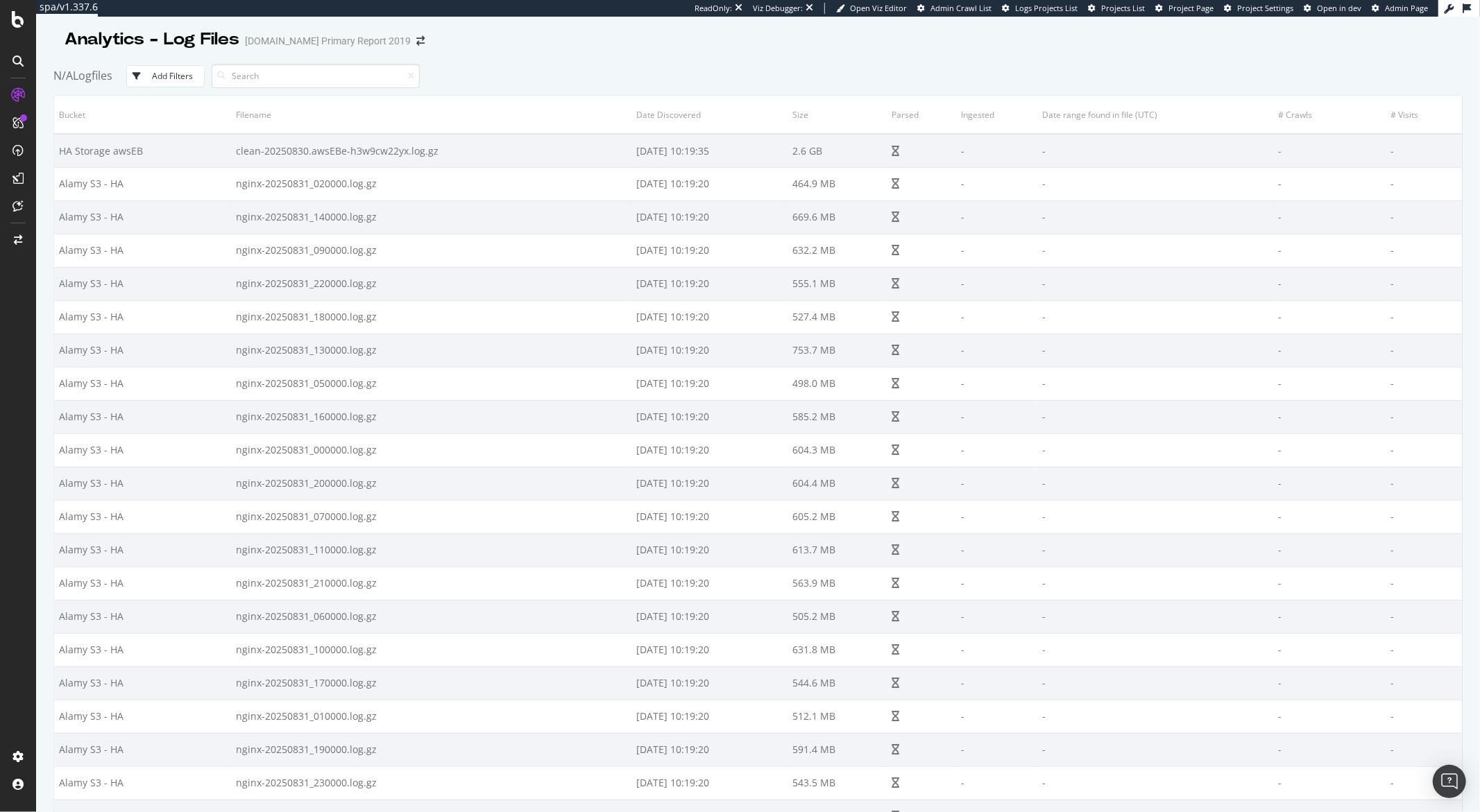
click at [406, 79] on div at bounding box center [408, 76] width 12 height 8
click at [389, 77] on input at bounding box center [316, 75] width 208 height 25
click at [288, 75] on input at bounding box center [316, 75] width 208 height 25
drag, startPoint x: 288, startPoint y: 75, endPoint x: 320, endPoint y: 79, distance: 32.2
click at [288, 75] on input at bounding box center [316, 75] width 208 height 25
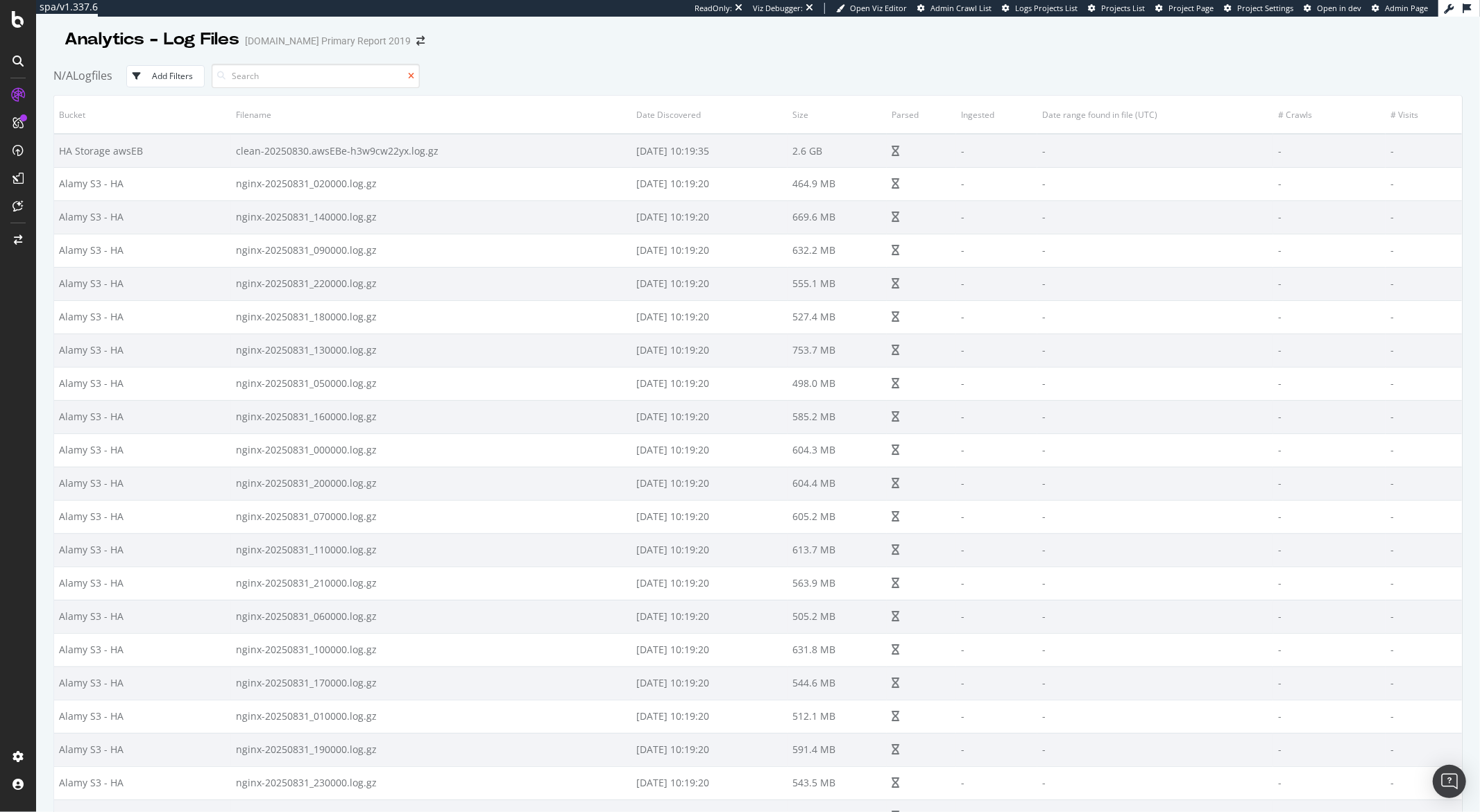
click at [412, 75] on icon at bounding box center [411, 76] width 6 height 8
click at [277, 69] on input at bounding box center [316, 75] width 208 height 25
click at [228, 79] on div at bounding box center [316, 75] width 208 height 25
click at [226, 77] on icon at bounding box center [221, 75] width 8 height 8
click at [163, 80] on div "Add Filters" at bounding box center [171, 76] width 41 height 12
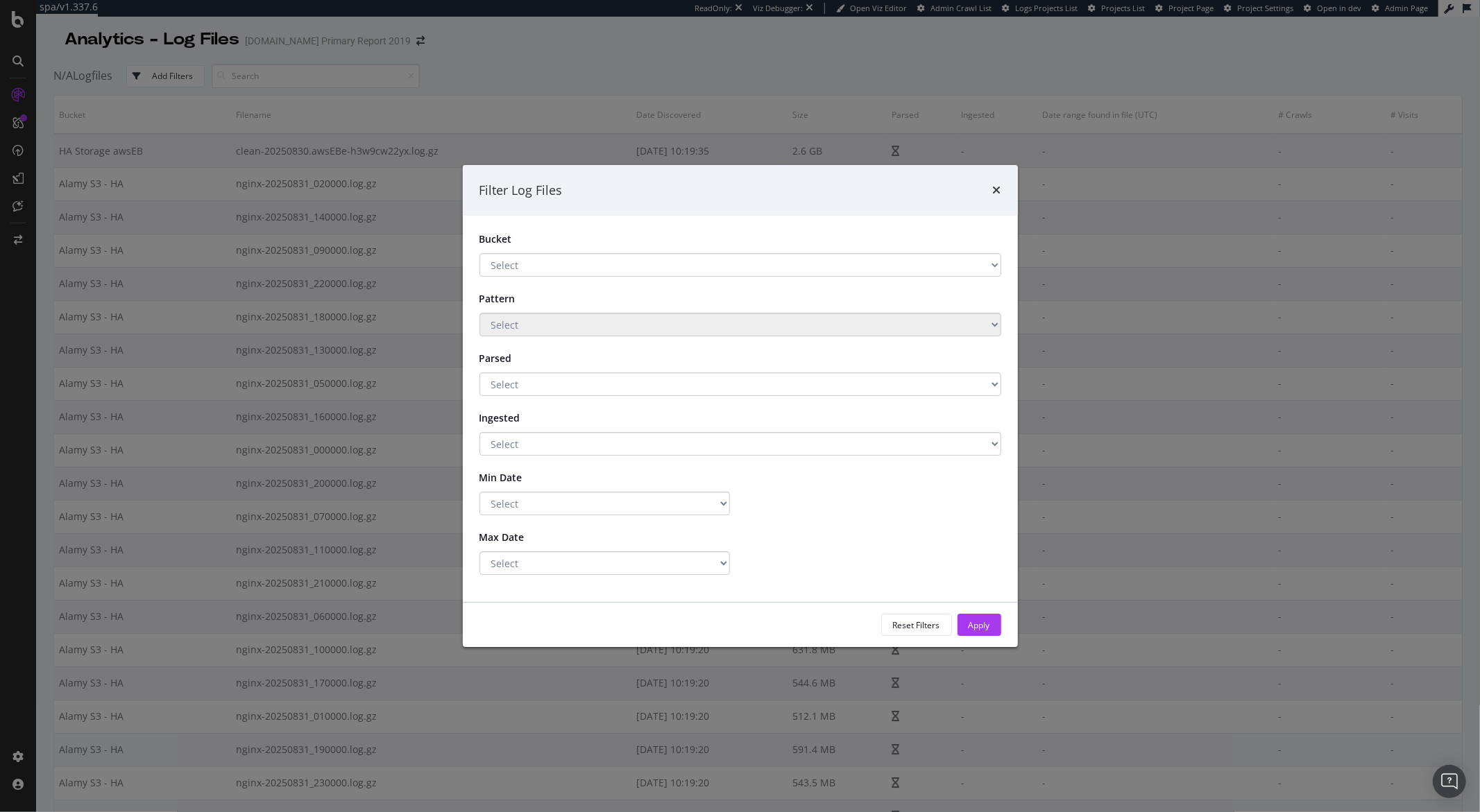
click at [626, 271] on select "Select HA Storage awsEB Alamy S3 - HA" at bounding box center [740, 265] width 522 height 24
click at [479, 254] on select "Select HA Storage awsEB Alamy S3 - HA" at bounding box center [740, 265] width 522 height 24
click at [722, 383] on select "Select Yes No" at bounding box center [740, 384] width 522 height 24
click at [479, 372] on select "Select Yes No" at bounding box center [740, 384] width 522 height 24
click at [730, 434] on select "Select Yes No" at bounding box center [740, 444] width 522 height 24
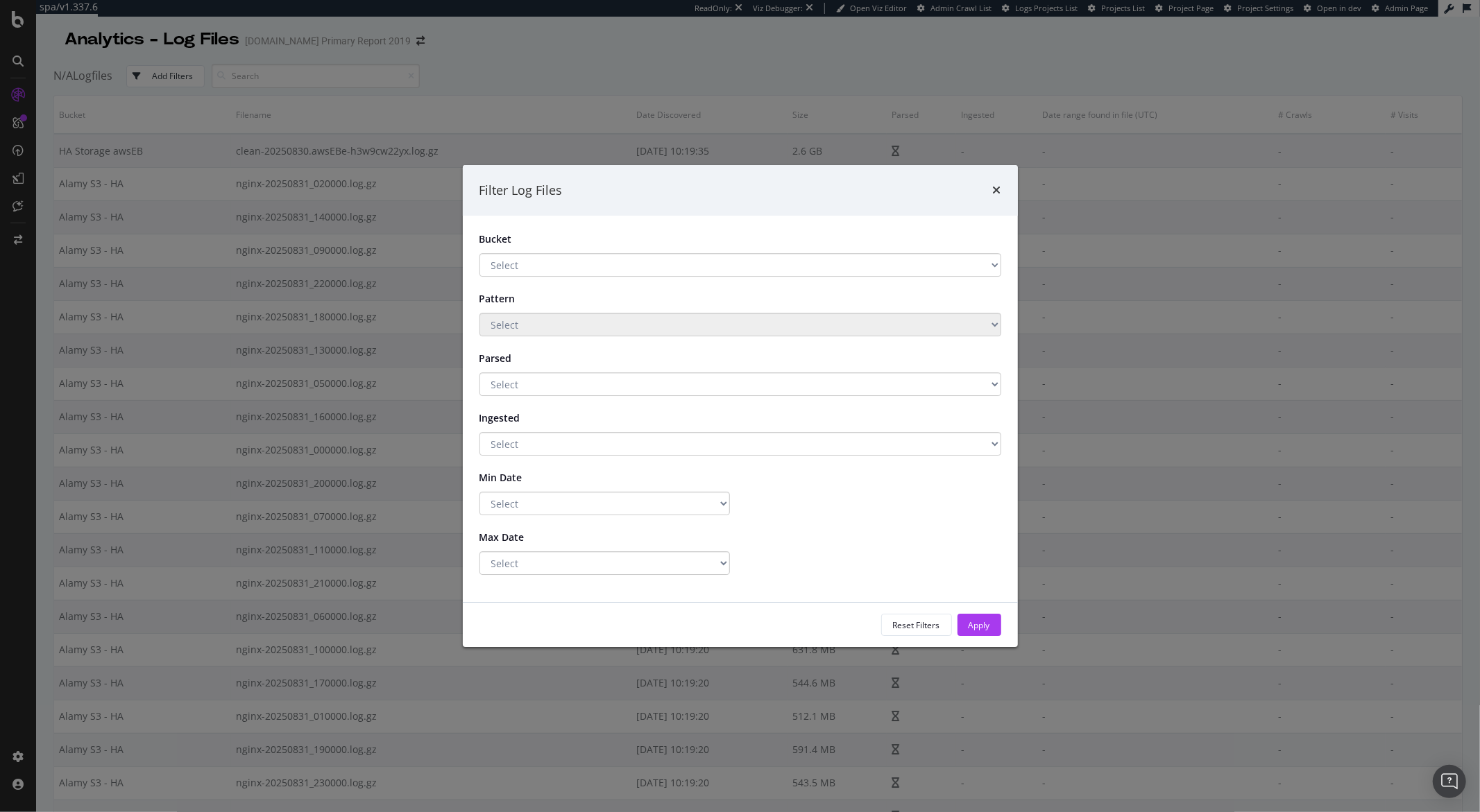
click at [690, 582] on div "Bucket Select HA Storage awsEB Alamy S3 - HA Pattern Select Parsed Select Yes N…" at bounding box center [740, 409] width 555 height 386
click at [688, 570] on select "Select Greater Than or equals Less Than or equals Equals" at bounding box center [604, 563] width 251 height 24
select select "lte"
click at [479, 552] on select "Select Greater Than or equals Less Than or equals Equals" at bounding box center [604, 563] width 251 height 24
click at [813, 566] on input "2025-09-01" at bounding box center [876, 563] width 251 height 24
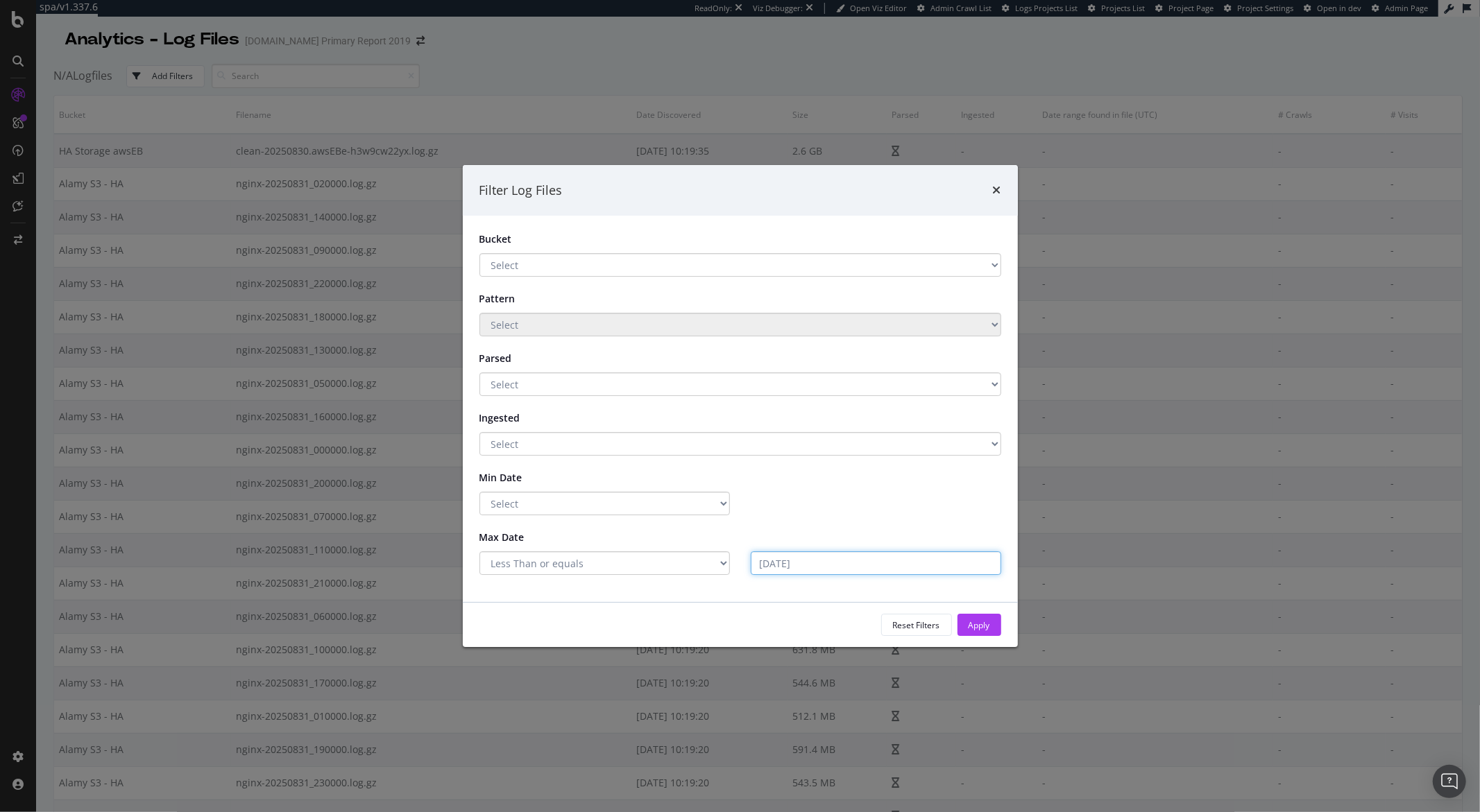
click at [813, 567] on input "2025-09-01" at bounding box center [876, 563] width 251 height 24
type input "2025-09-01"
click at [788, 568] on input "2025-09-01" at bounding box center [876, 563] width 251 height 24
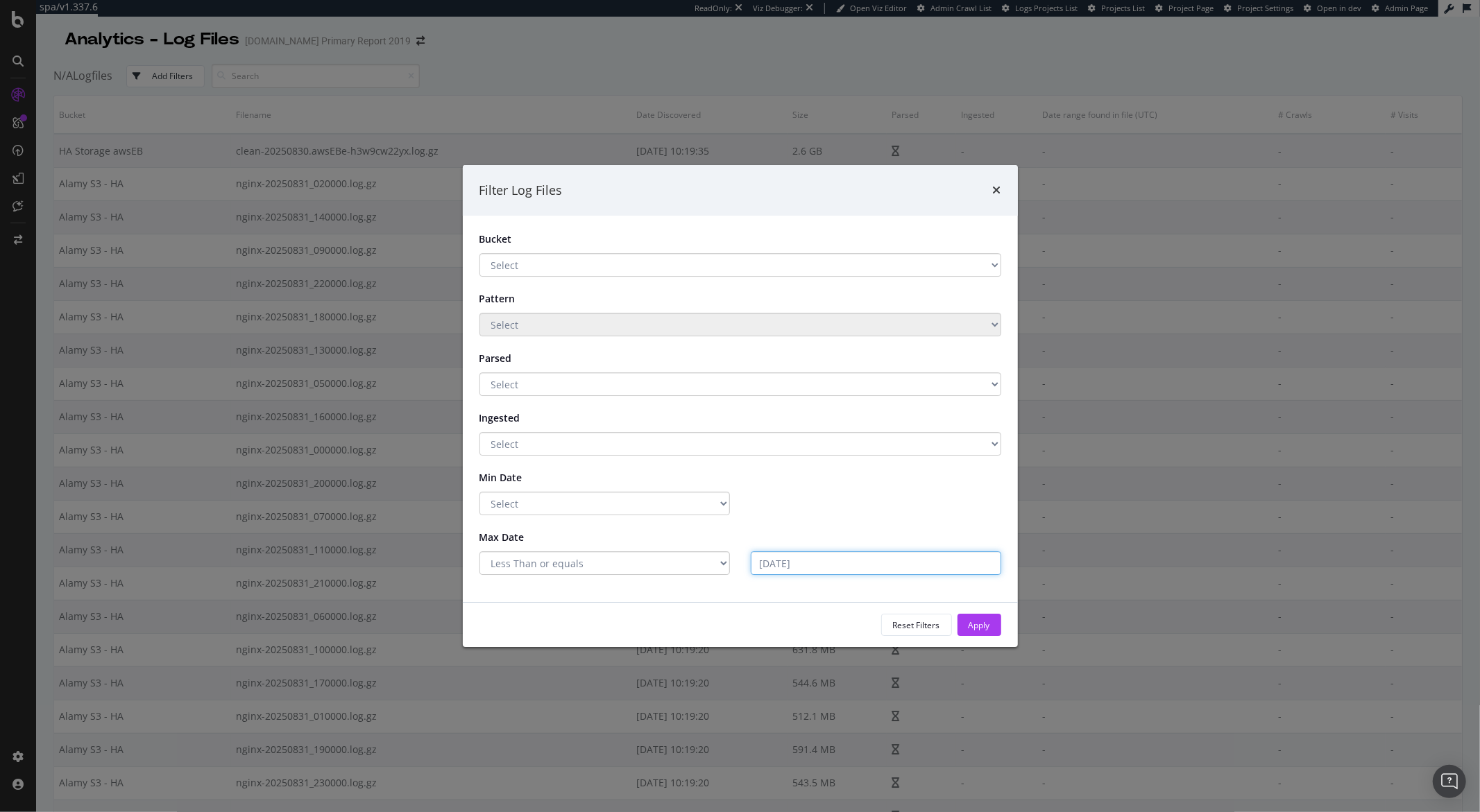
click at [811, 566] on input "2025-09-01" at bounding box center [876, 563] width 251 height 24
click at [829, 567] on input "2025-09-01" at bounding box center [876, 563] width 251 height 24
click at [847, 564] on input "2025-09-01" at bounding box center [876, 563] width 251 height 24
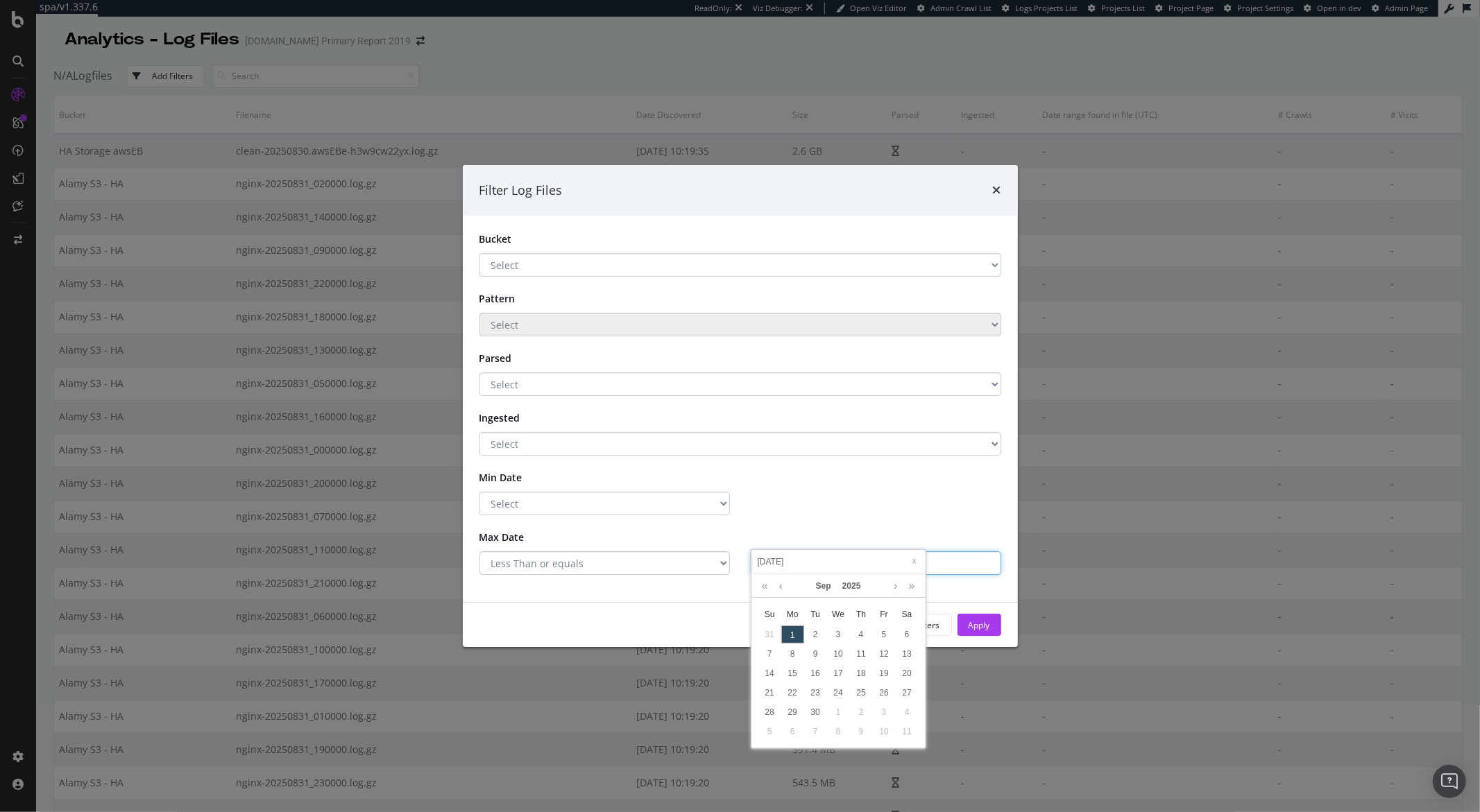
click at [847, 564] on input "2025-09-01" at bounding box center [876, 563] width 251 height 24
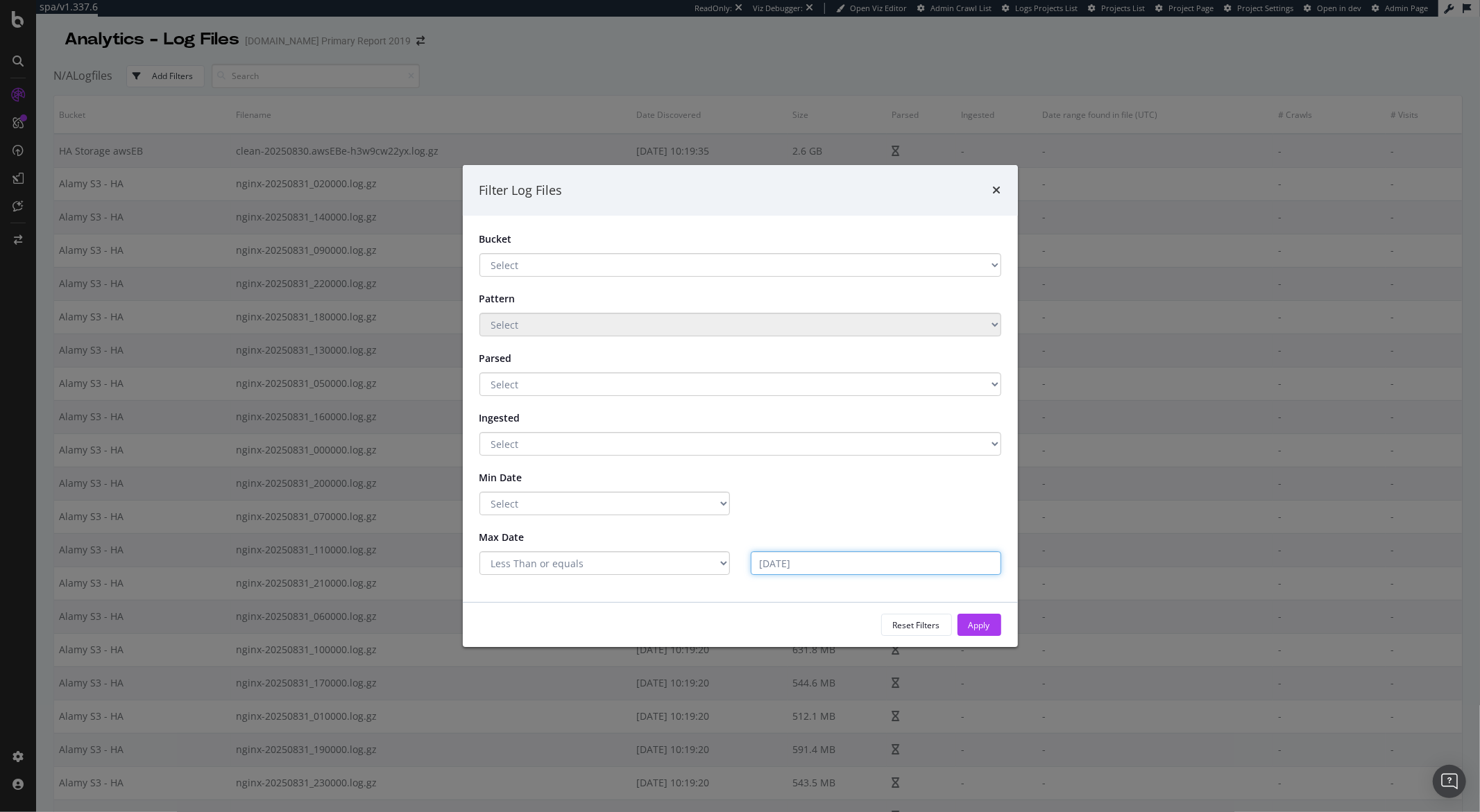
click at [847, 564] on input "2025-09-01" at bounding box center [876, 563] width 251 height 24
click at [893, 563] on input "2025-09-01" at bounding box center [876, 563] width 251 height 24
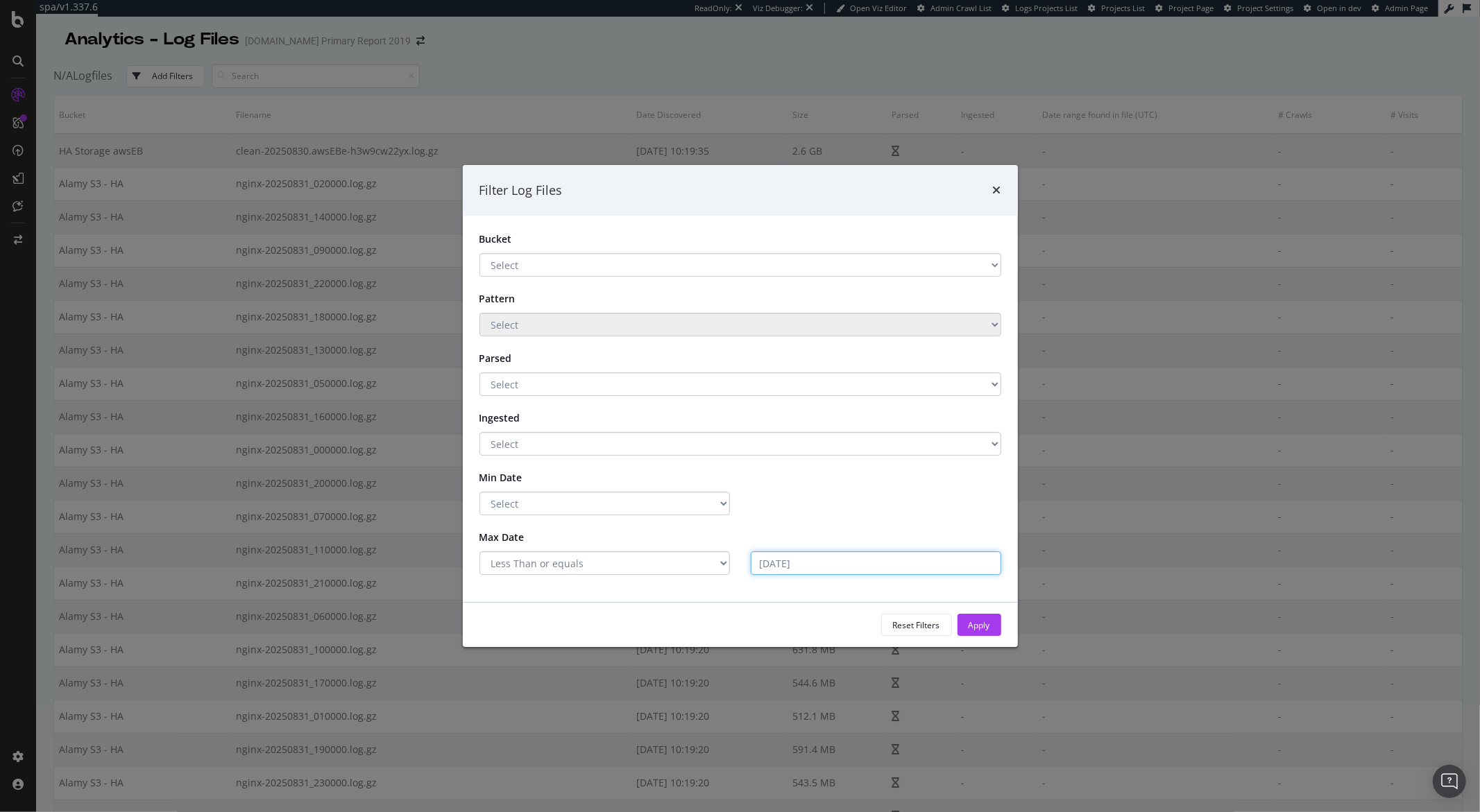
click at [893, 563] on input "2025-09-01" at bounding box center [876, 563] width 251 height 24
click at [910, 565] on input "2025-09-01" at bounding box center [876, 563] width 251 height 24
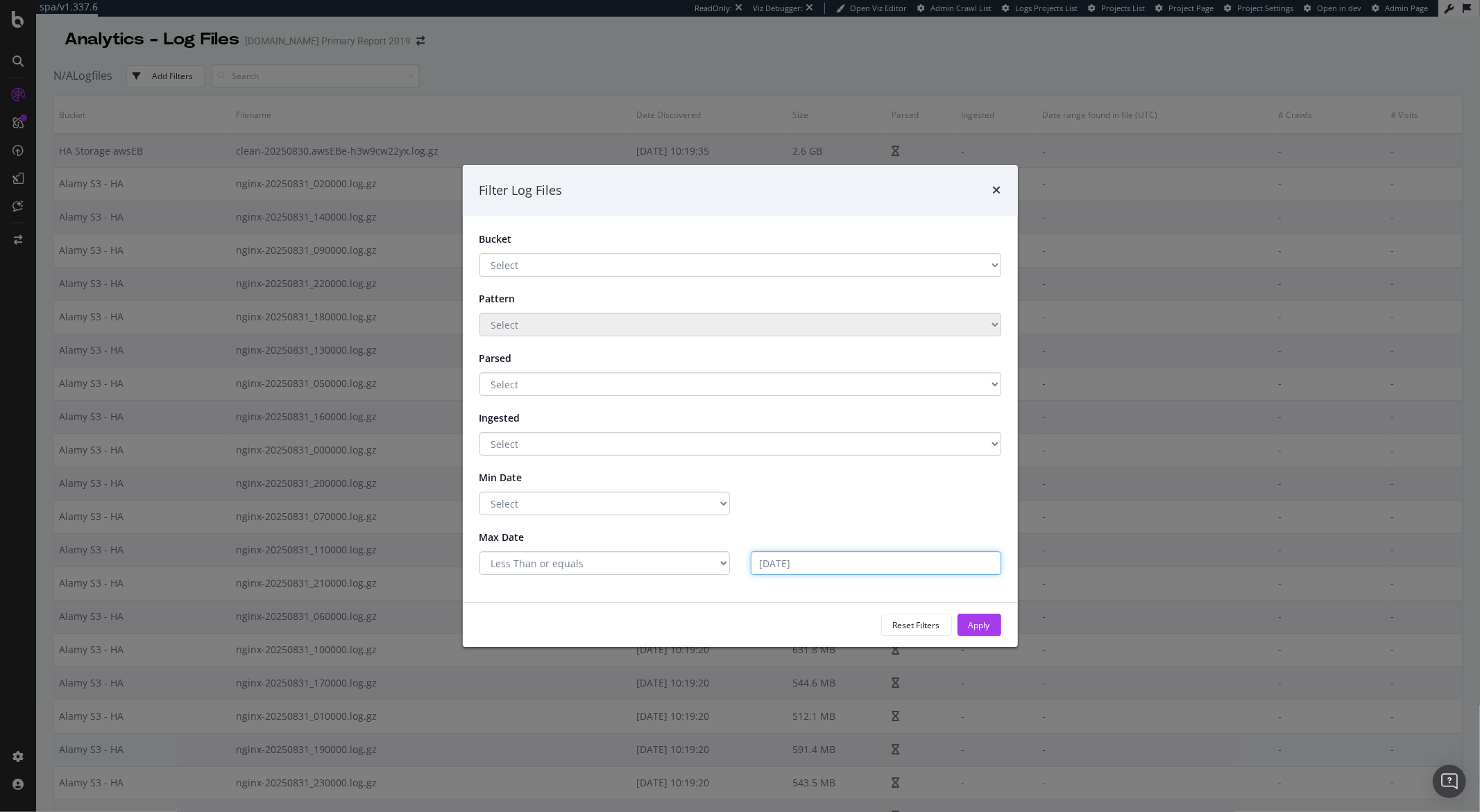
click at [799, 562] on input "2025-09-01" at bounding box center [876, 563] width 251 height 24
click at [794, 562] on input "2025-09-01" at bounding box center [876, 563] width 251 height 24
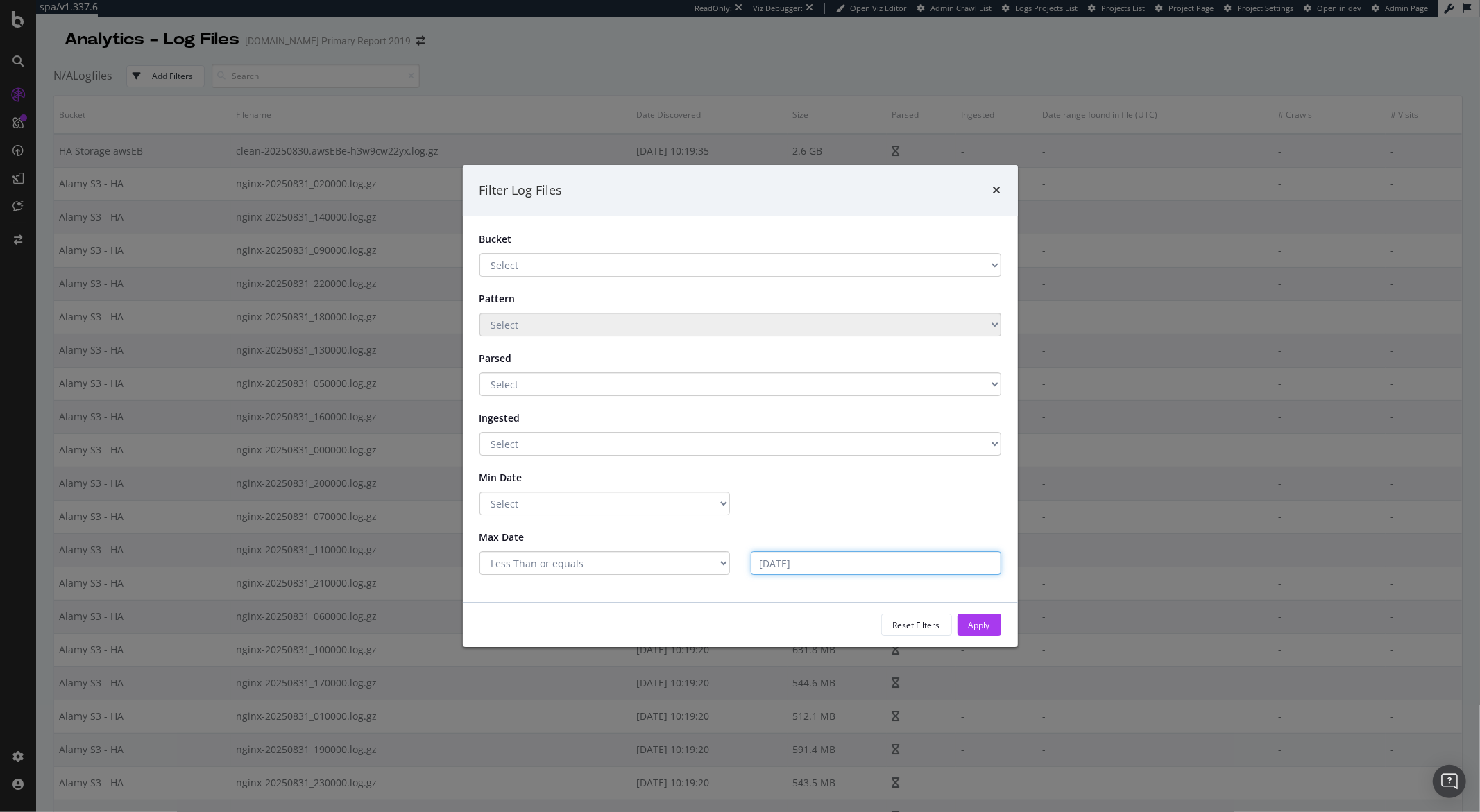
click at [794, 562] on input "2025-09-01" at bounding box center [876, 563] width 251 height 24
click at [762, 560] on input "2025-09-01" at bounding box center [876, 563] width 251 height 24
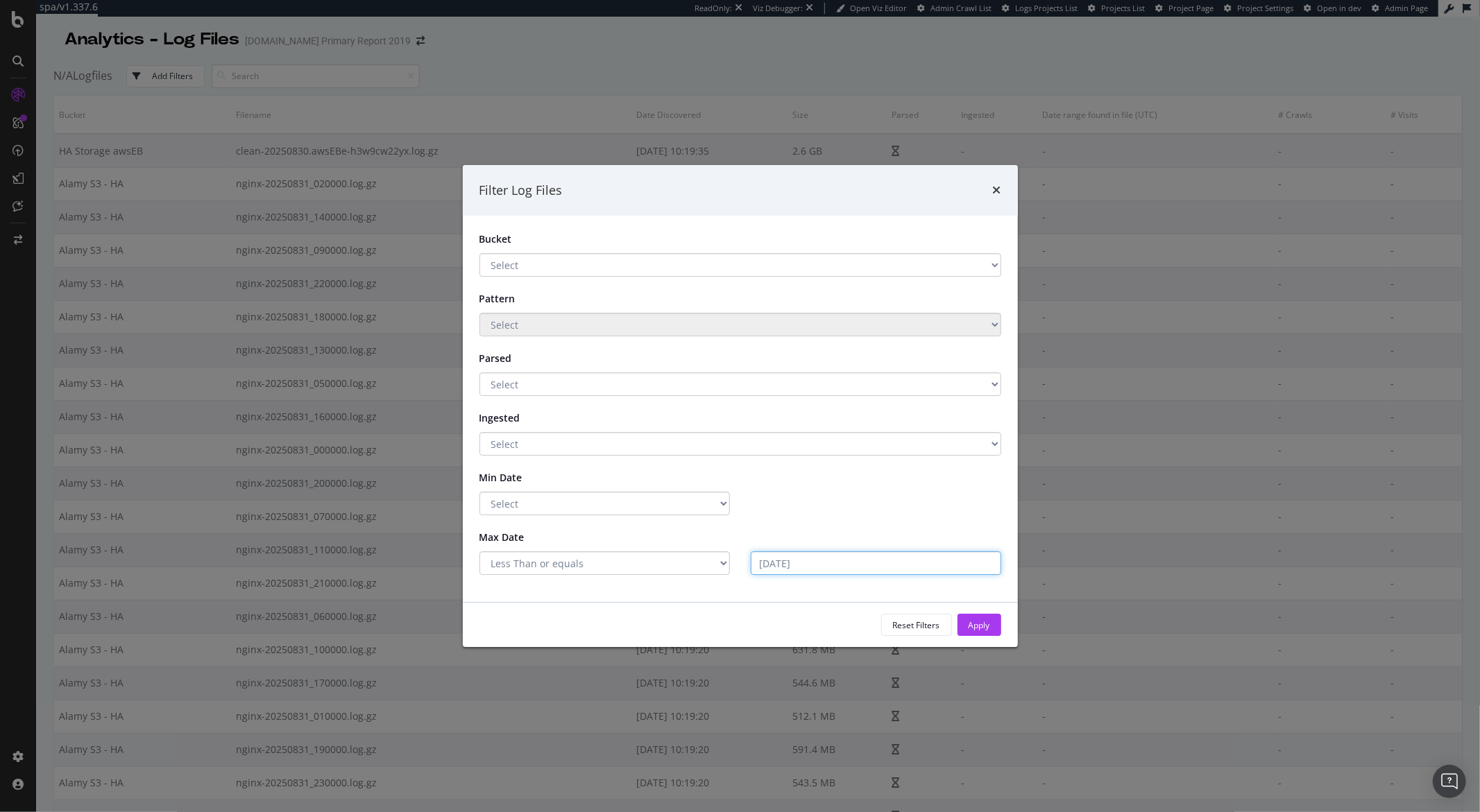
click at [762, 560] on input "2025-09-01" at bounding box center [876, 563] width 251 height 24
click at [995, 189] on icon "times" at bounding box center [997, 189] width 8 height 11
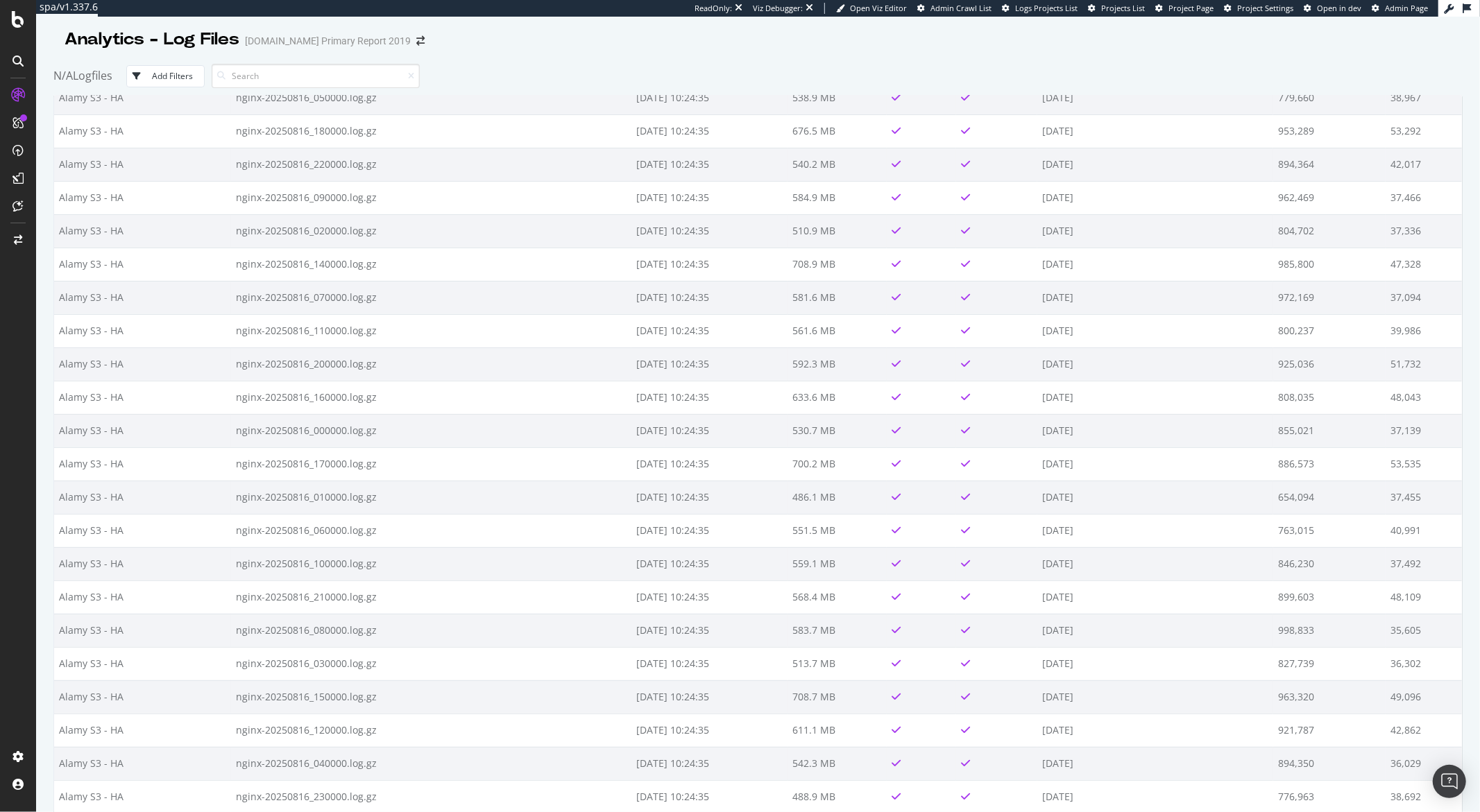
scroll to position [12721, 0]
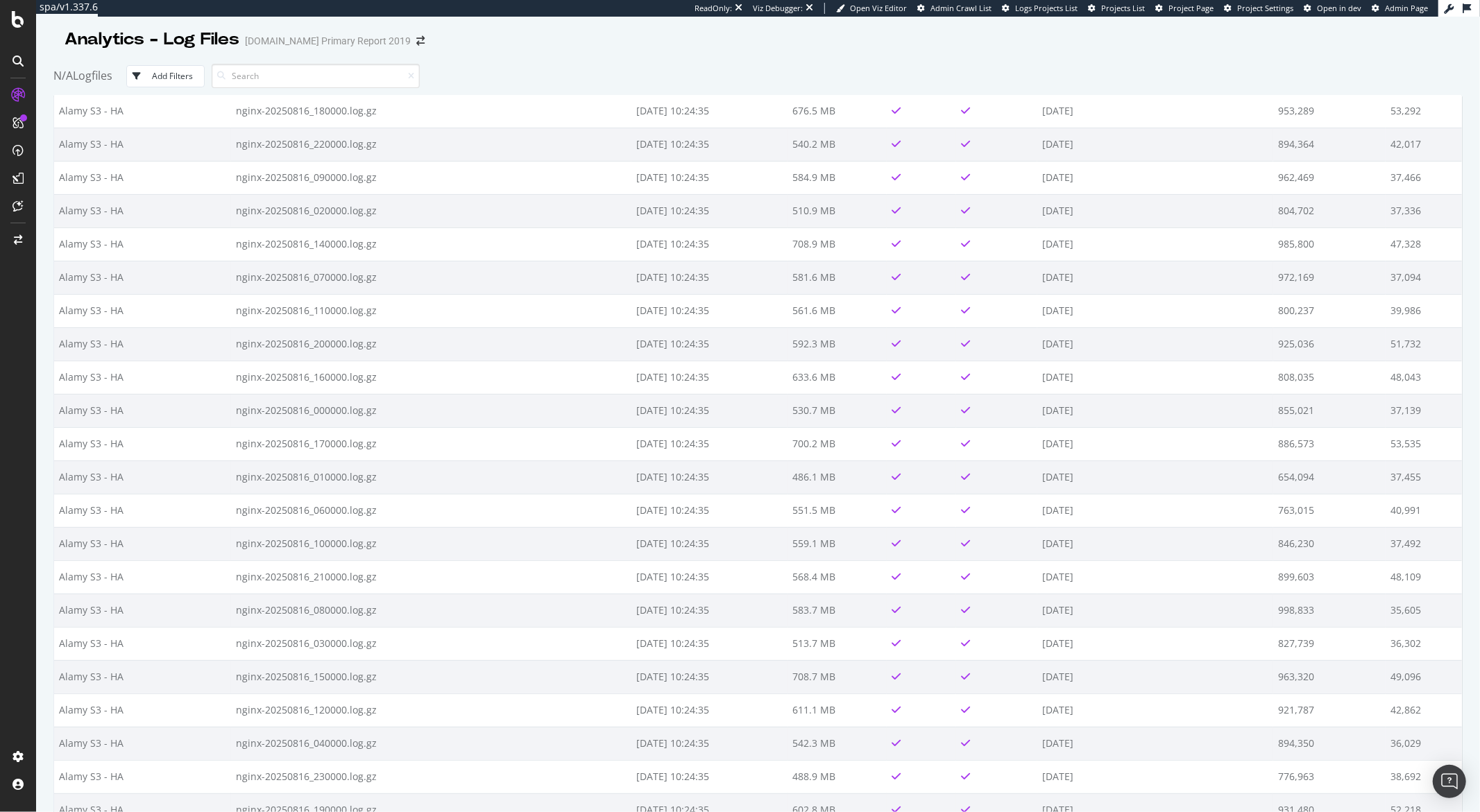
click at [179, 68] on button "Add Filters" at bounding box center [164, 76] width 78 height 22
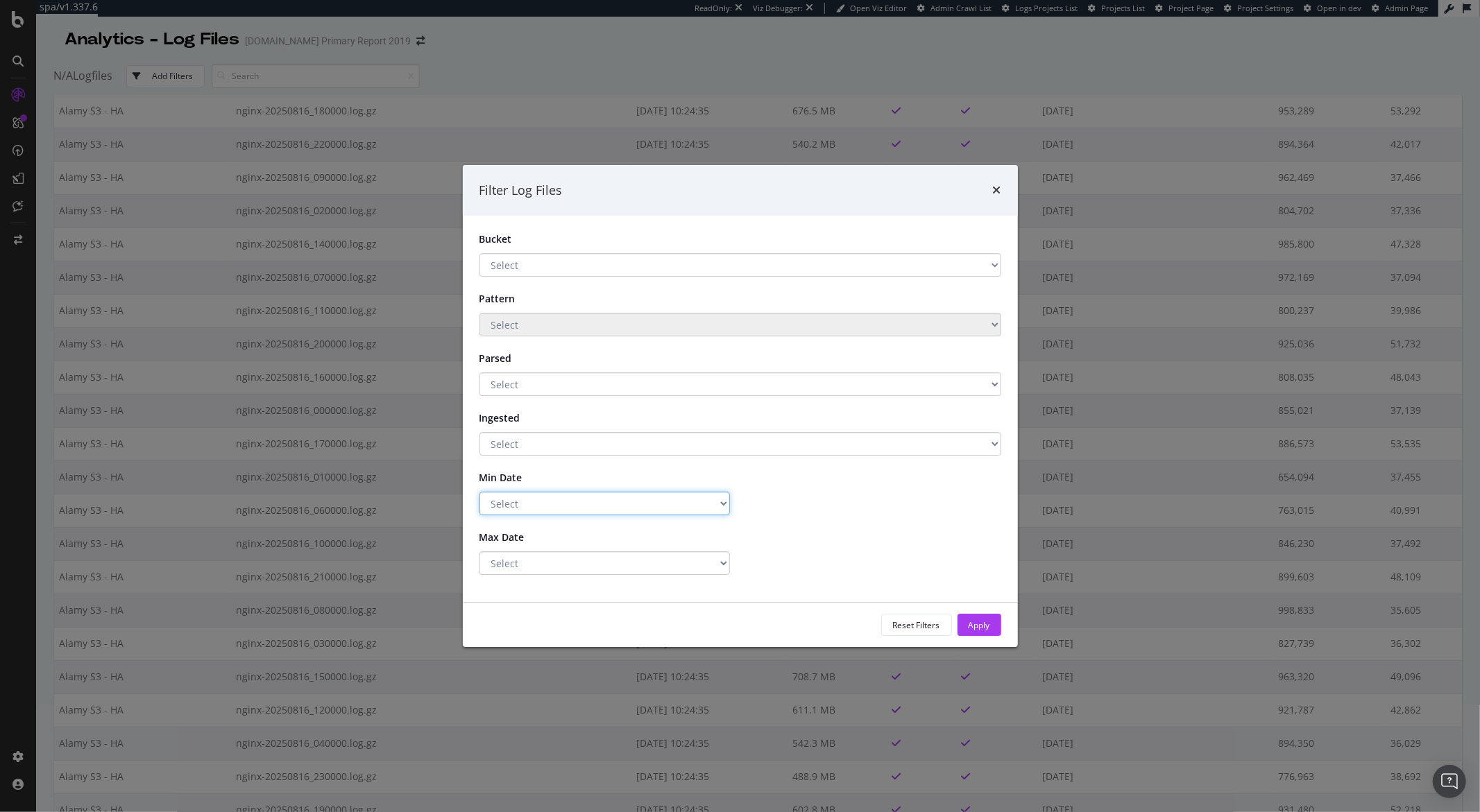
click at [677, 515] on select "Select Greater Than or equals Less Than or equals Equals" at bounding box center [604, 503] width 251 height 24
select select "lte"
click at [479, 491] on select "Select Greater Than or equals Less Than or equals Equals" at bounding box center [604, 503] width 251 height 24
click at [796, 493] on input "2025-09-01" at bounding box center [876, 503] width 251 height 24
click at [805, 503] on input "2025-09-01" at bounding box center [876, 503] width 251 height 24
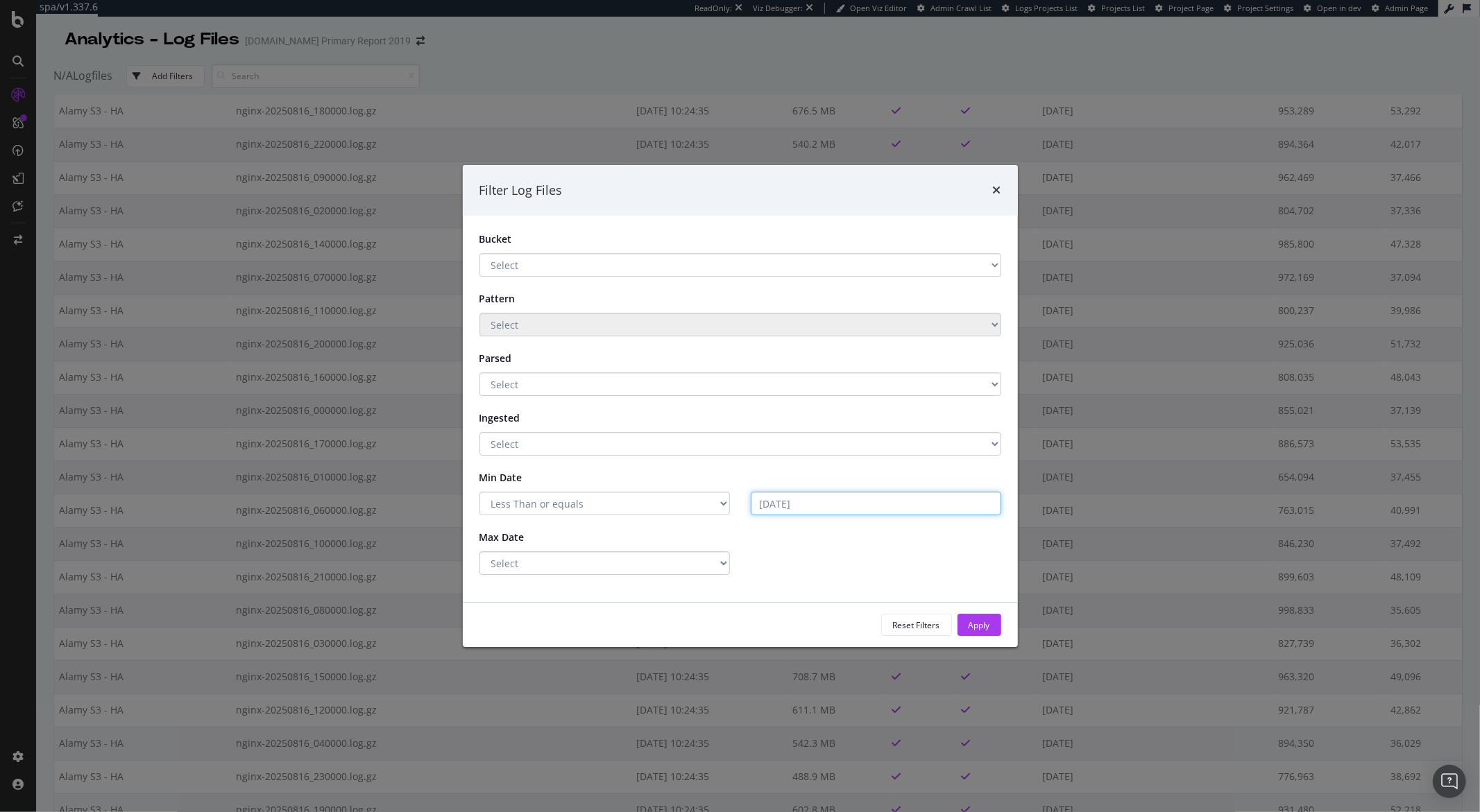
click at [801, 502] on input "2025-09-01" at bounding box center [876, 503] width 251 height 24
click at [794, 501] on input "2025-09-01" at bounding box center [876, 503] width 251 height 24
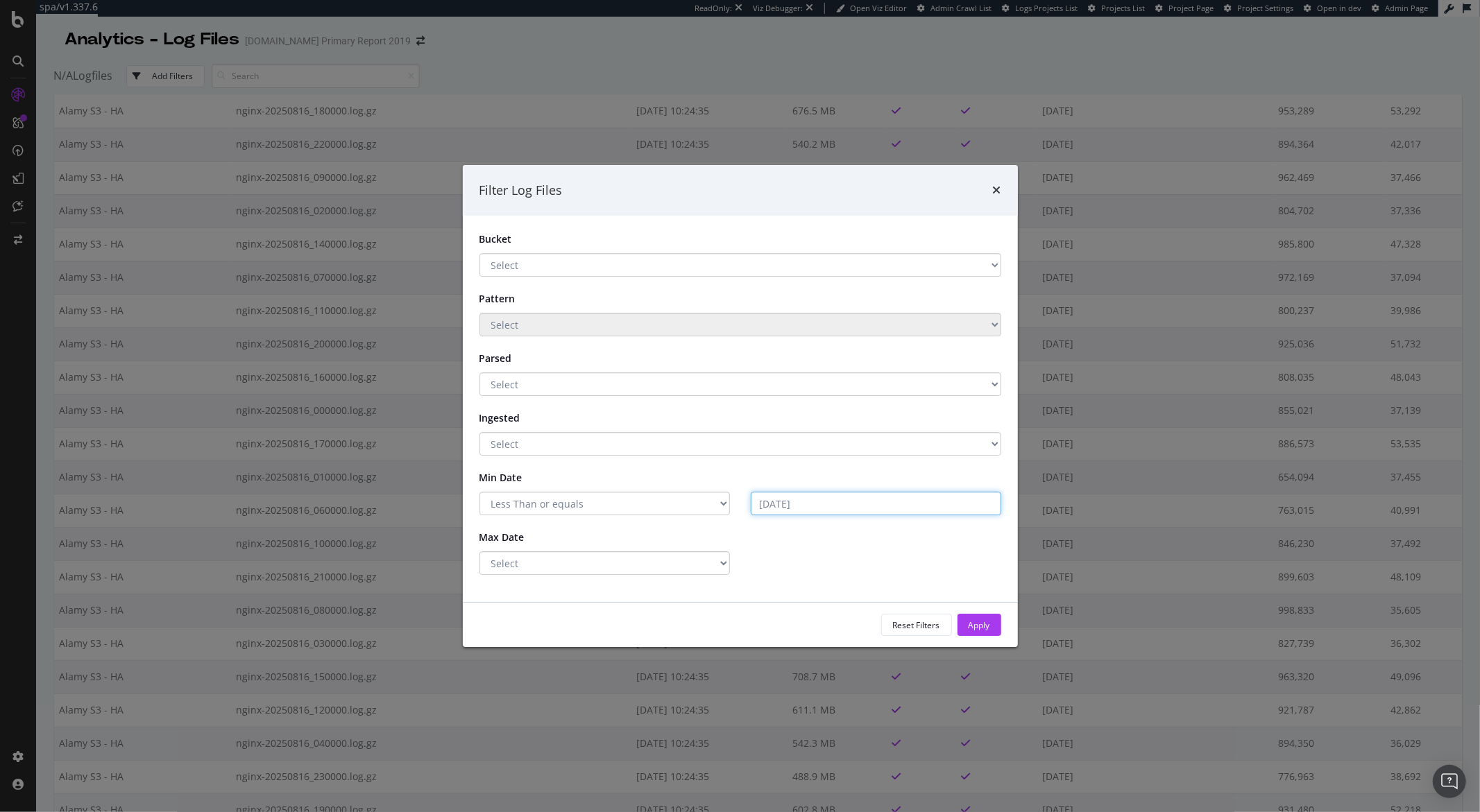
drag, startPoint x: 794, startPoint y: 501, endPoint x: 725, endPoint y: 443, distance: 90.1
click at [794, 501] on input "2025-09-01" at bounding box center [876, 503] width 251 height 24
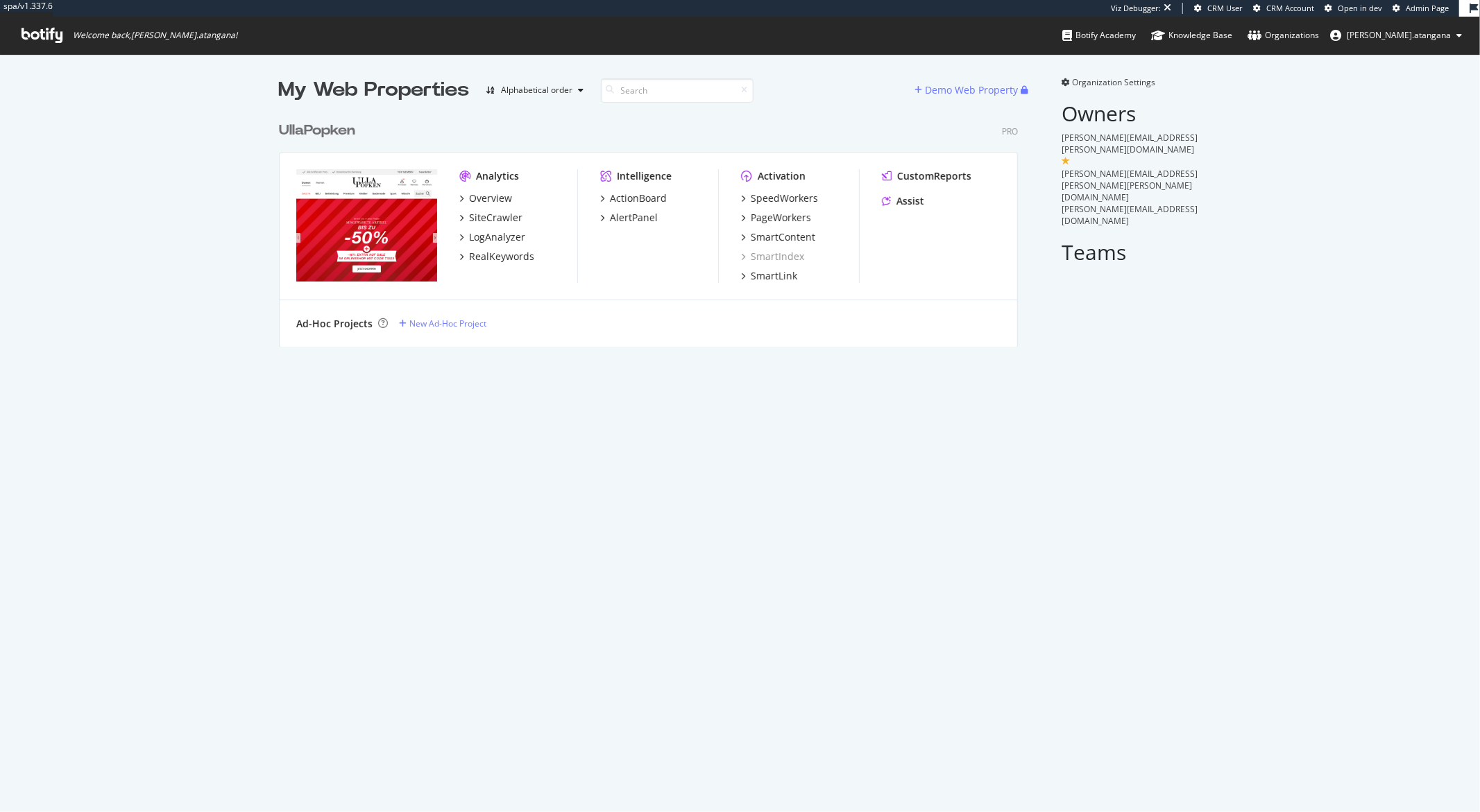
scroll to position [231, 738]
click at [499, 230] on div "LogAnalyzer" at bounding box center [496, 237] width 56 height 14
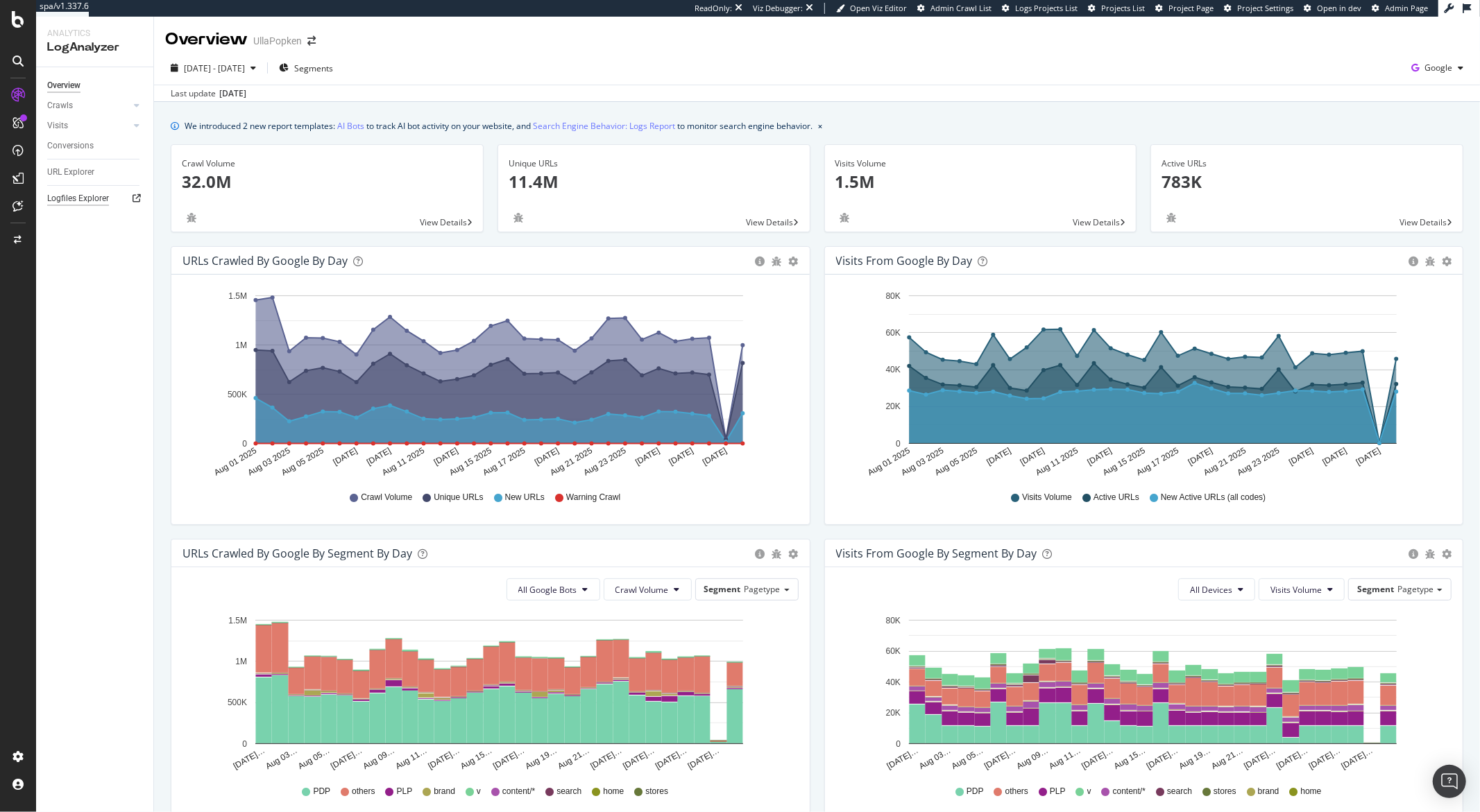
click at [80, 198] on div "Logfiles Explorer" at bounding box center [78, 198] width 61 height 15
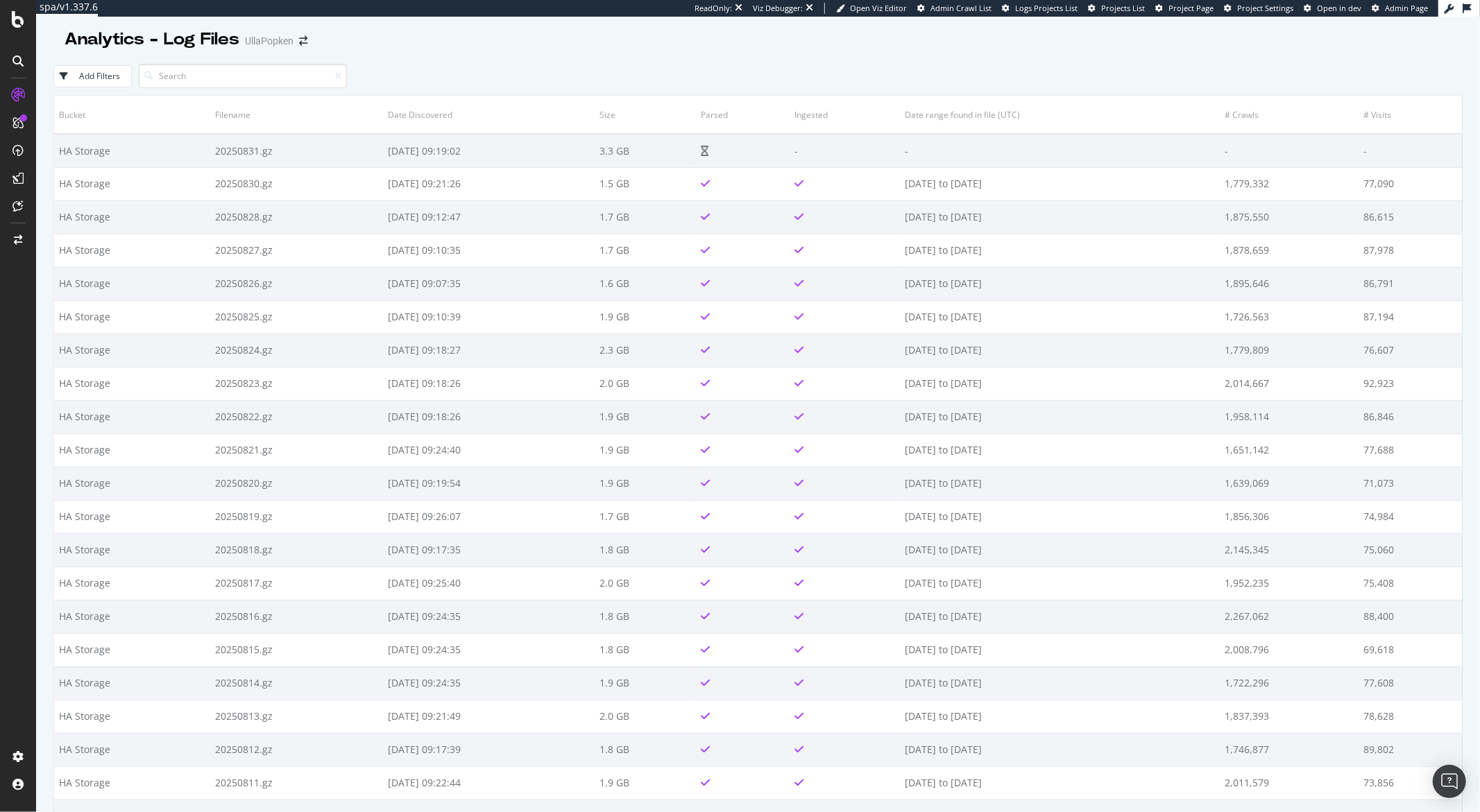
click at [230, 76] on input at bounding box center [243, 75] width 208 height 25
click at [91, 79] on div "Add Filters" at bounding box center [99, 76] width 41 height 12
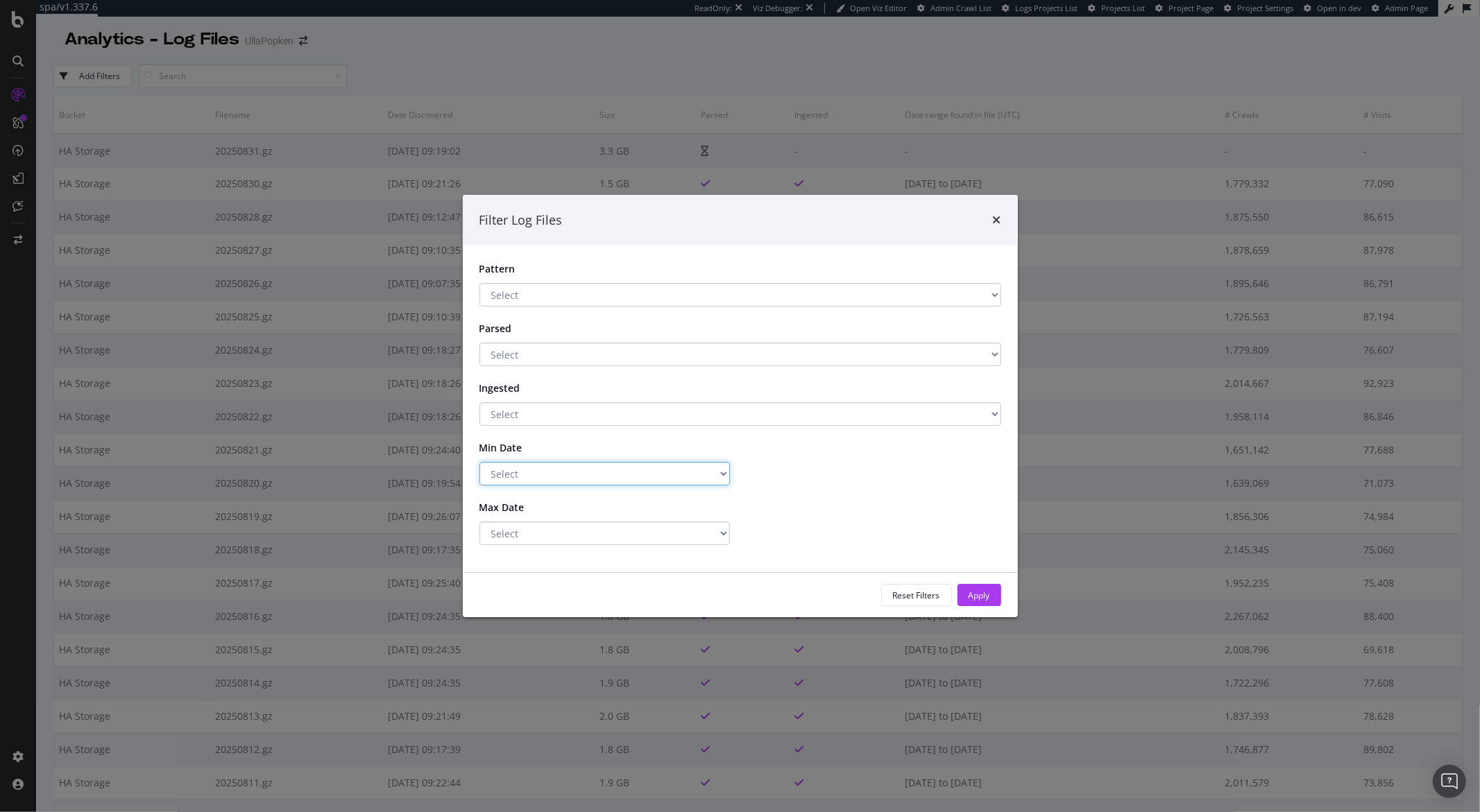
click at [680, 482] on select "Select Greater Than or equals Less Than or equals Equals" at bounding box center [604, 473] width 251 height 24
select select "gte"
click at [479, 461] on select "Select Greater Than or equals Less Than or equals Equals" at bounding box center [604, 473] width 251 height 24
click at [791, 475] on input "[DATE]" at bounding box center [876, 473] width 251 height 24
click at [805, 476] on input "[DATE]" at bounding box center [876, 473] width 251 height 24
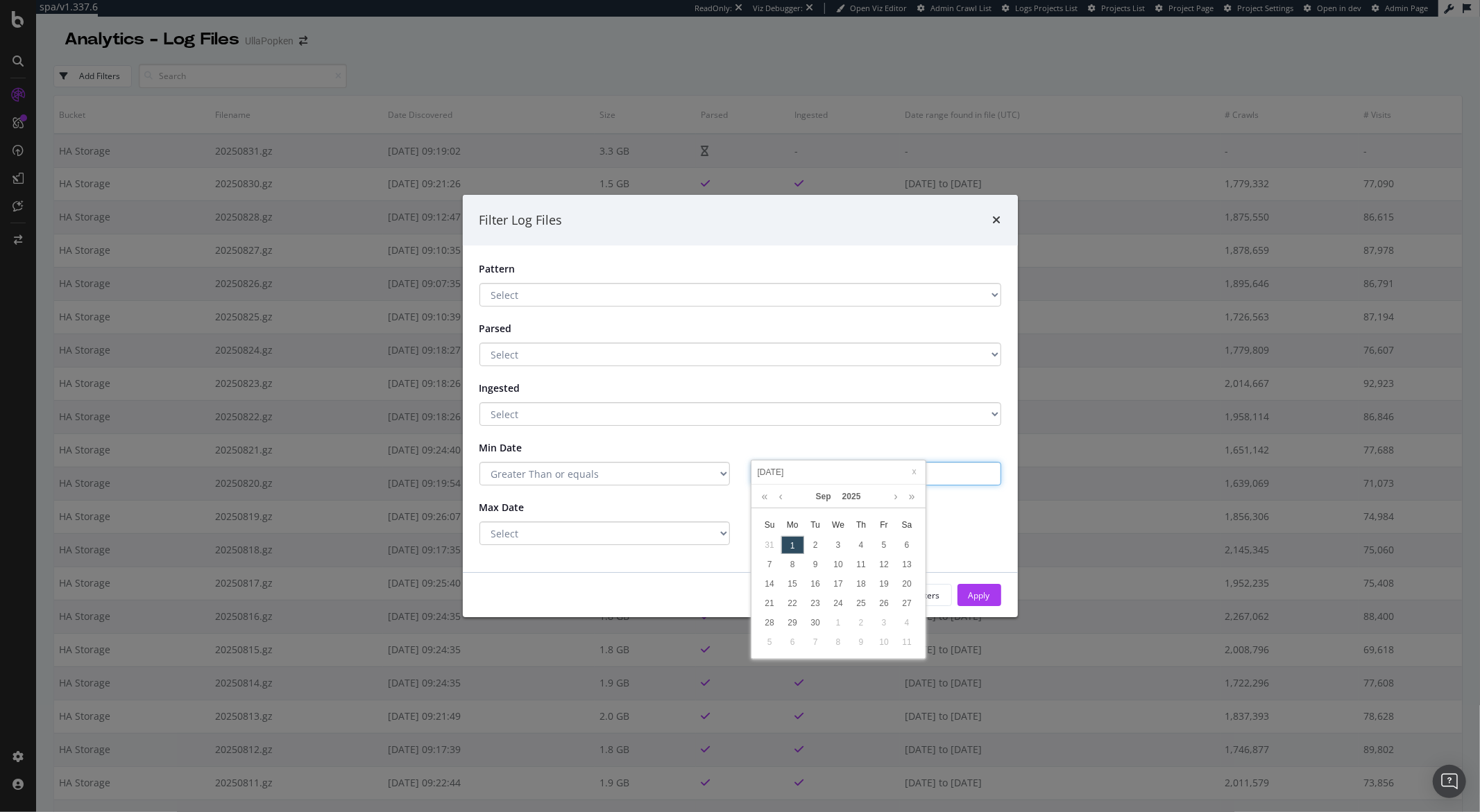
click at [805, 476] on input "[DATE]" at bounding box center [876, 473] width 251 height 24
click at [814, 476] on input "[DATE]" at bounding box center [876, 473] width 251 height 24
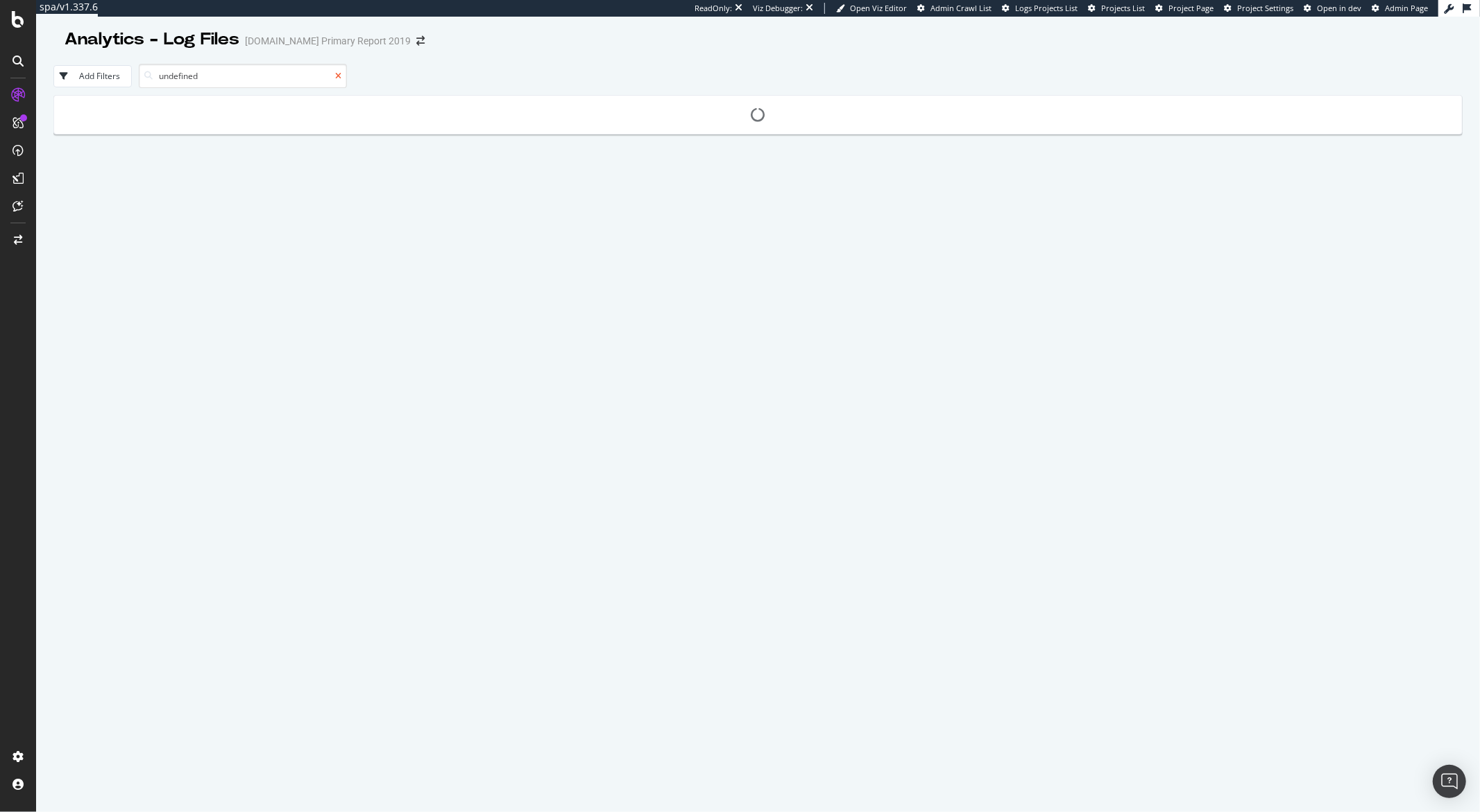
click at [339, 74] on icon at bounding box center [338, 76] width 6 height 8
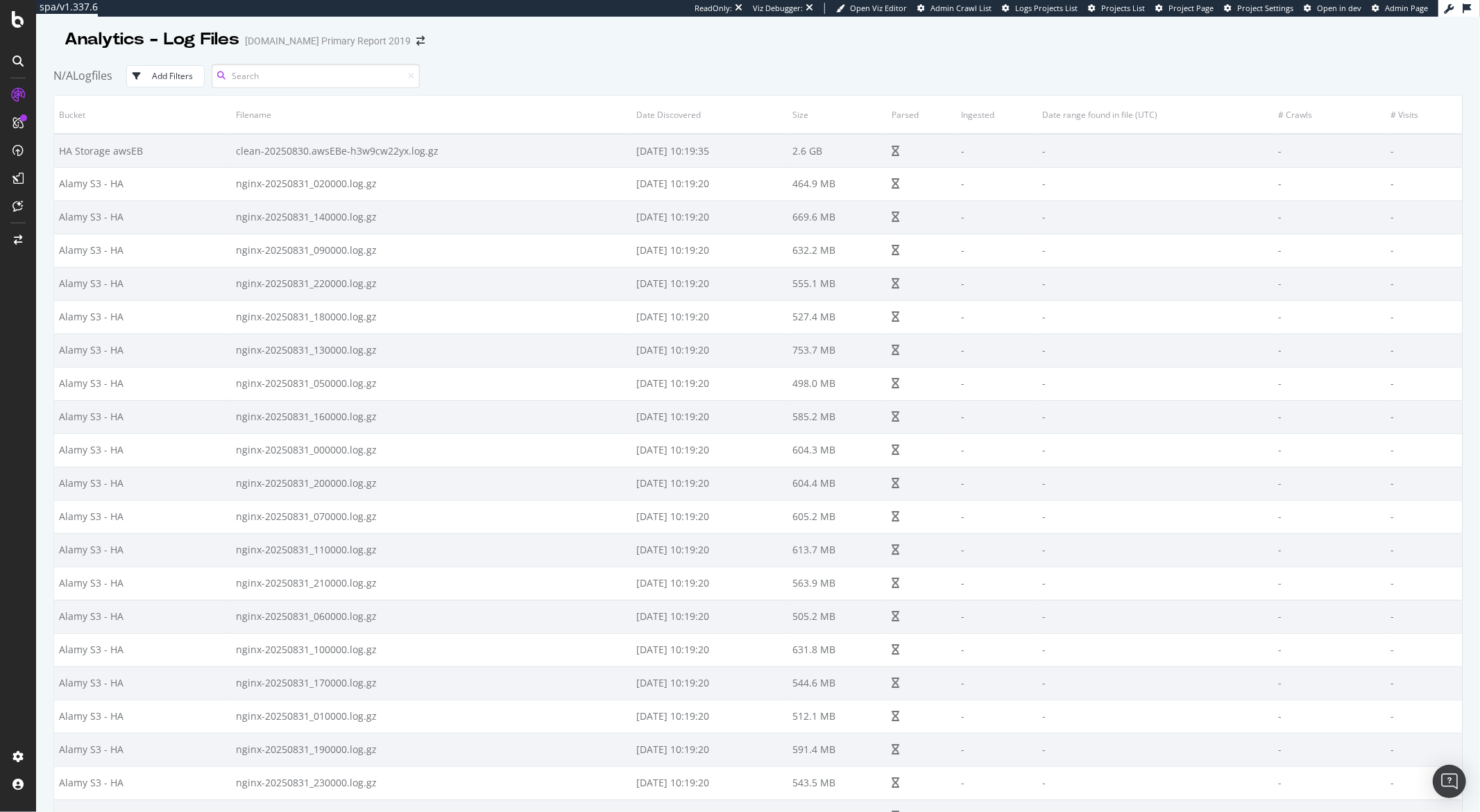
click at [331, 72] on input at bounding box center [316, 75] width 208 height 25
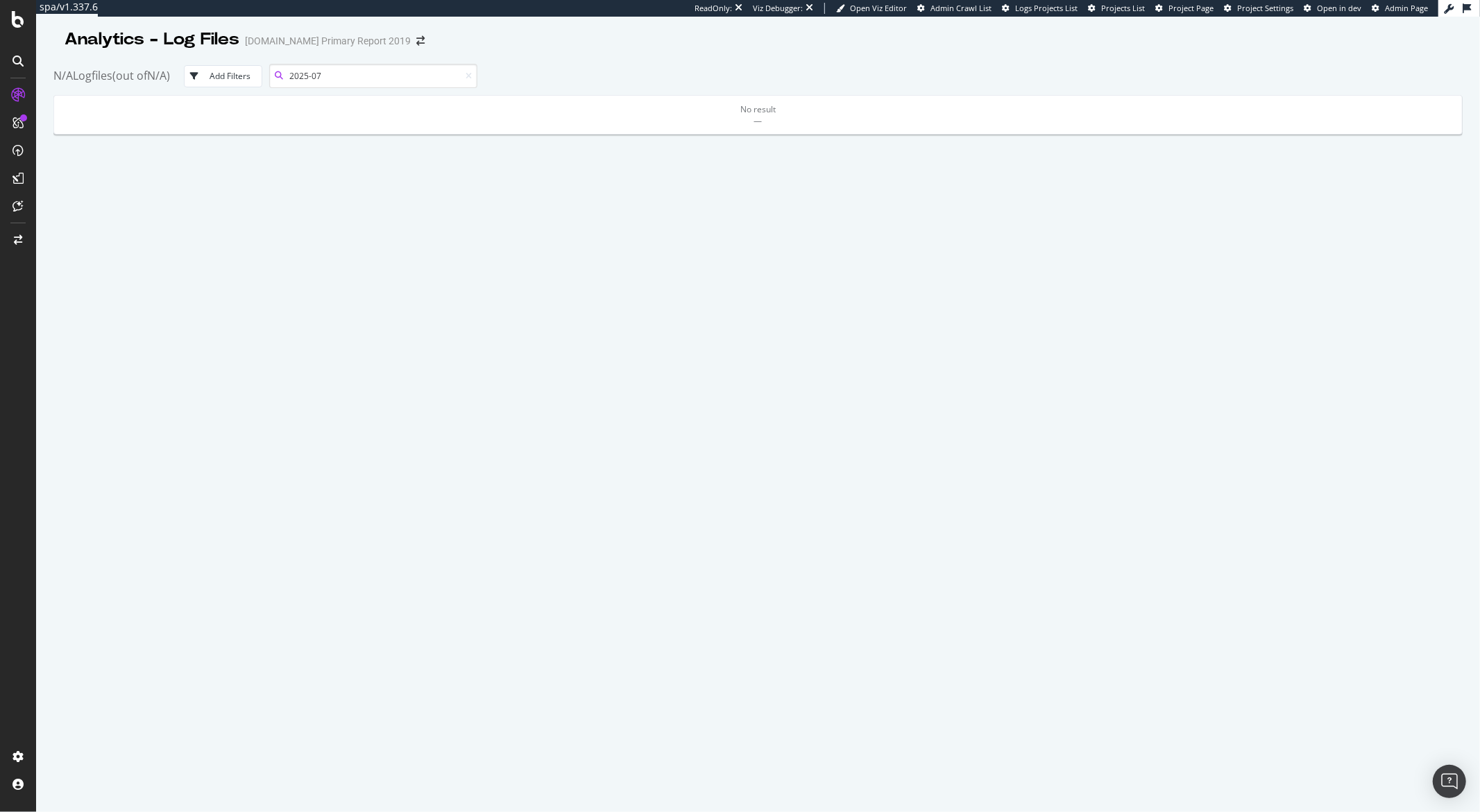
click at [342, 77] on input "2025-07" at bounding box center [373, 75] width 208 height 25
click at [411, 75] on input "2025-07" at bounding box center [373, 75] width 208 height 25
type input "2025-07-01"
click at [373, 78] on input "2025-07-01" at bounding box center [373, 75] width 208 height 25
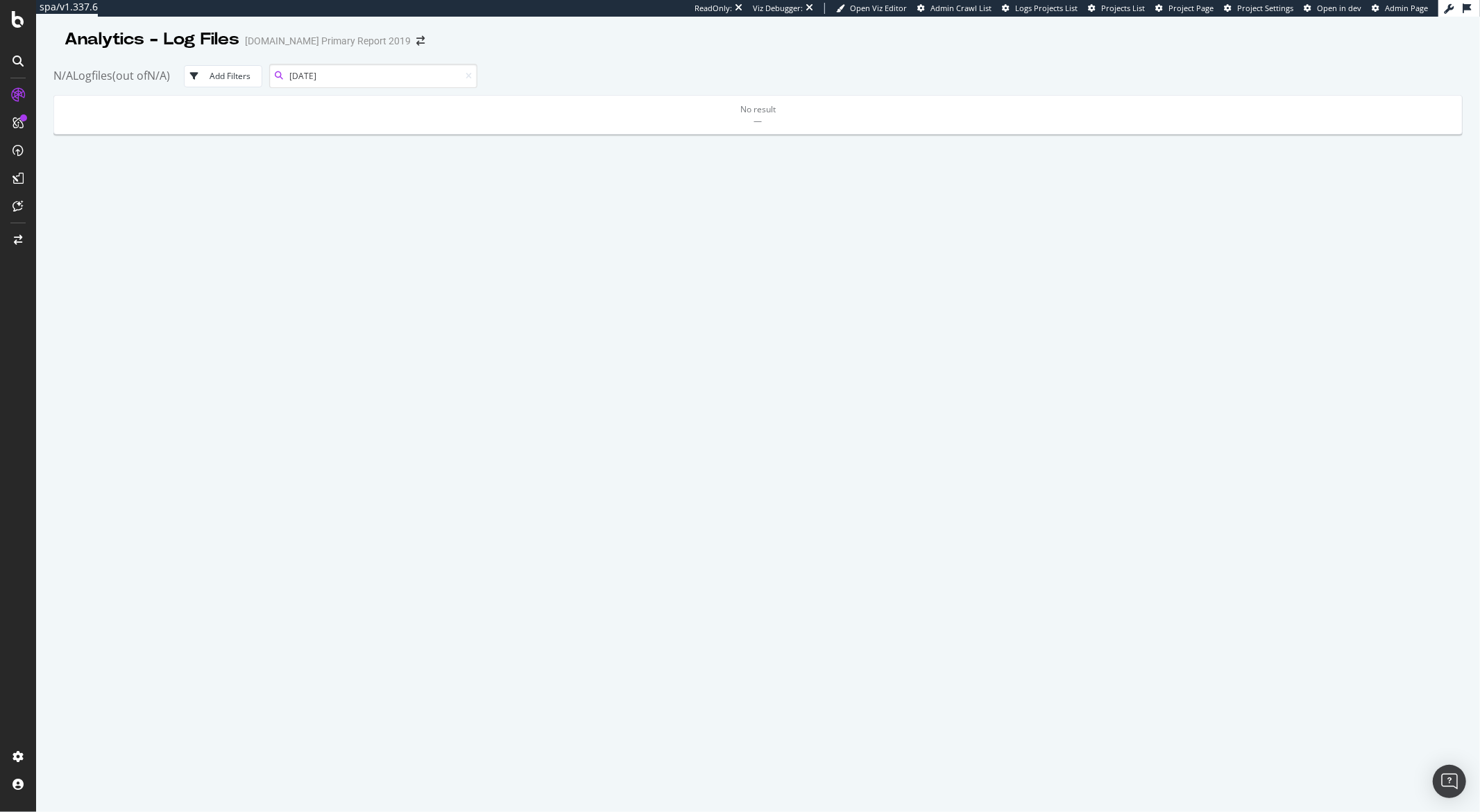
click at [373, 78] on input "2025-07-01" at bounding box center [373, 75] width 208 height 25
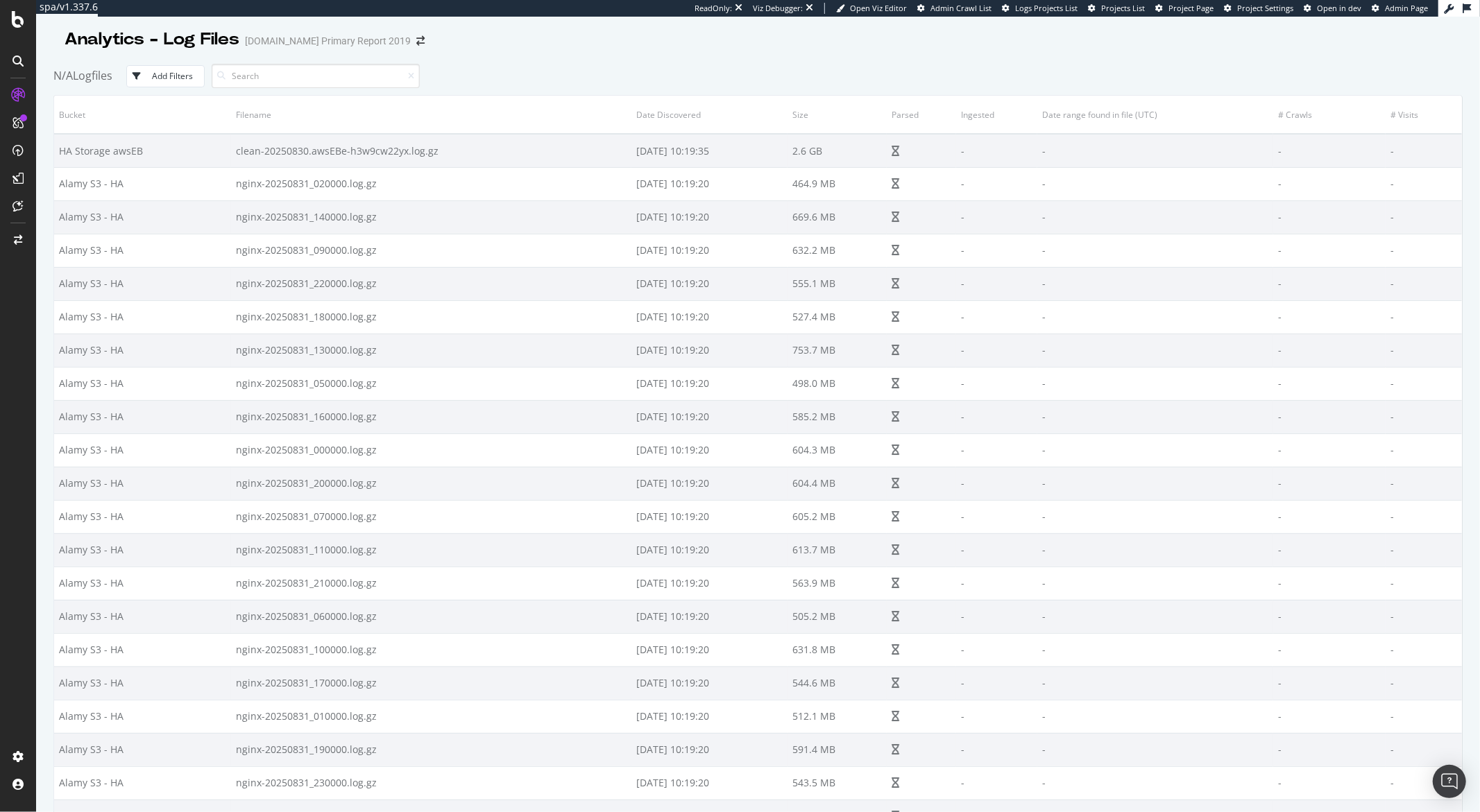
click at [188, 73] on div "Add Filters" at bounding box center [171, 76] width 41 height 12
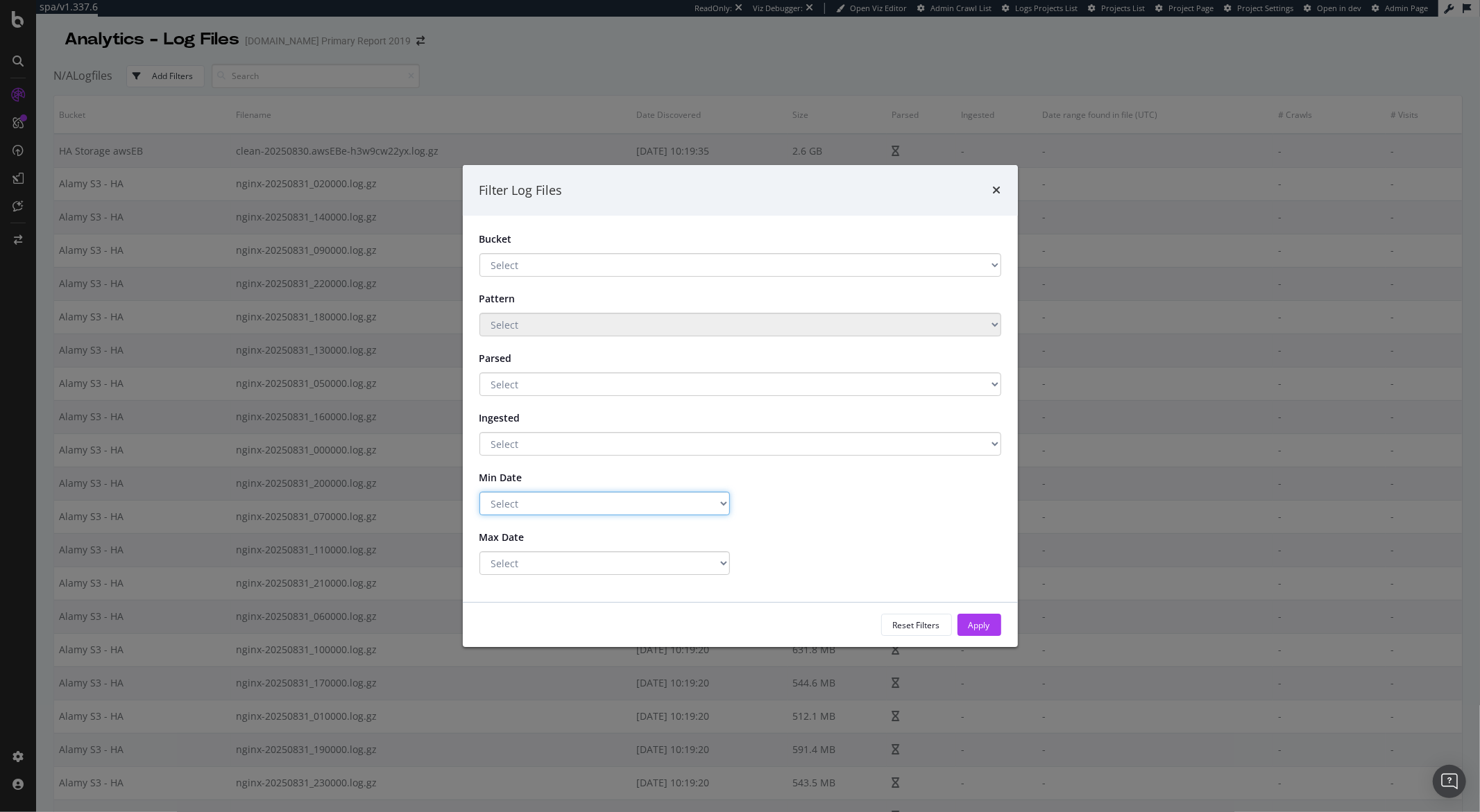
click at [559, 494] on select "Select Greater Than or equals Less Than or equals Equals" at bounding box center [604, 503] width 251 height 24
click at [479, 491] on select "Select Greater Than or equals Less Than or equals Equals" at bounding box center [604, 503] width 251 height 24
click at [812, 505] on input "2025-09-01" at bounding box center [876, 503] width 251 height 24
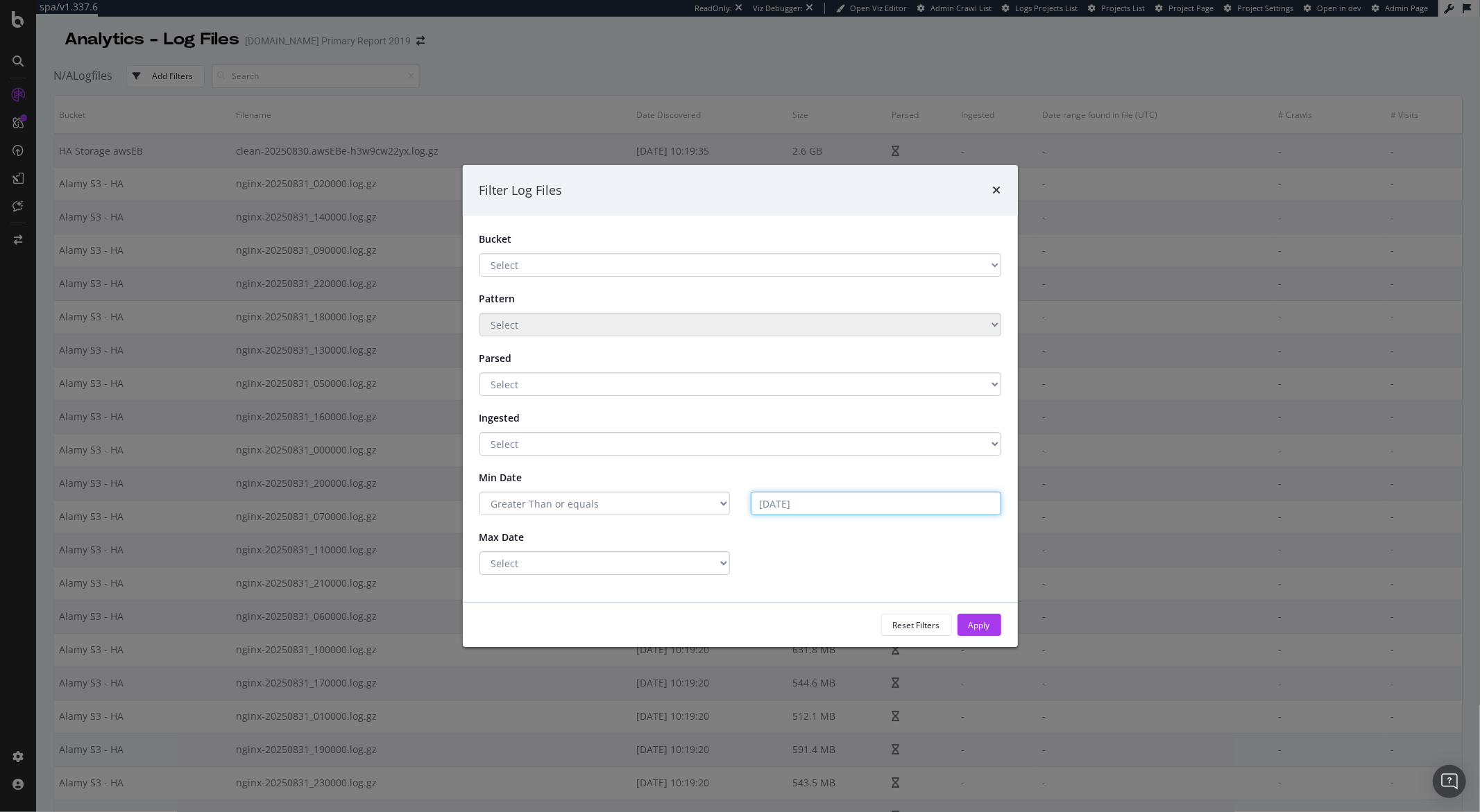
click at [820, 508] on input "2025-09-01" at bounding box center [876, 503] width 251 height 24
click at [862, 508] on input "2025-09-01" at bounding box center [876, 503] width 251 height 24
click at [878, 515] on form "Bucket Select HA Storage awsEB Alamy S3 - HA Pattern Select Parsed Select Yes N…" at bounding box center [740, 404] width 522 height 343
click at [801, 505] on input "2025-09-01" at bounding box center [876, 503] width 251 height 24
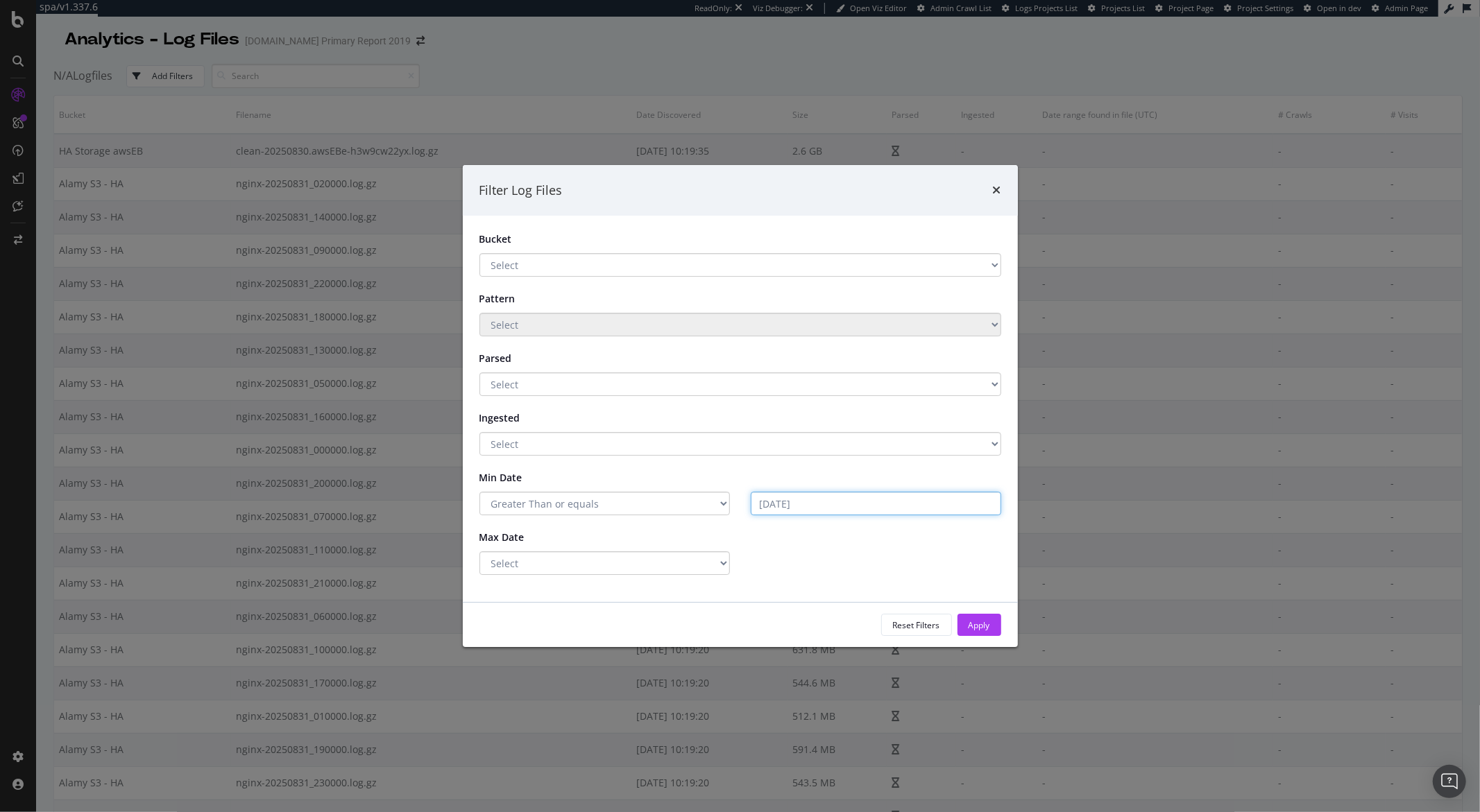
click at [782, 505] on input "2025-09-01" at bounding box center [876, 503] width 251 height 24
click at [786, 508] on input "2025-09-01" at bounding box center [876, 503] width 251 height 24
click at [714, 506] on select "Select Greater Than or equals Less Than or equals Equals" at bounding box center [604, 503] width 251 height 24
click at [479, 491] on select "Select Greater Than or equals Less Than or equals Equals" at bounding box center [604, 503] width 251 height 24
click at [612, 510] on select "Select Greater Than or equals Less Than or equals Equals" at bounding box center [604, 503] width 251 height 24
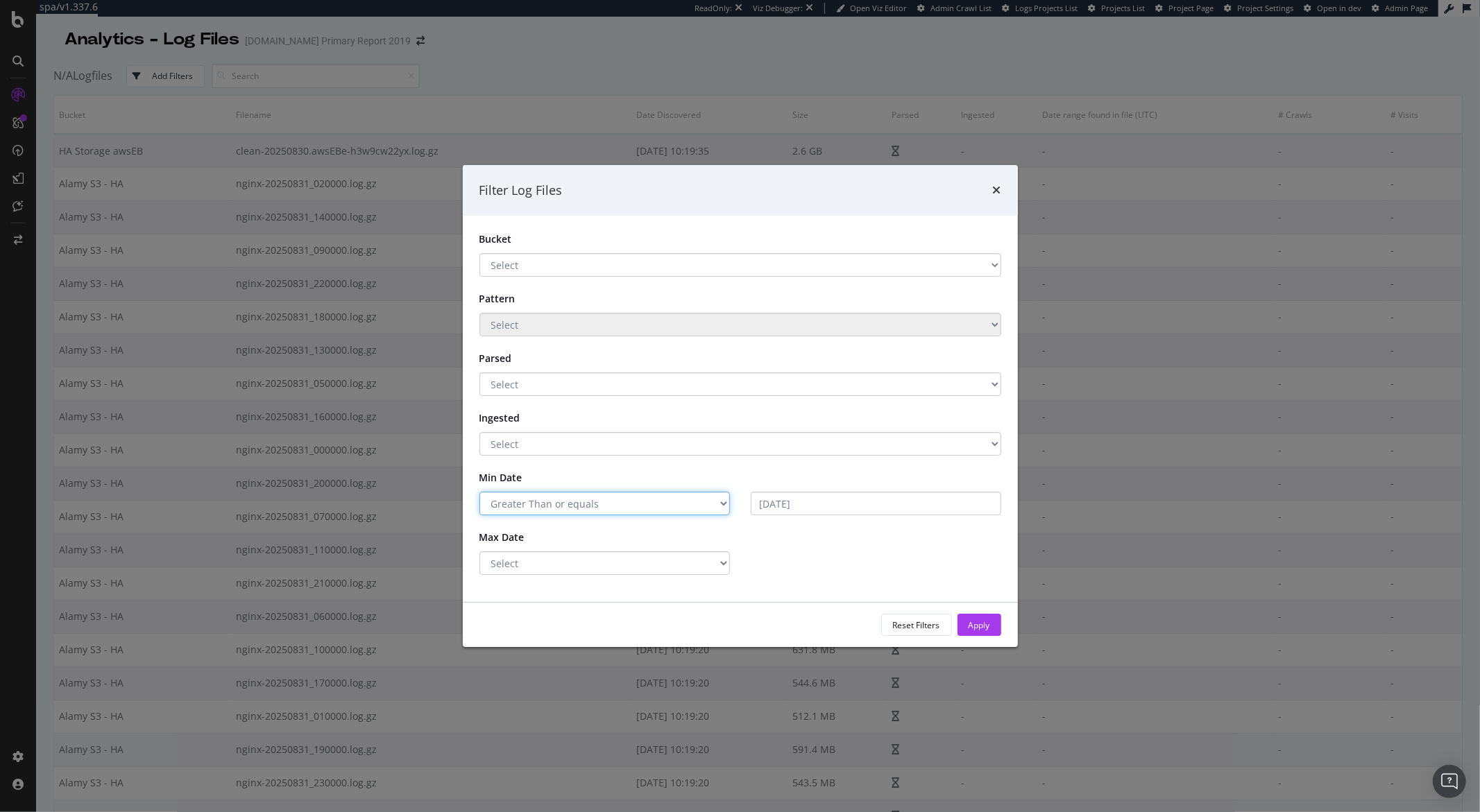
select select "lte"
click at [479, 491] on select "Select Greater Than or equals Less Than or equals Equals" at bounding box center [604, 503] width 251 height 24
click at [794, 509] on input "2025-09-01" at bounding box center [876, 503] width 251 height 24
click at [818, 507] on input "2025-09-01" at bounding box center [876, 503] width 251 height 24
click at [820, 503] on input "2025-09-01" at bounding box center [876, 503] width 251 height 24
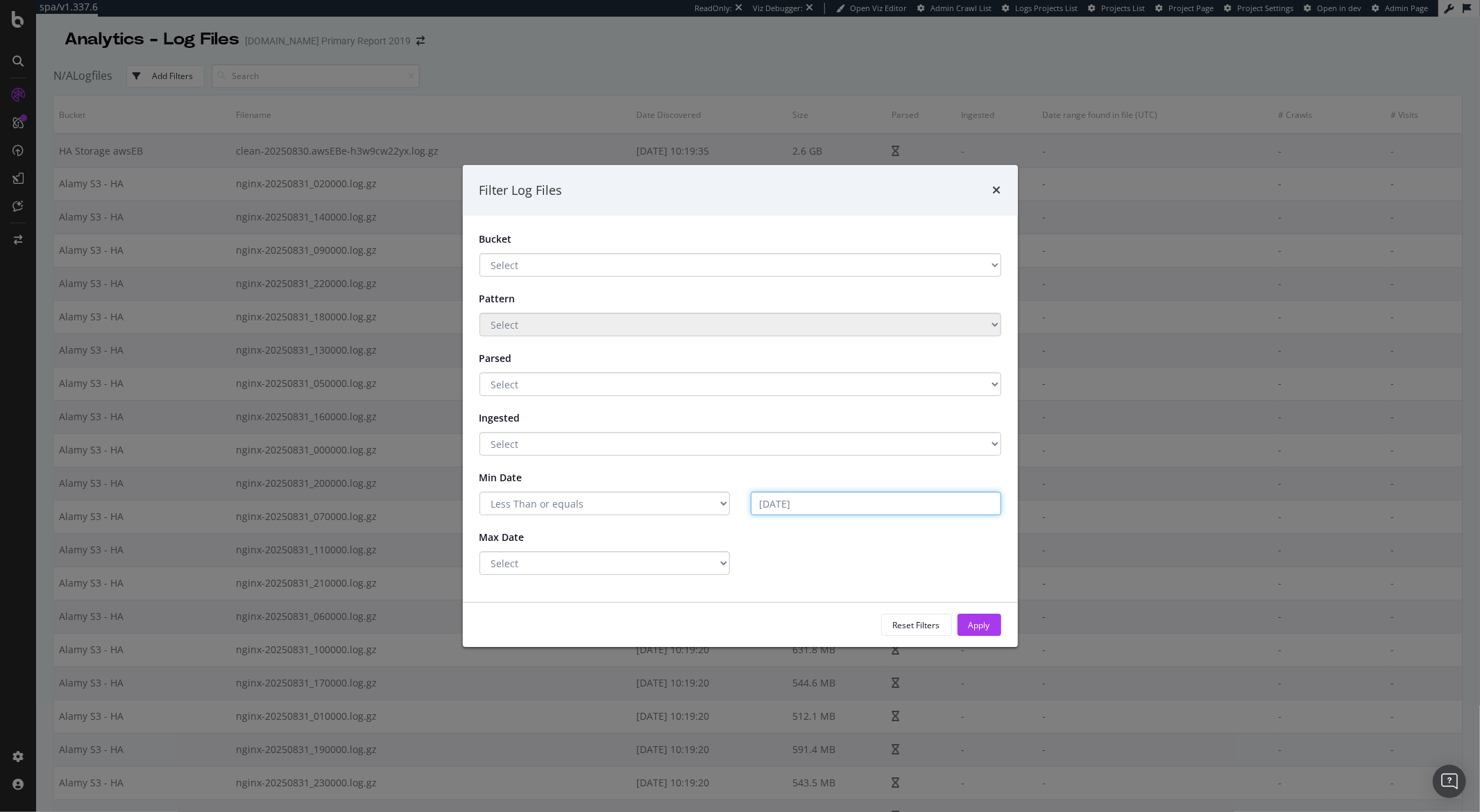
click at [820, 503] on input "2025-09-01" at bounding box center [876, 503] width 251 height 24
click at [995, 191] on icon "times" at bounding box center [997, 189] width 8 height 11
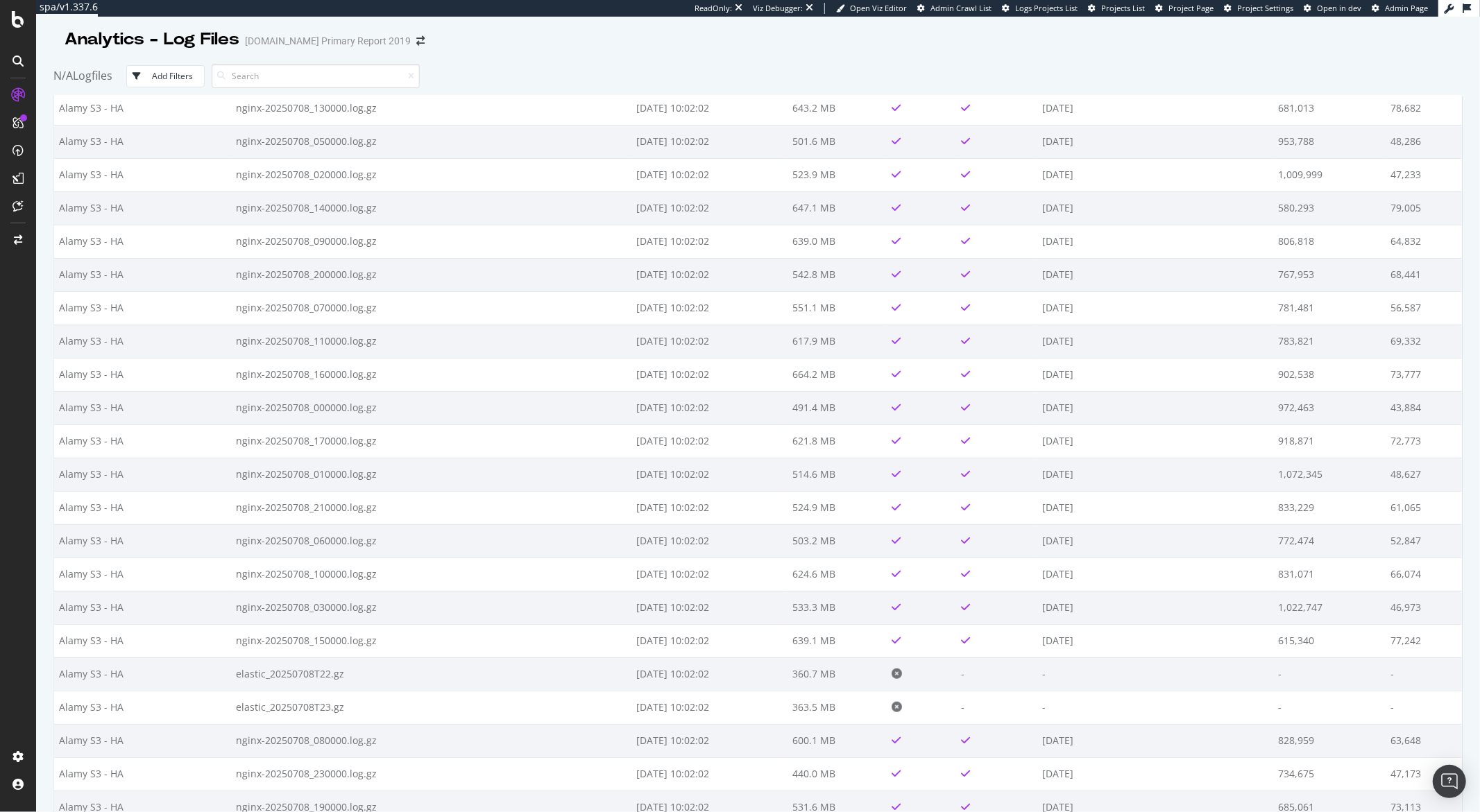
scroll to position [45885, 0]
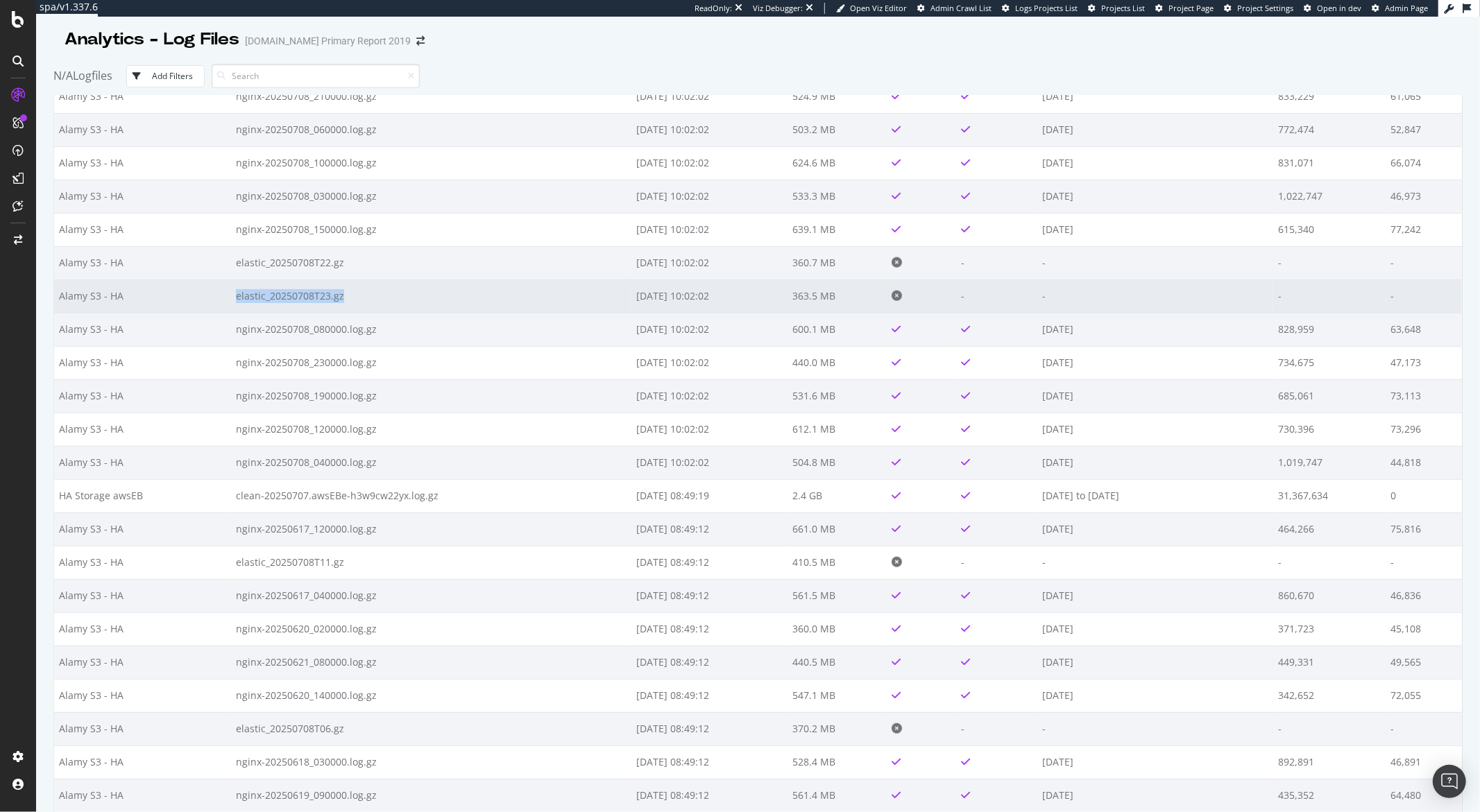
drag, startPoint x: 341, startPoint y: 282, endPoint x: 233, endPoint y: 282, distance: 108.0
click at [231, 283] on td "elastic_20250708T23.gz" at bounding box center [431, 296] width 401 height 34
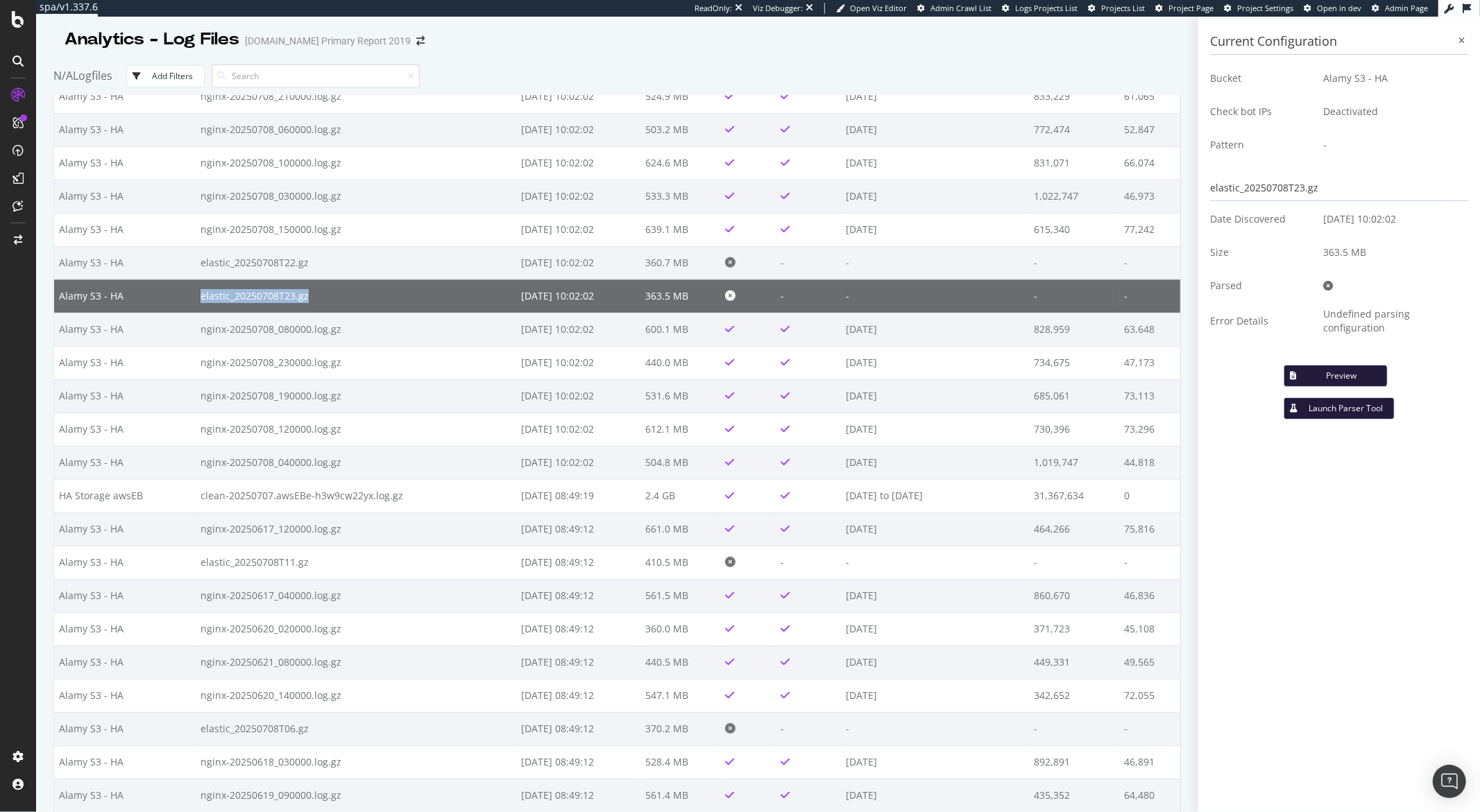
copy td "elastic_20250708T23.gz"
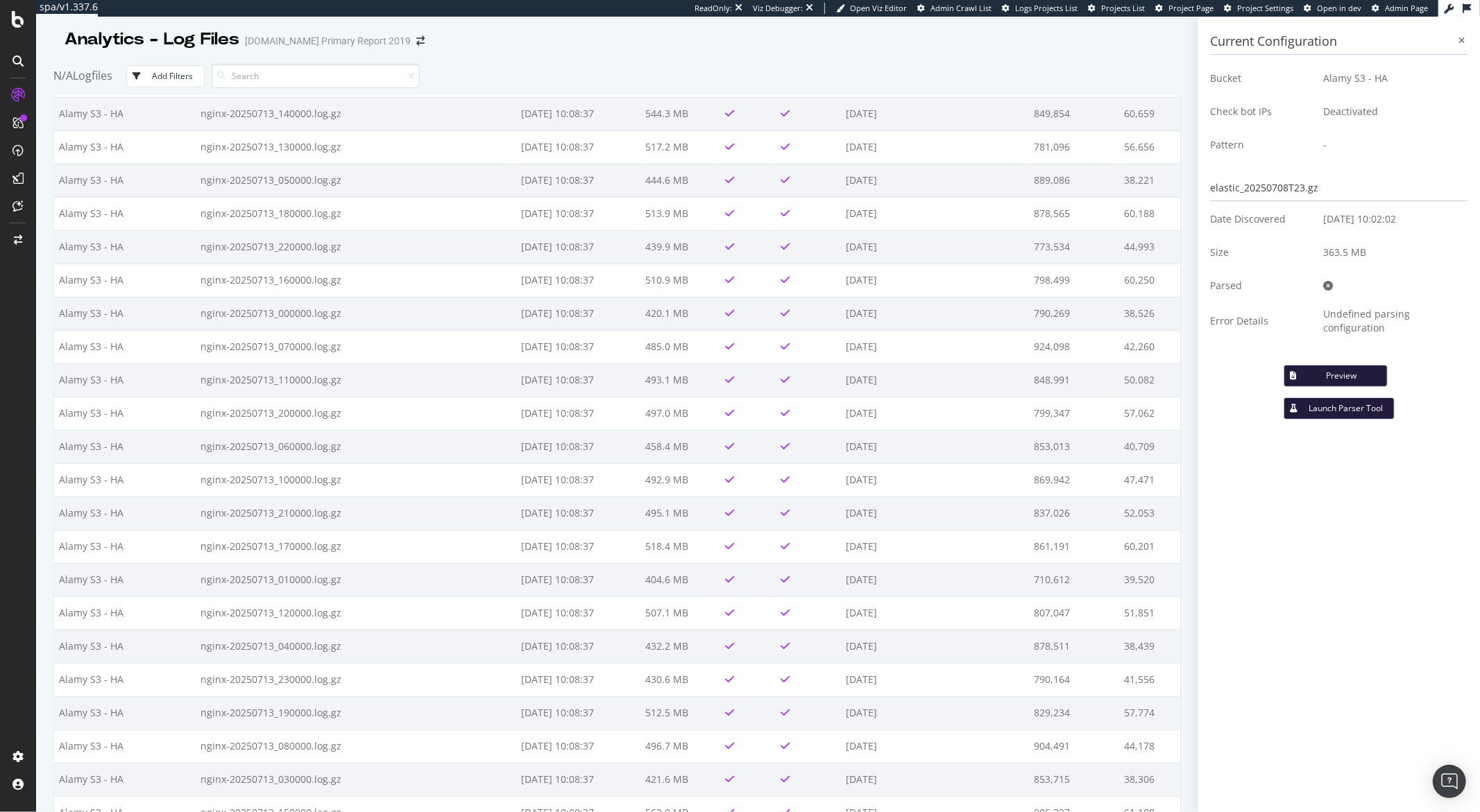
scroll to position [41306, 0]
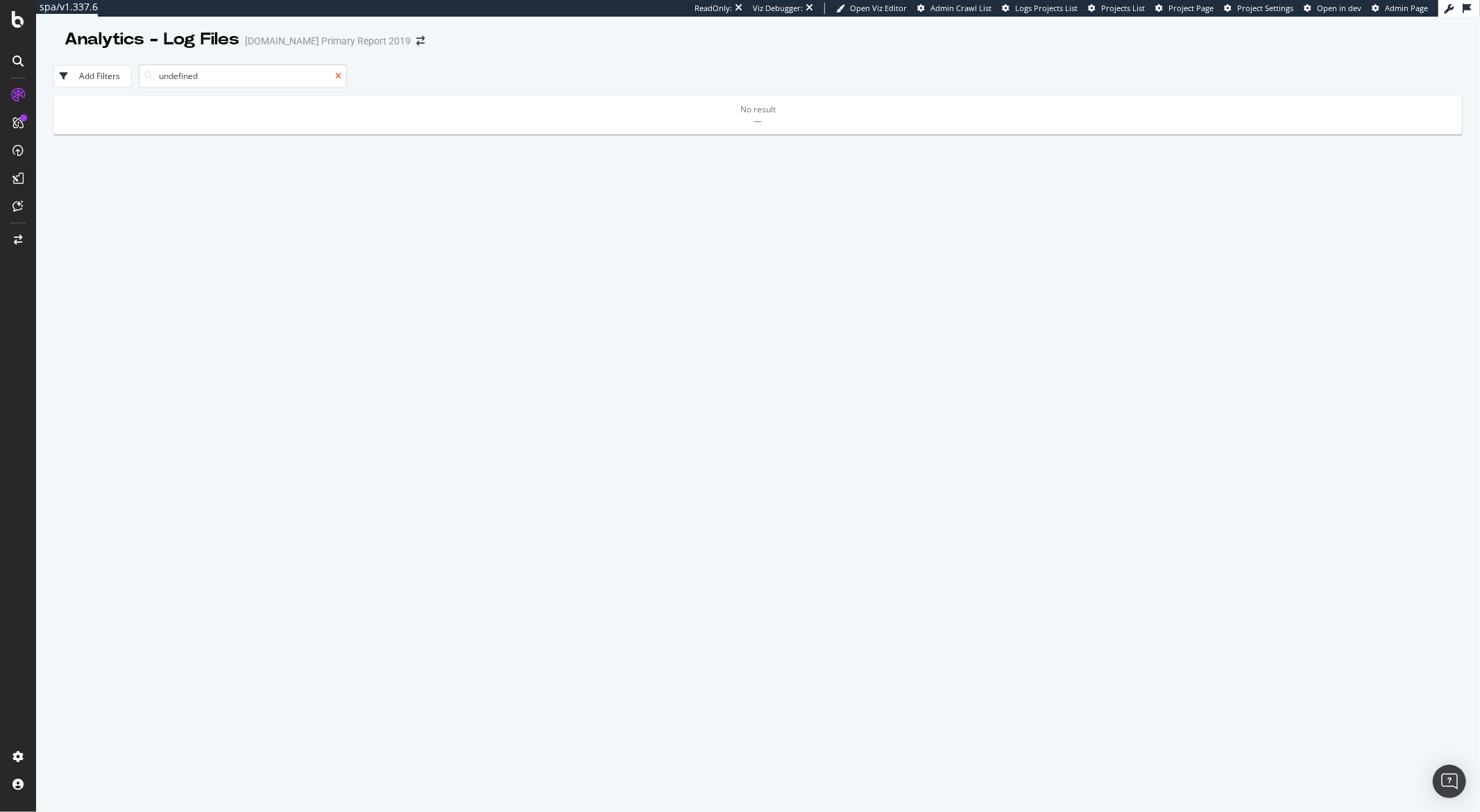
click at [337, 77] on div at bounding box center [336, 76] width 12 height 8
click at [336, 80] on icon at bounding box center [338, 76] width 6 height 8
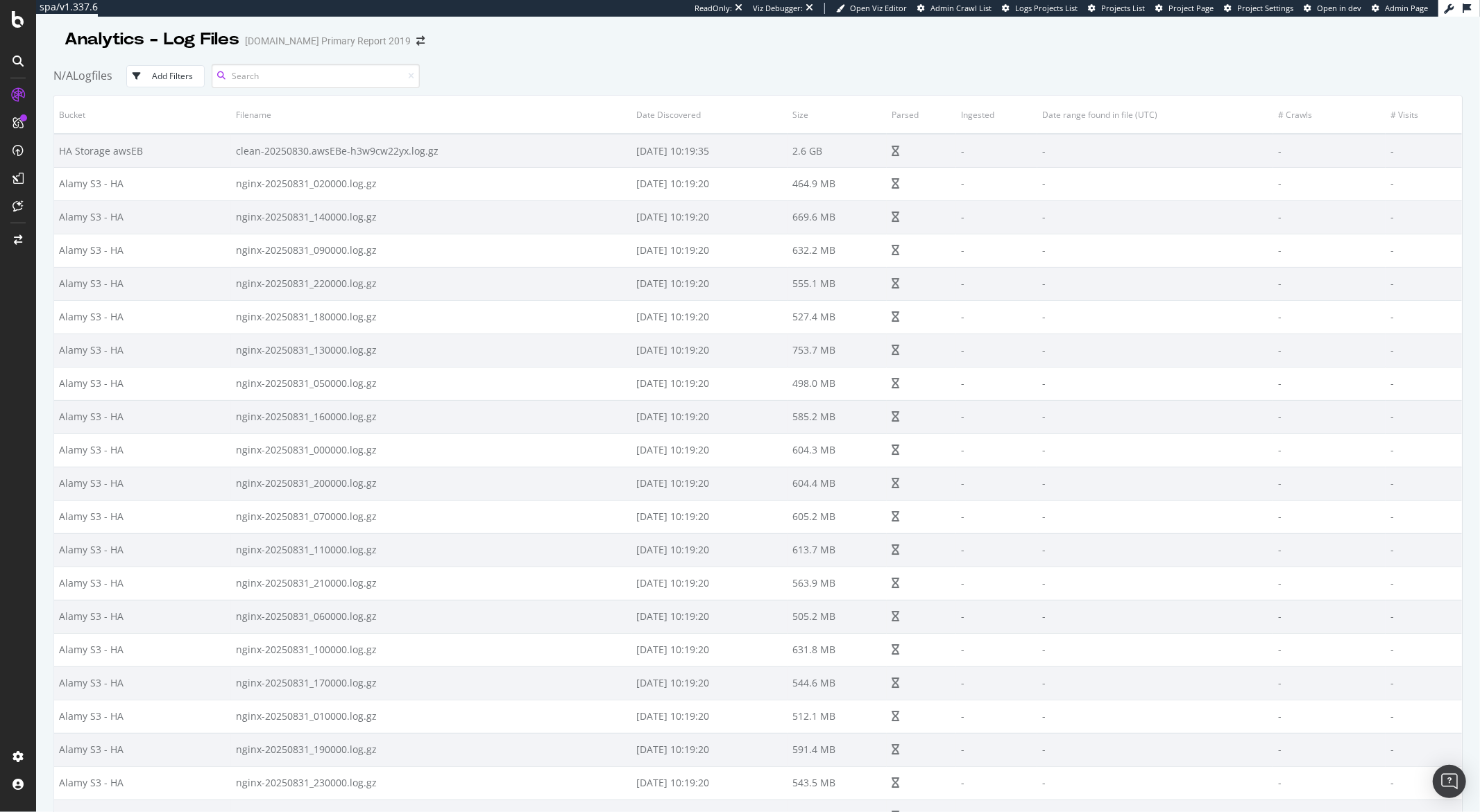
click at [339, 77] on input at bounding box center [316, 75] width 208 height 25
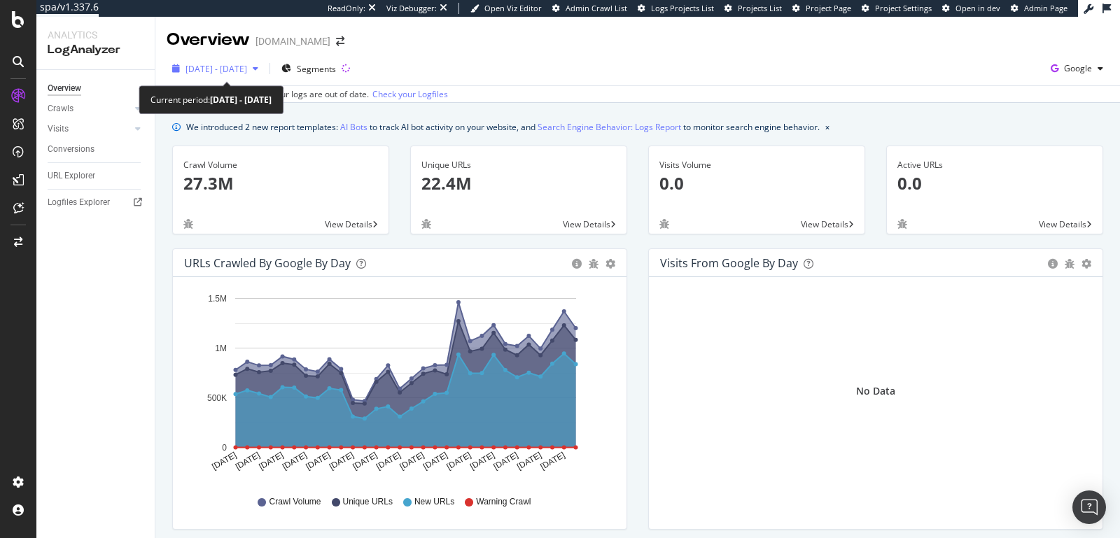
click at [258, 66] on icon "button" at bounding box center [256, 68] width 6 height 8
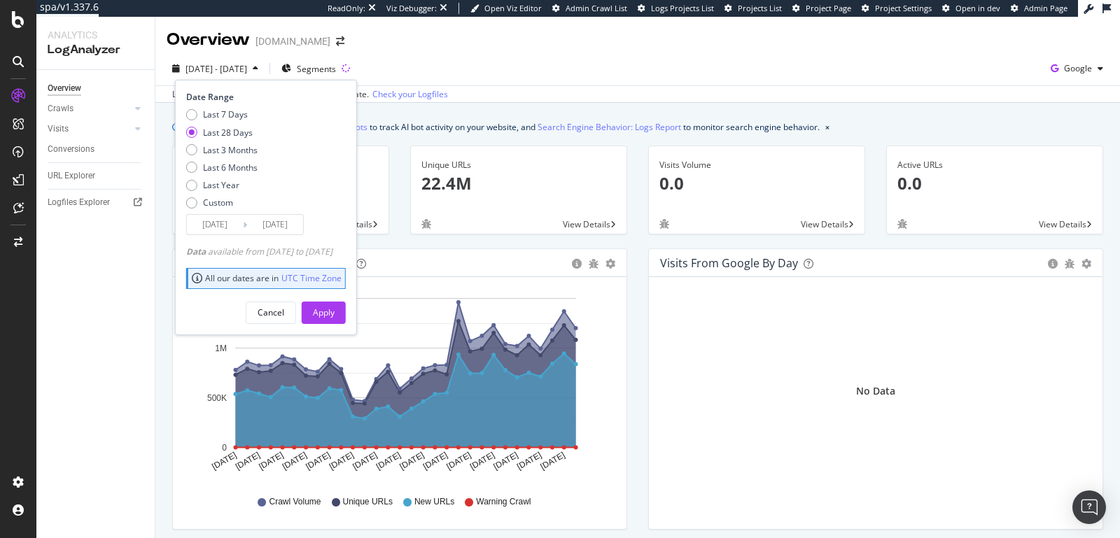
click at [272, 223] on input "[DATE]" at bounding box center [275, 225] width 56 height 20
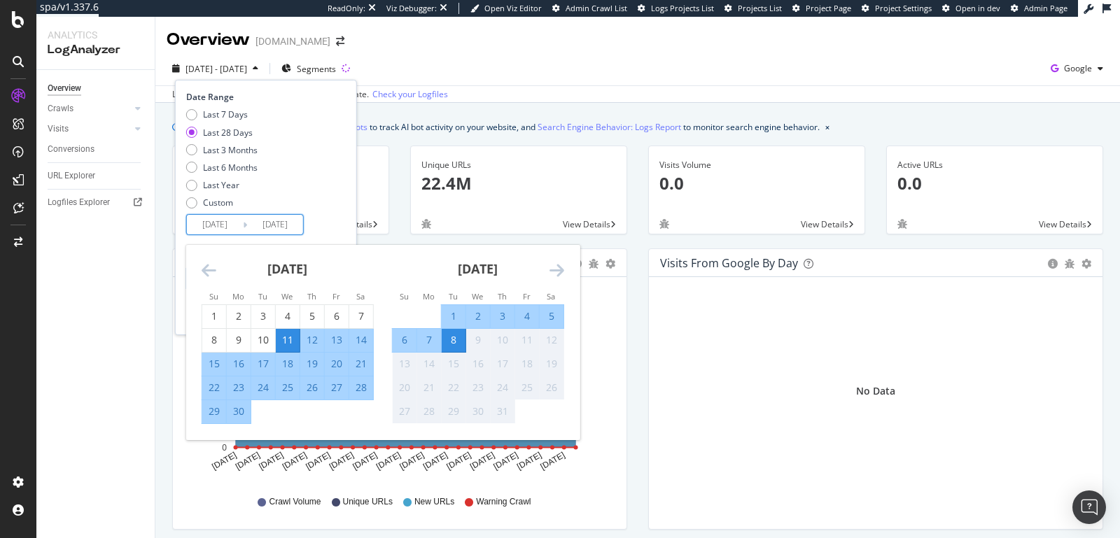
click at [116, 338] on div "Overview Crawls Daily Distribution Segments Distribution HTTP Codes Resources V…" at bounding box center [95, 304] width 118 height 468
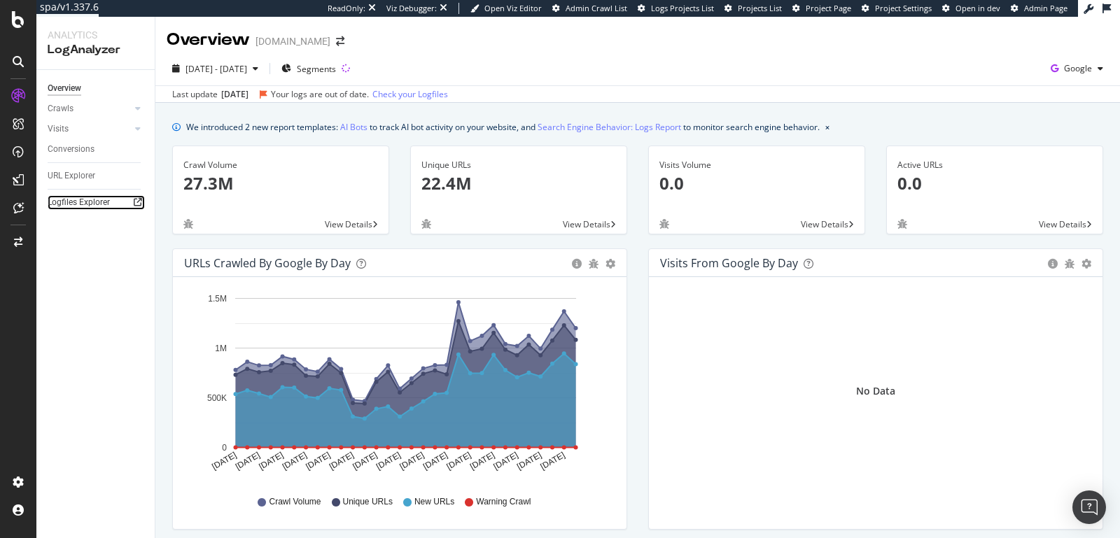
click at [141, 204] on icon at bounding box center [138, 202] width 8 height 8
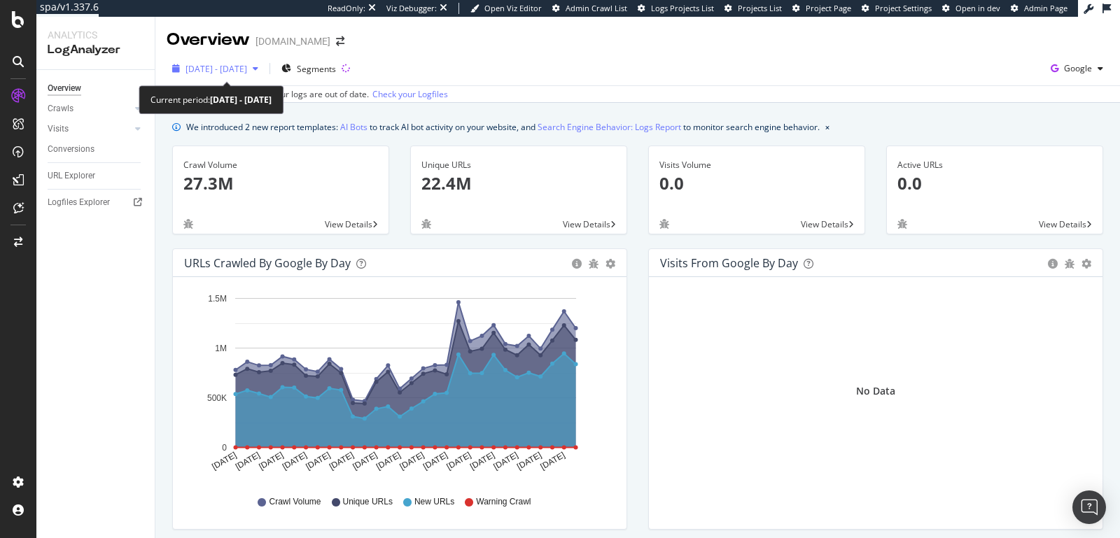
click at [264, 69] on div "button" at bounding box center [255, 68] width 17 height 8
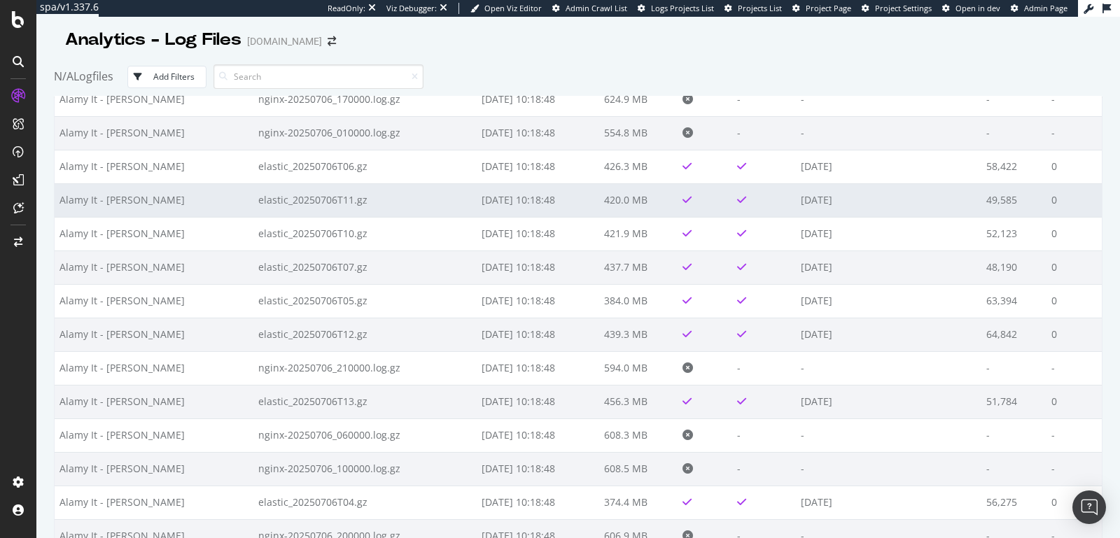
scroll to position [52999, 0]
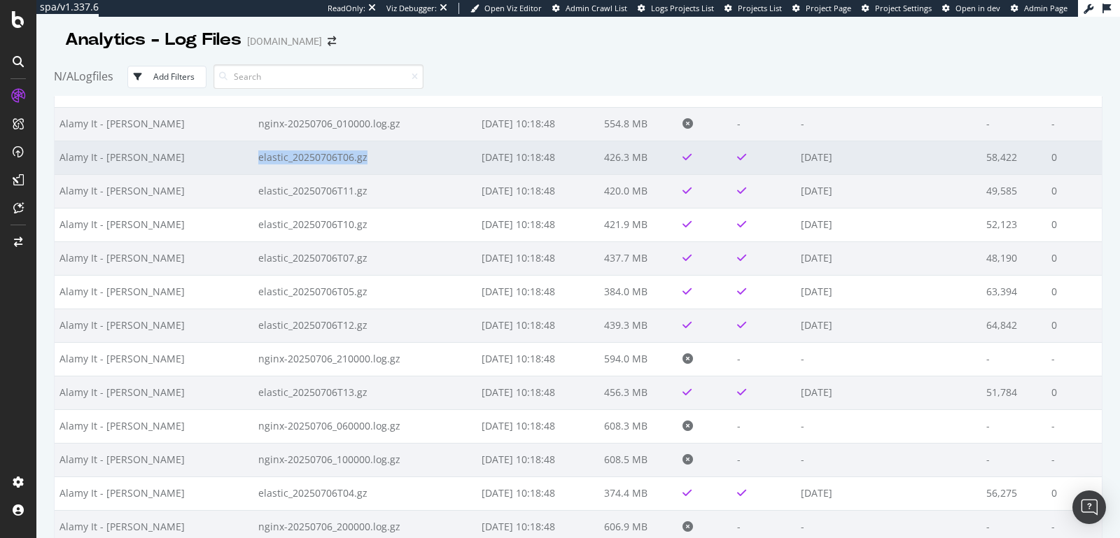
drag, startPoint x: 298, startPoint y: 154, endPoint x: 185, endPoint y: 152, distance: 112.8
click at [253, 152] on td "elastic_20250706T06.gz" at bounding box center [364, 158] width 223 height 34
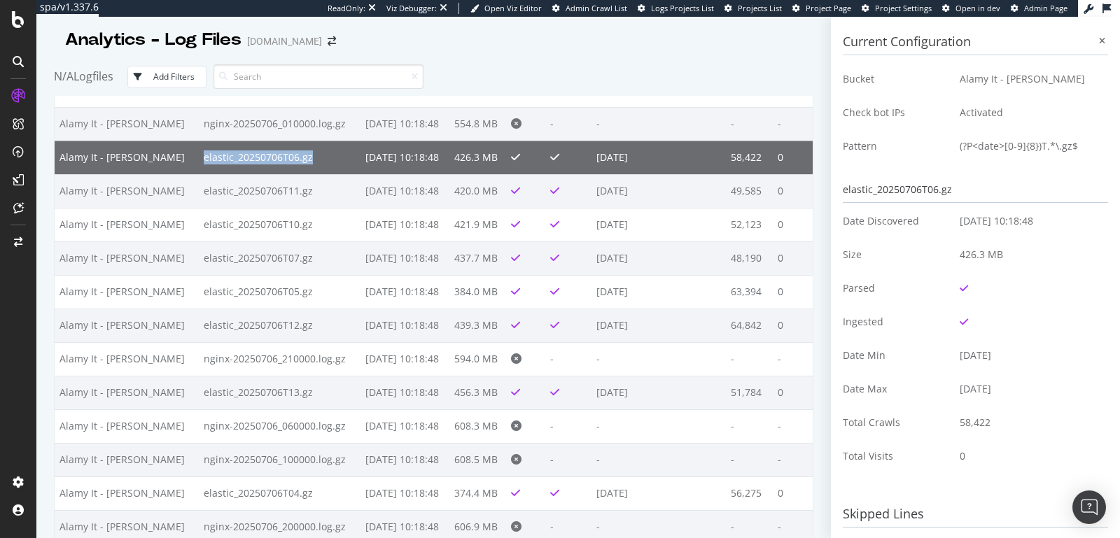
copy td "elastic_20250706T06.gz"
click at [1099, 41] on icon at bounding box center [1102, 41] width 6 height 8
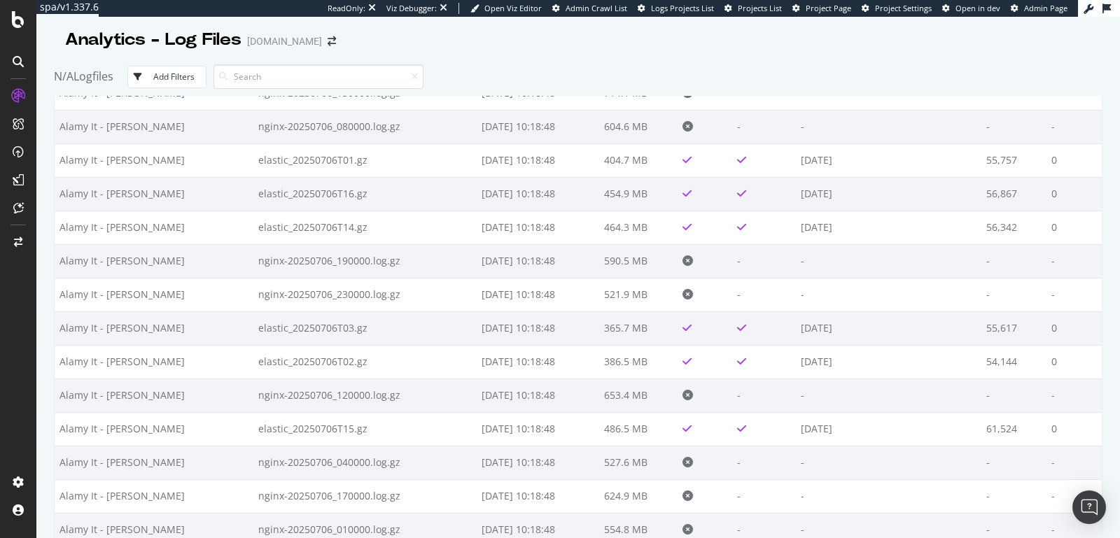
scroll to position [52591, 0]
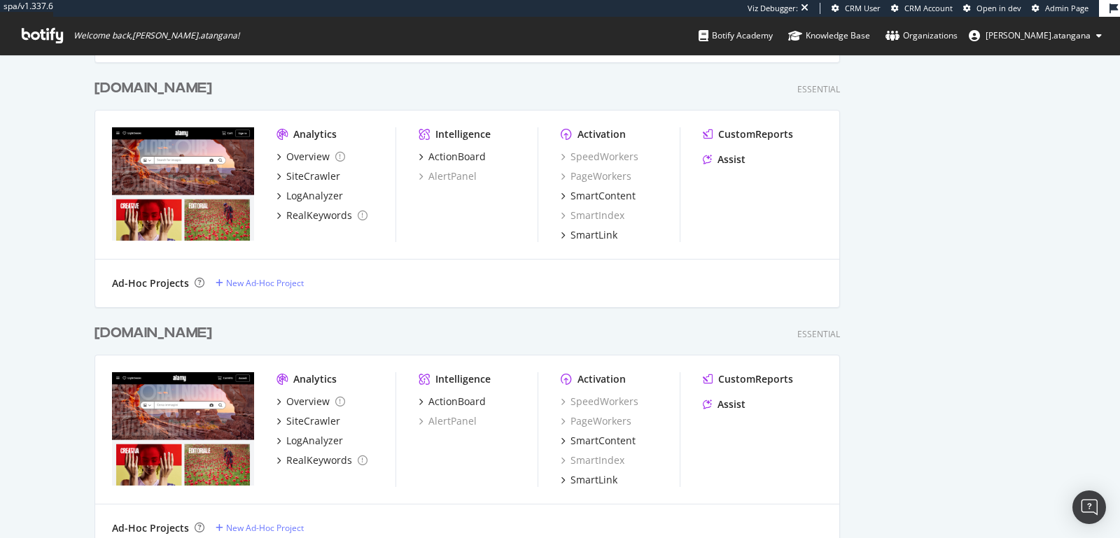
scroll to position [658, 0]
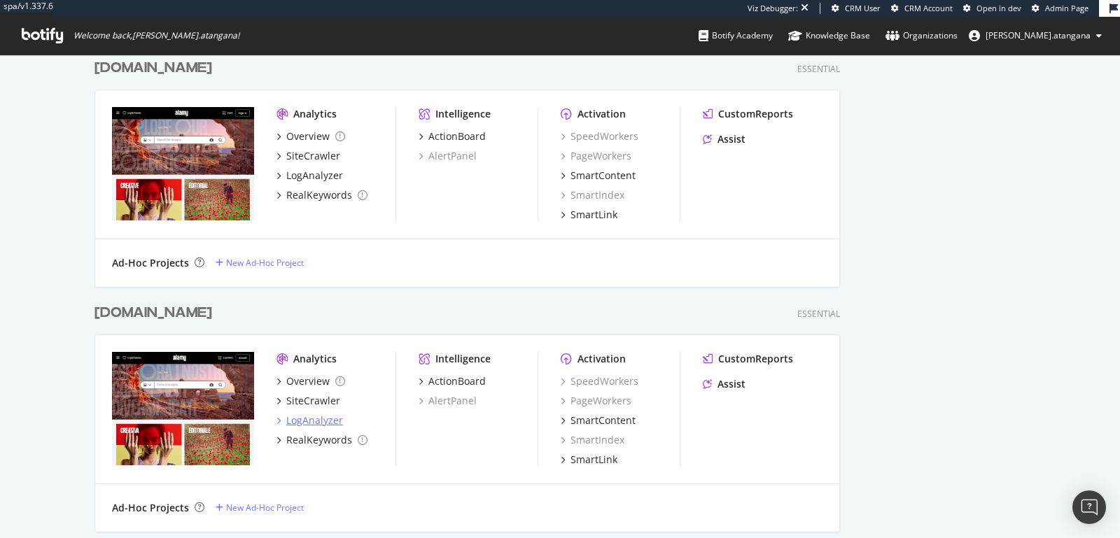
click at [319, 423] on div "LogAnalyzer" at bounding box center [314, 421] width 57 height 14
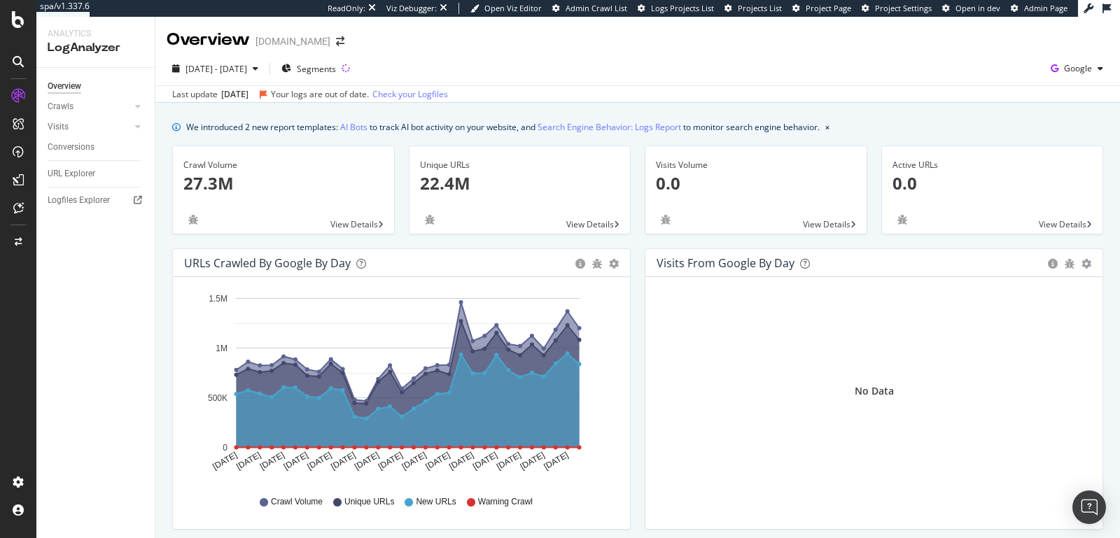
drag, startPoint x: 437, startPoint y: 99, endPoint x: 820, endPoint y: 4, distance: 394.7
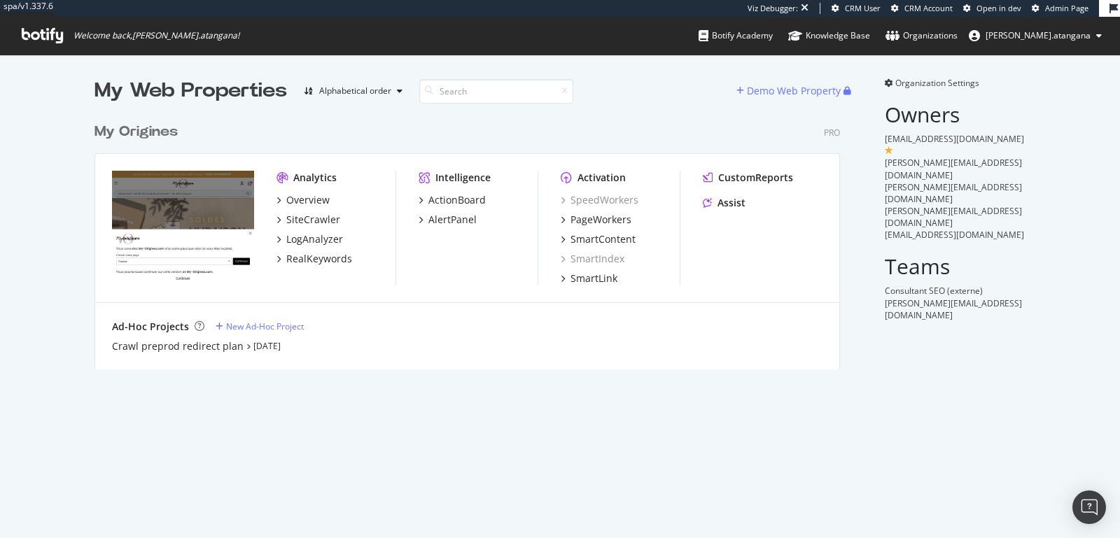
scroll to position [253, 745]
click at [182, 348] on div "Crawl preprod redirect plan" at bounding box center [178, 347] width 132 height 14
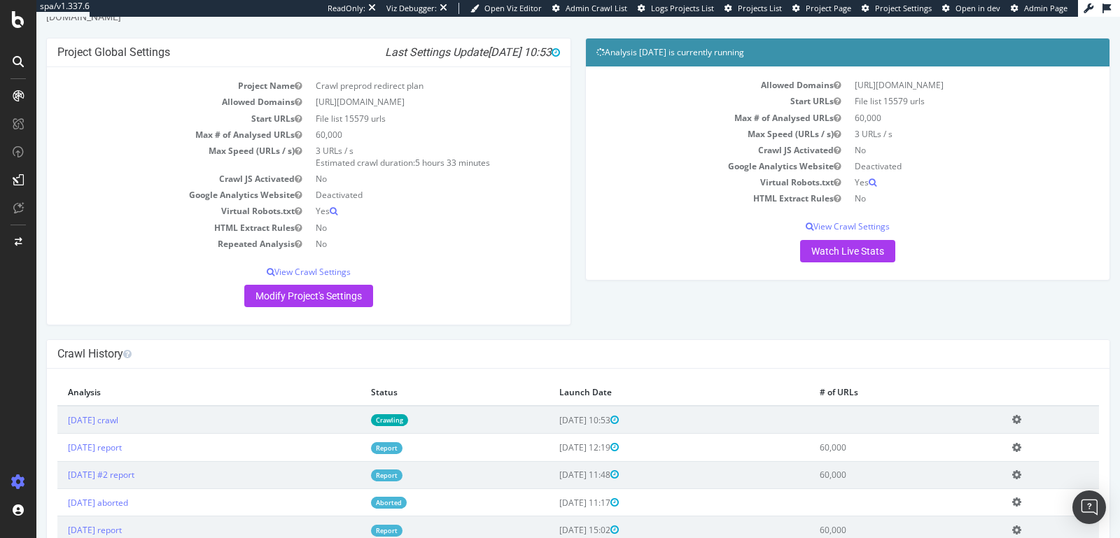
scroll to position [117, 0]
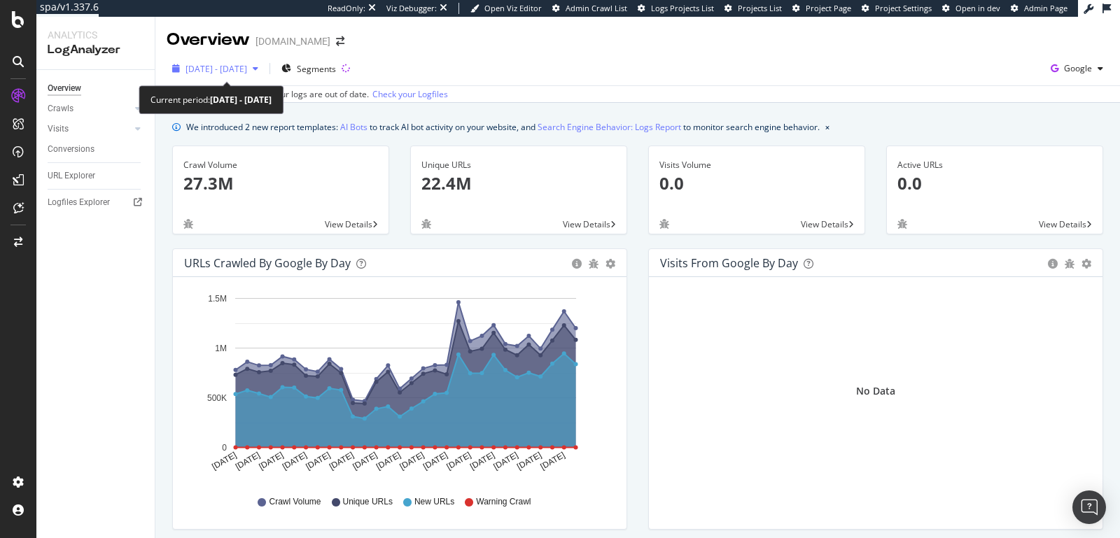
click at [247, 71] on span "[DATE] - [DATE]" at bounding box center [217, 69] width 62 height 12
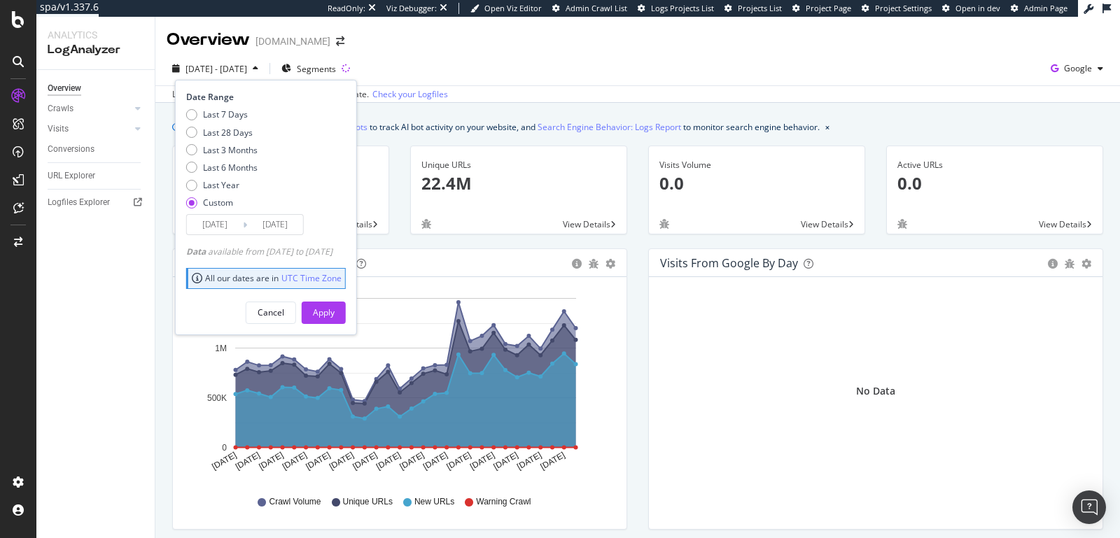
click at [248, 225] on input "[DATE]" at bounding box center [275, 225] width 56 height 20
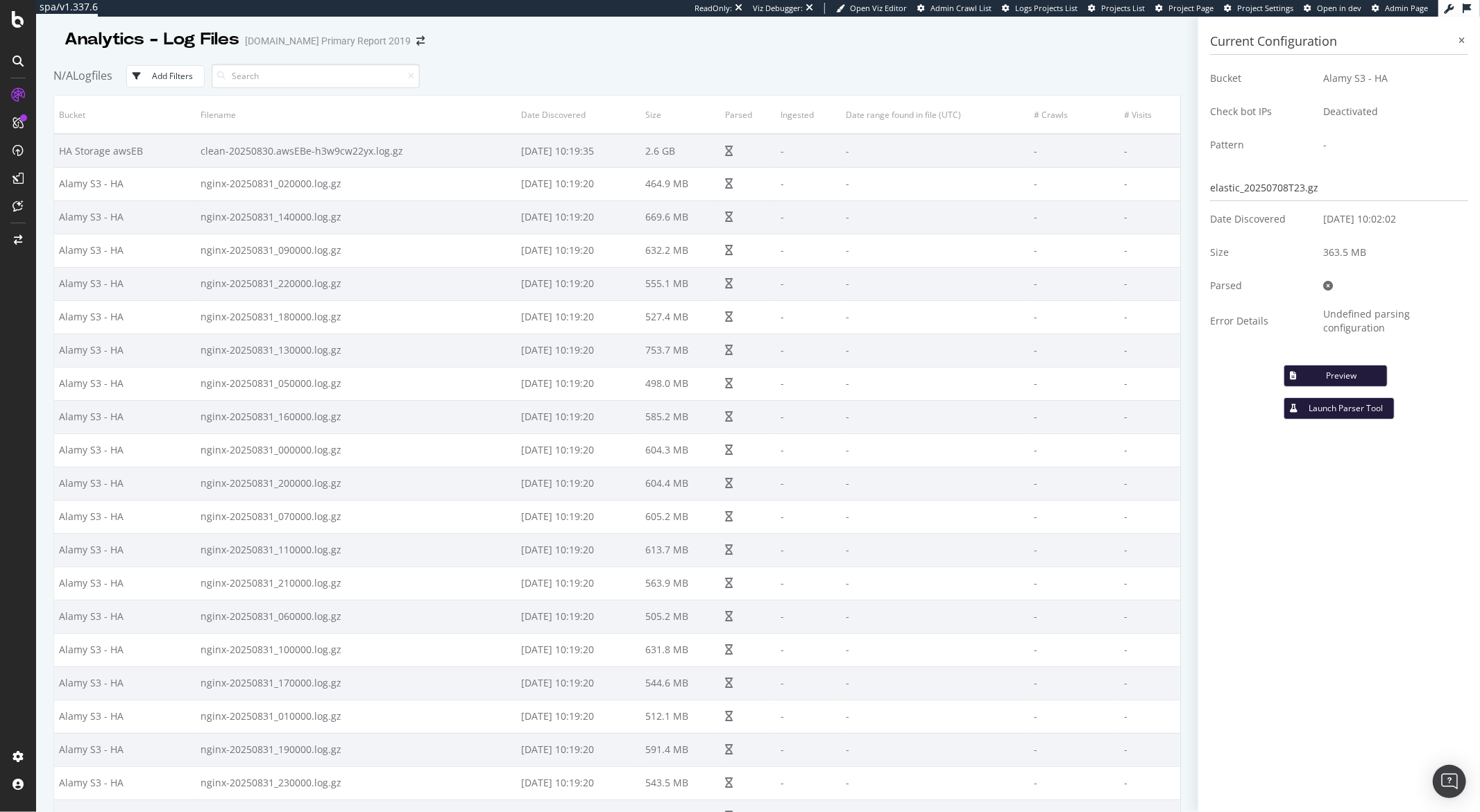
scroll to position [41306, 0]
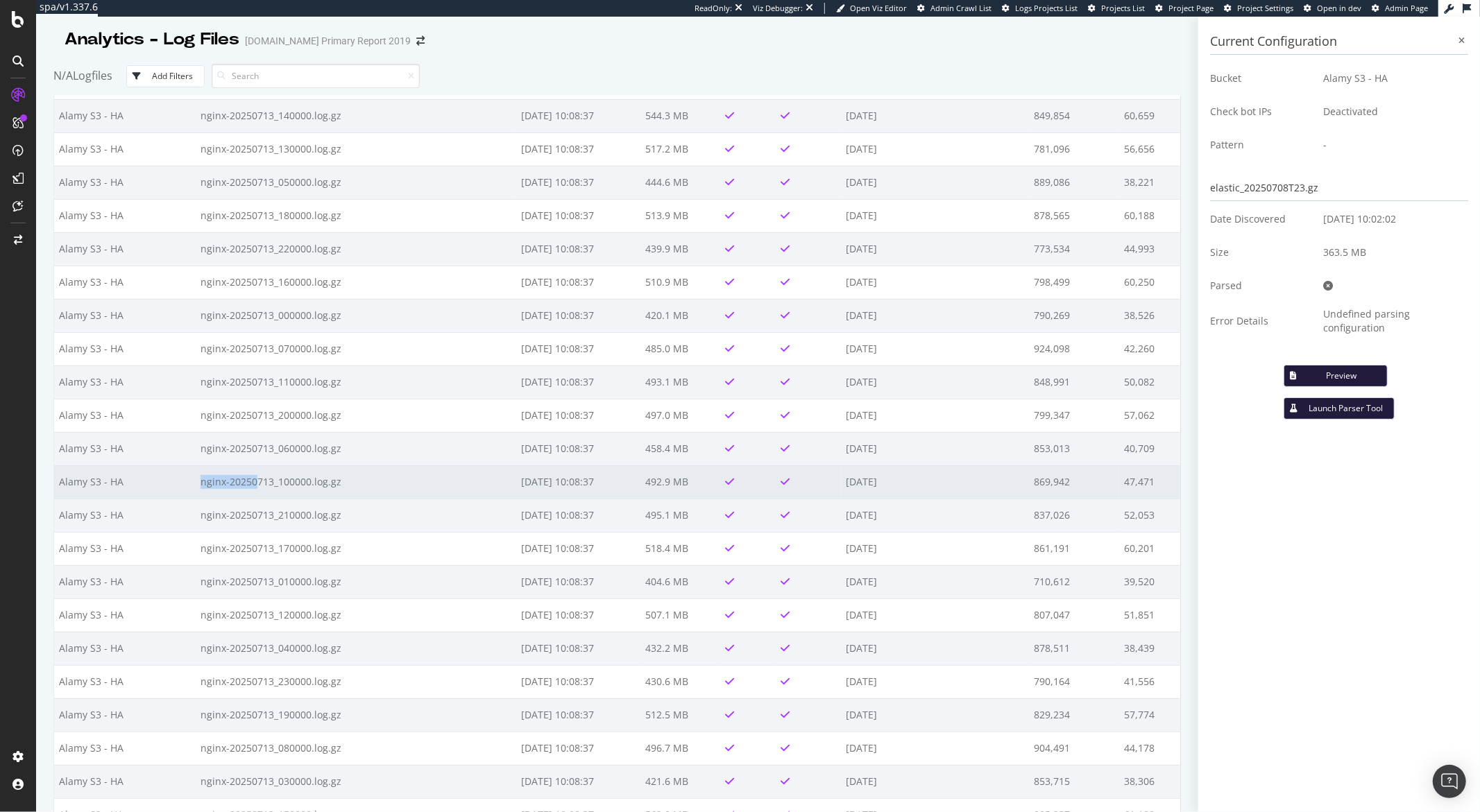
drag, startPoint x: 342, startPoint y: 473, endPoint x: 191, endPoint y: 476, distance: 151.0
click at [195, 476] on td "nginx-20250713_100000.log.gz" at bounding box center [356, 482] width 321 height 34
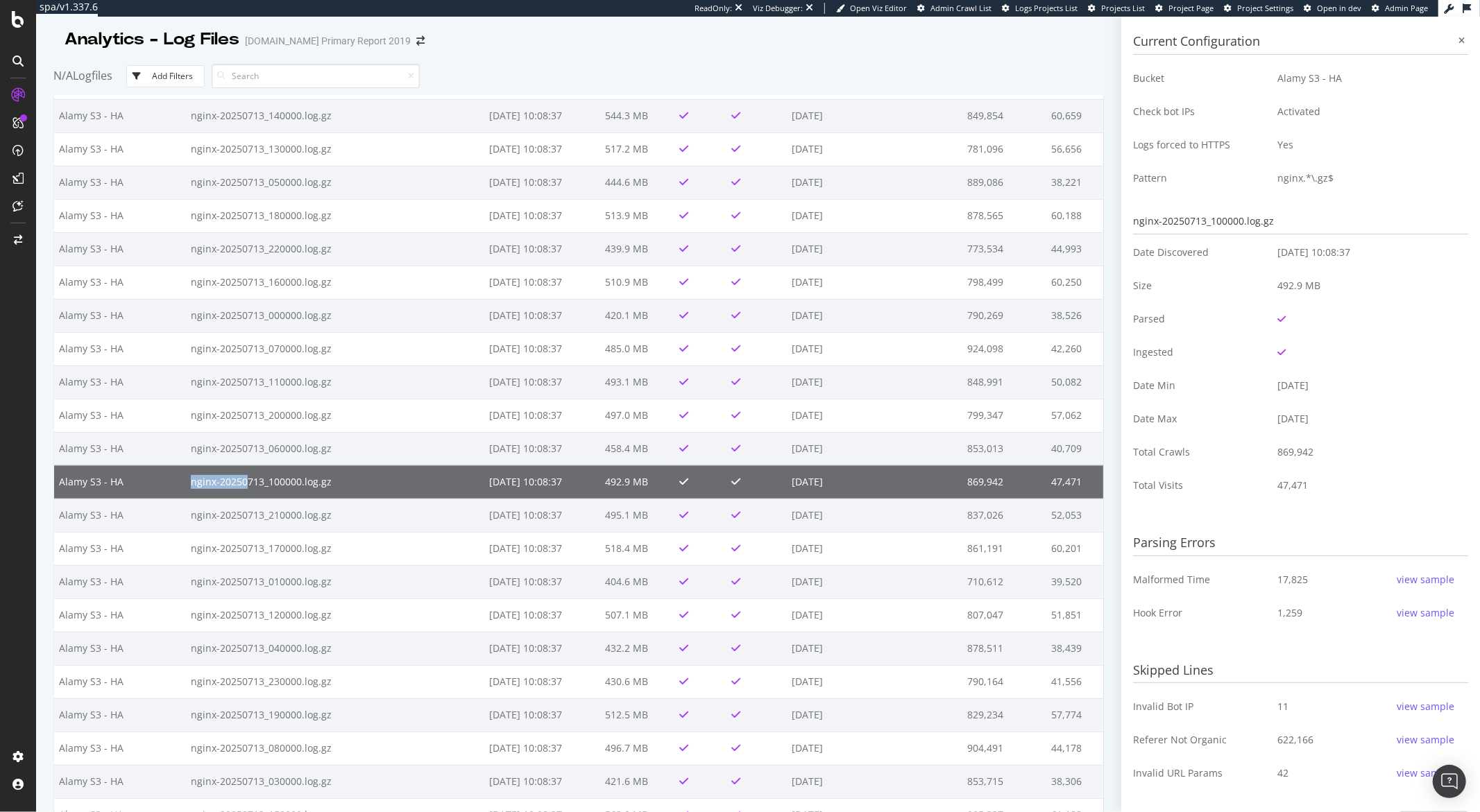
copy td "nginx-20250"
drag, startPoint x: 323, startPoint y: 468, endPoint x: 181, endPoint y: 474, distance: 142.1
click at [186, 474] on td "nginx-20250713_100000.log.gz" at bounding box center [335, 482] width 298 height 34
copy td "nginx-20250713_100000.log.gz"
click at [1459, 41] on icon at bounding box center [1462, 41] width 6 height 8
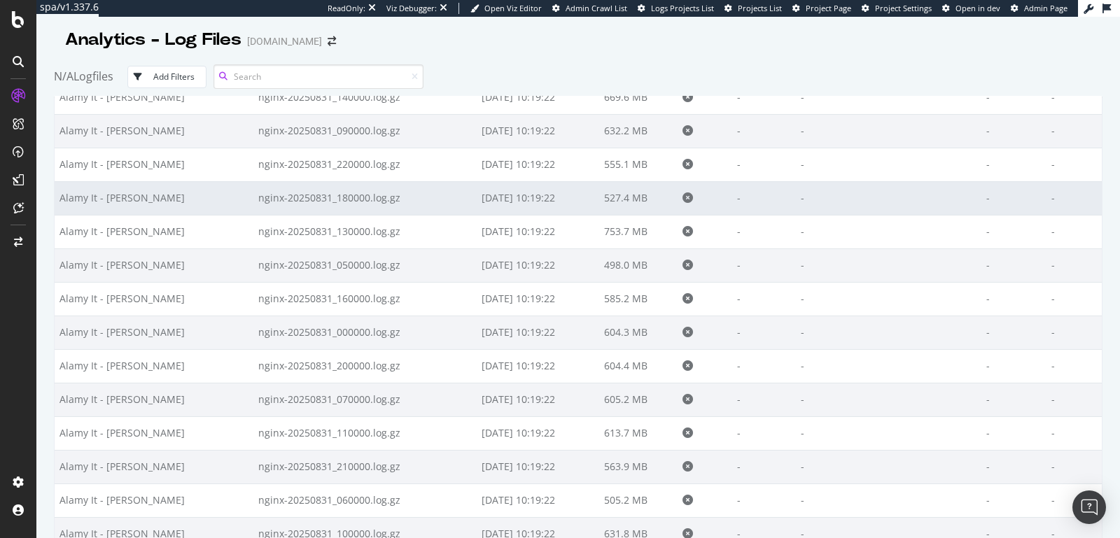
scroll to position [459, 0]
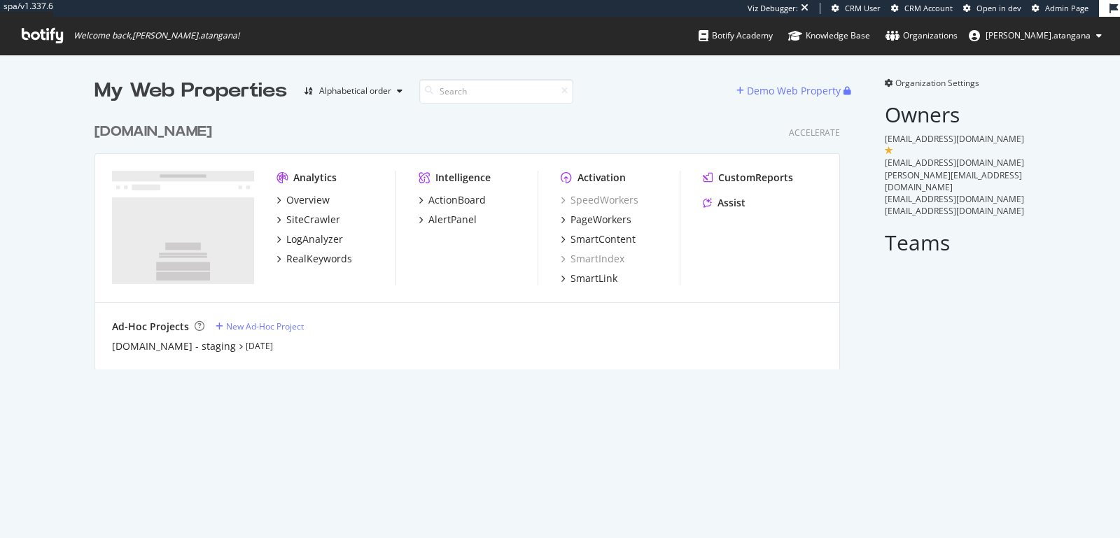
scroll to position [253, 745]
click at [324, 238] on div "LogAnalyzer" at bounding box center [314, 239] width 57 height 14
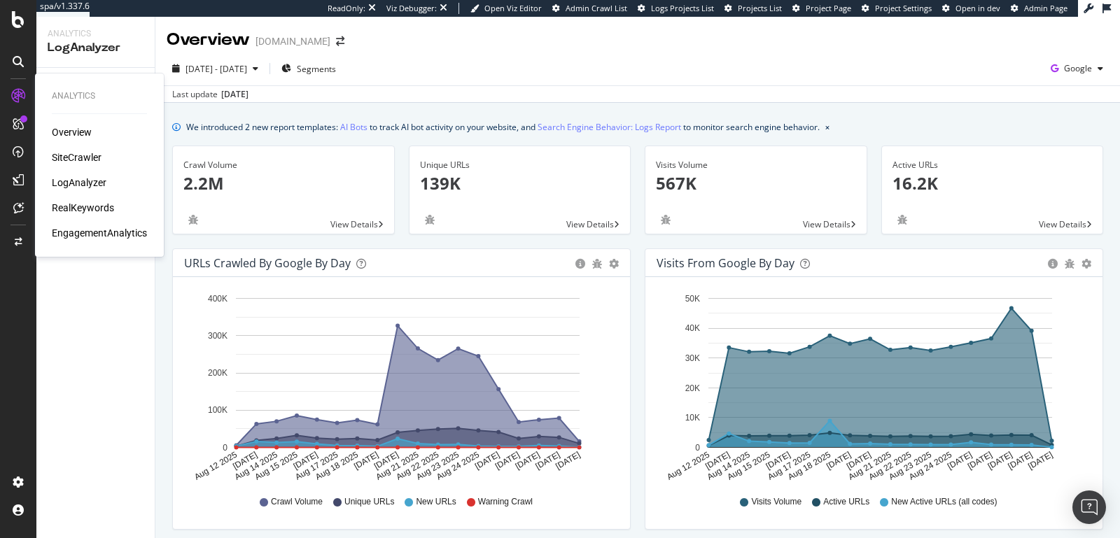
click at [64, 179] on div "LogAnalyzer" at bounding box center [79, 183] width 55 height 14
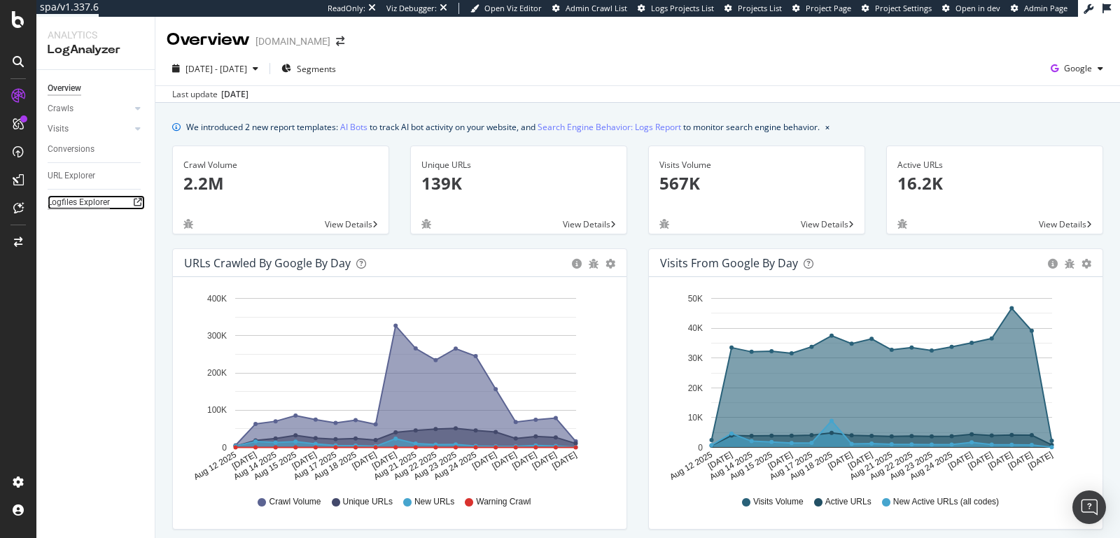
click at [92, 200] on div "Logfiles Explorer" at bounding box center [79, 202] width 62 height 15
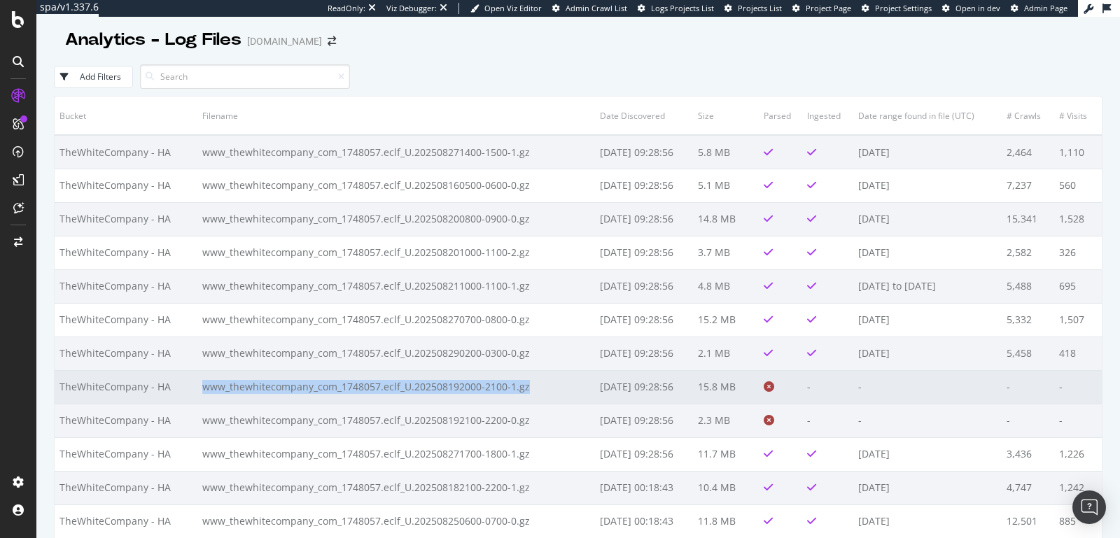
drag, startPoint x: 527, startPoint y: 382, endPoint x: 196, endPoint y: 384, distance: 330.5
click at [197, 384] on td "www_thewhitecompany_com_1748057.eclf_U.202508192000-2100-1.gz" at bounding box center [396, 387] width 398 height 34
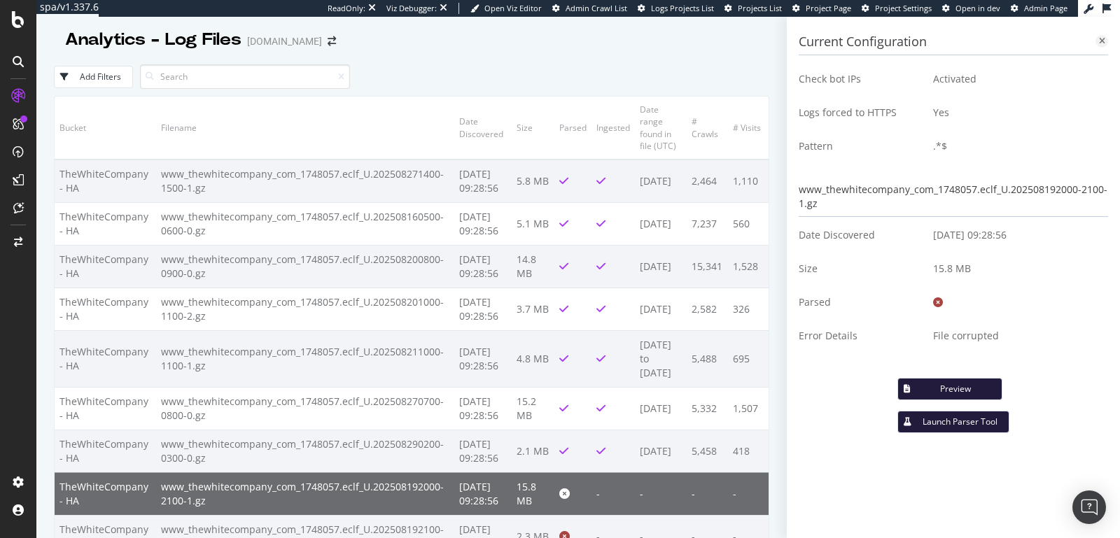
click at [1106, 39] on div at bounding box center [1102, 41] width 13 height 13
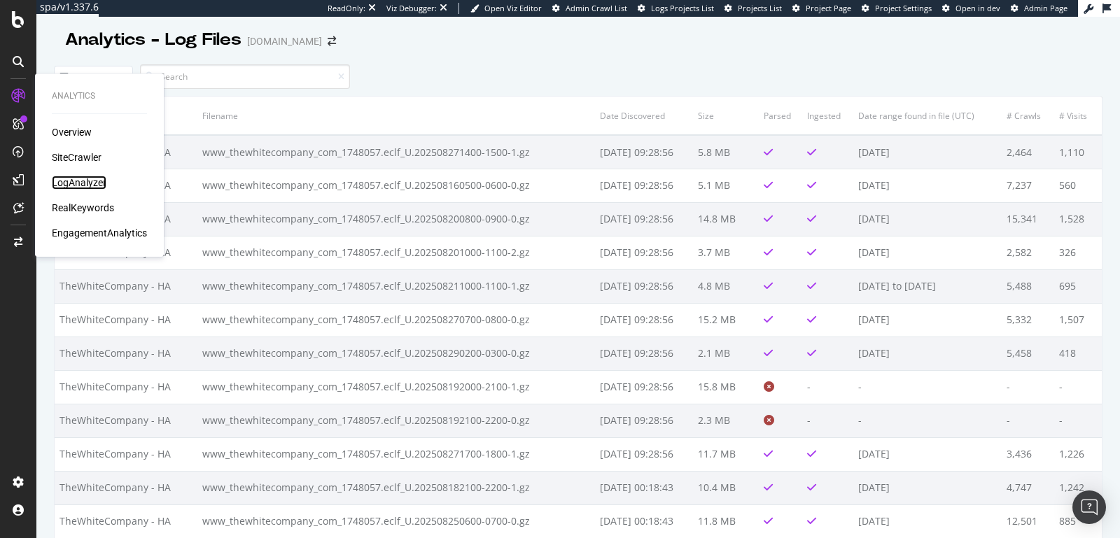
click at [81, 186] on div "LogAnalyzer" at bounding box center [79, 183] width 55 height 14
